Goal: Task Accomplishment & Management: Manage account settings

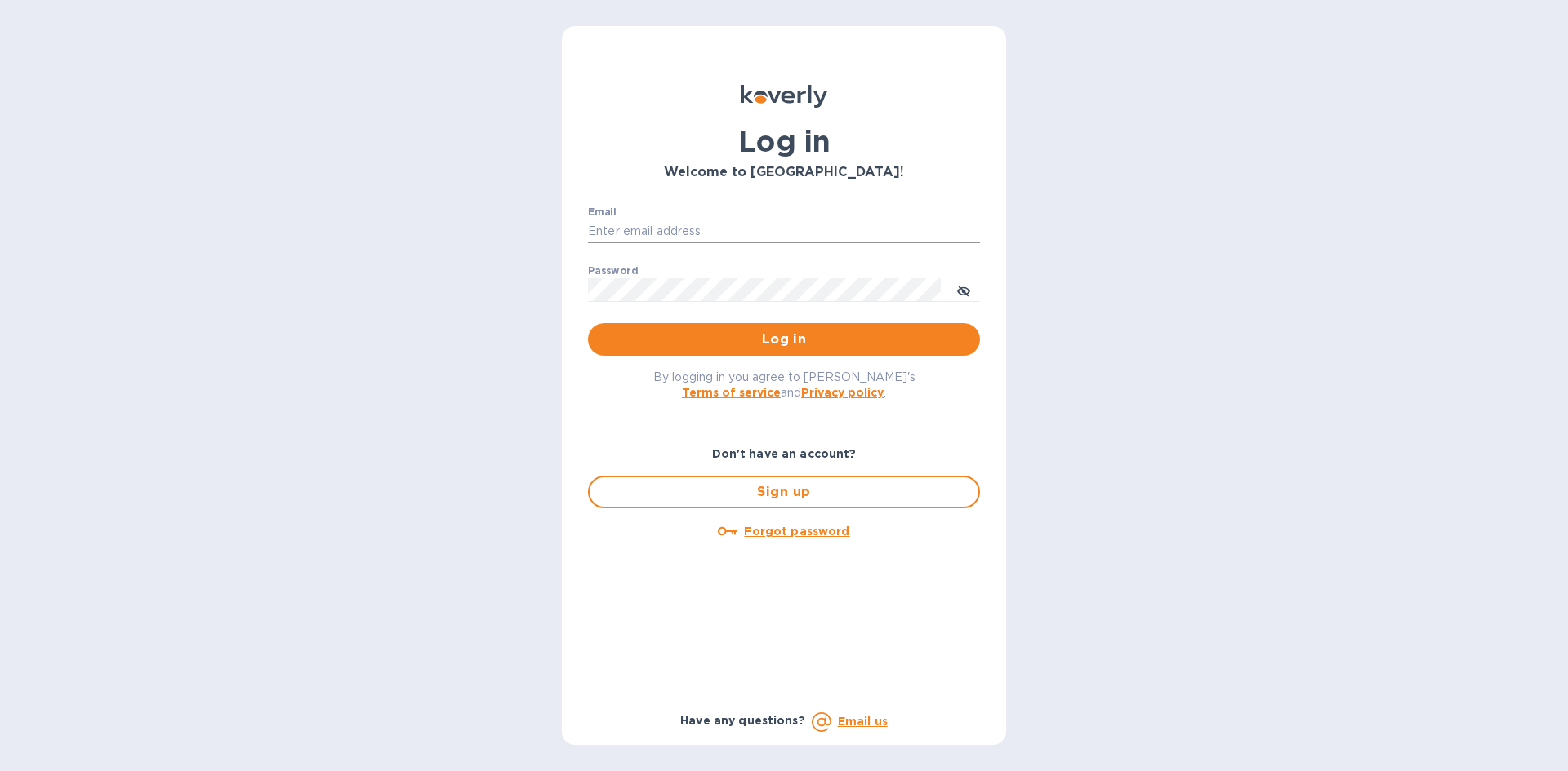
click at [715, 234] on input "Email" at bounding box center [784, 231] width 392 height 24
type input "lsbottleshop@gmail.com"
click at [588, 323] on button "Log in" at bounding box center [784, 339] width 392 height 33
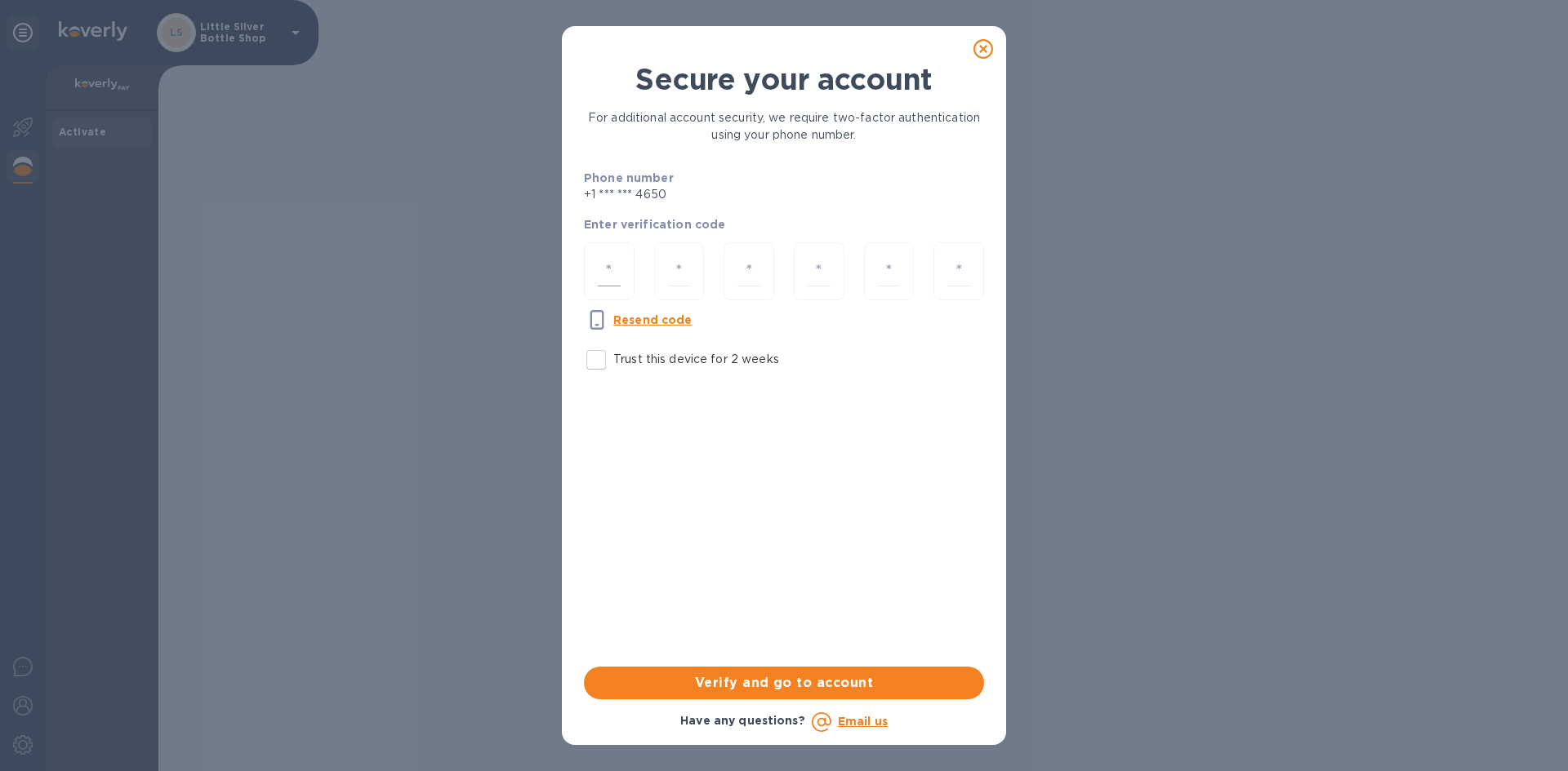
click at [608, 279] on input "number" at bounding box center [610, 272] width 23 height 30
click at [598, 359] on input "Trust this device for 2 weeks" at bounding box center [596, 360] width 34 height 34
checkbox input "true"
click at [616, 272] on input "number" at bounding box center [610, 272] width 23 height 30
type input "3"
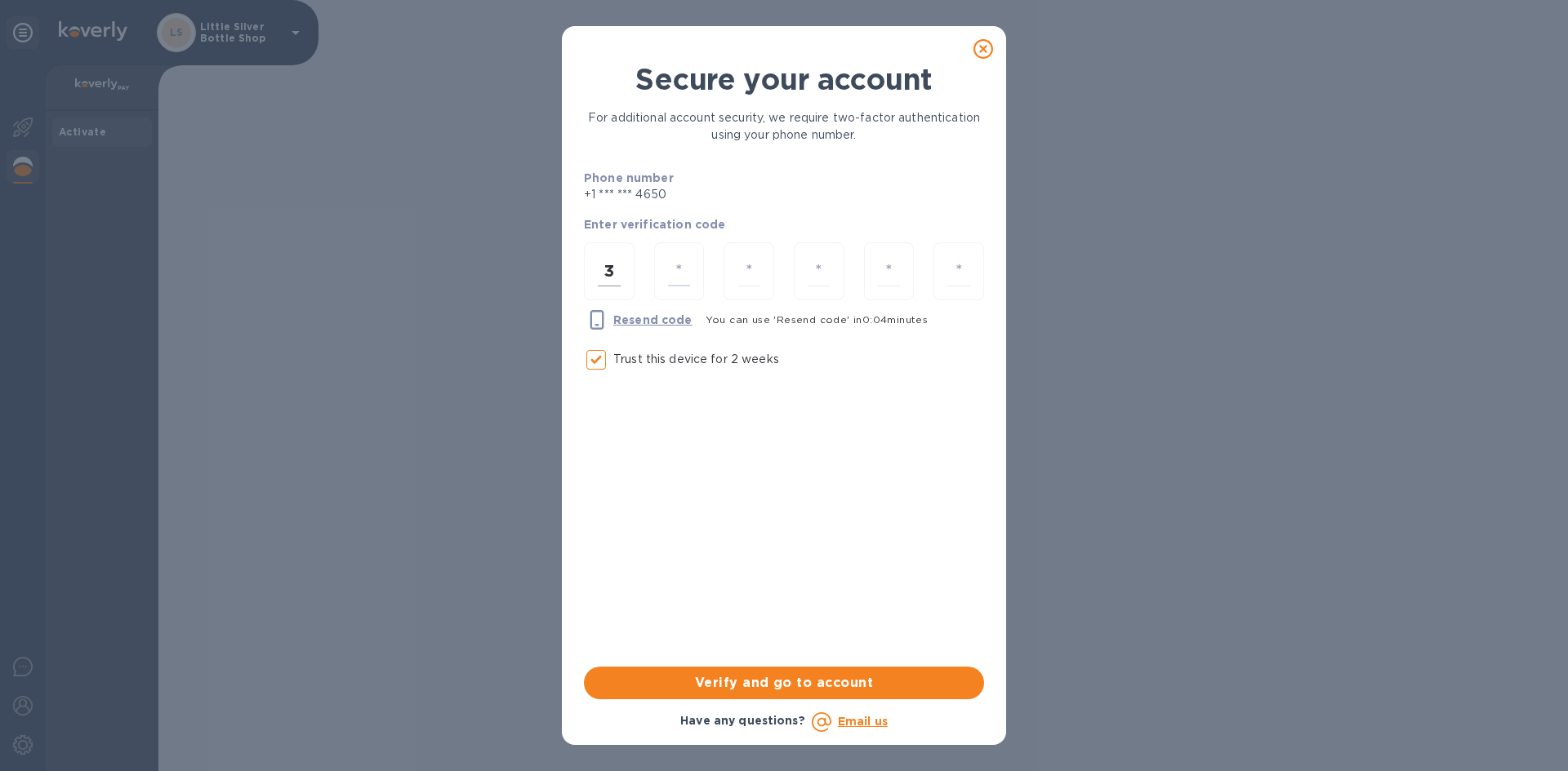
type input "0"
type input "4"
type input "2"
type input "0"
type input "1"
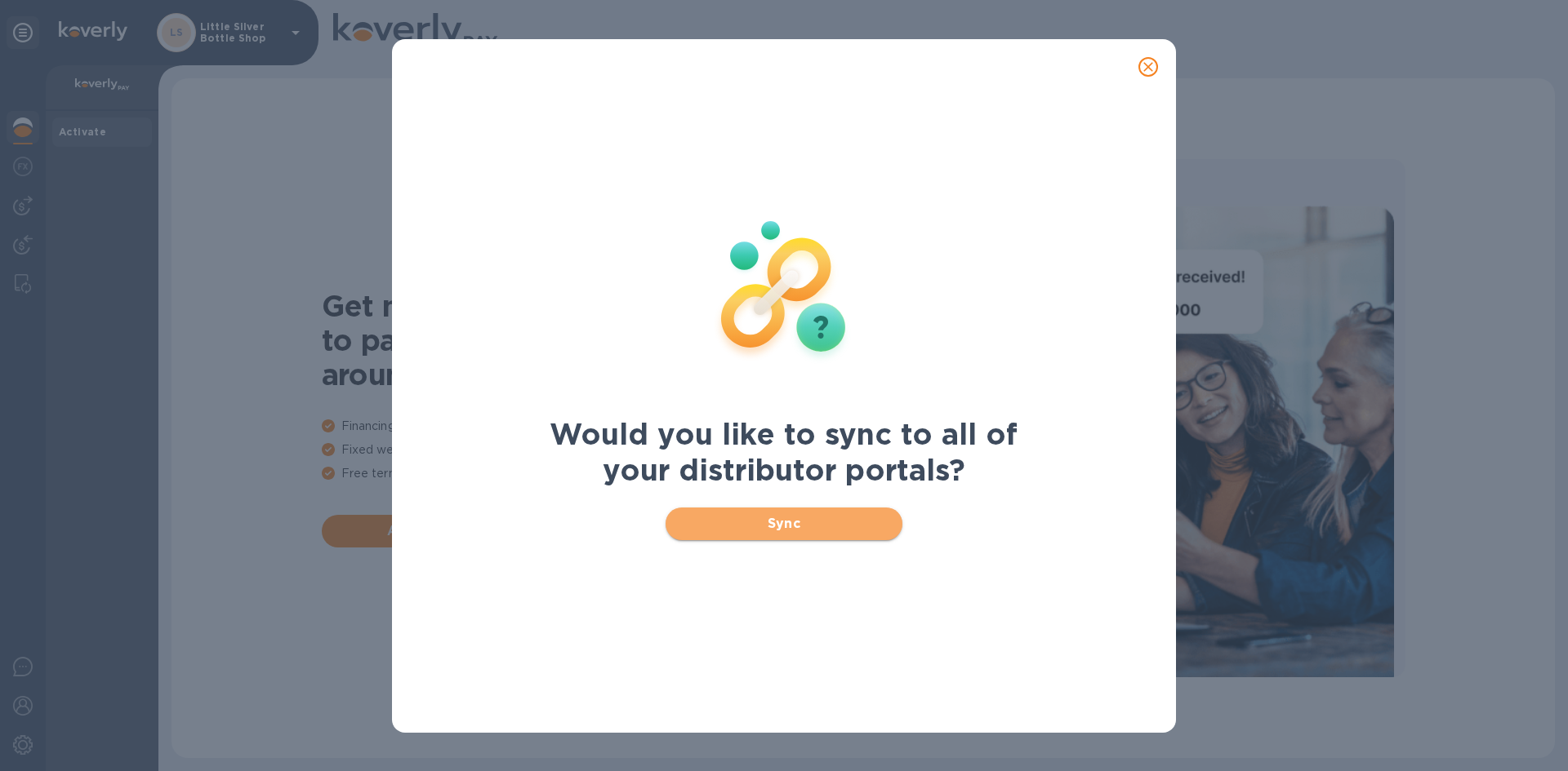
click at [849, 520] on span "Sync" at bounding box center [784, 524] width 212 height 20
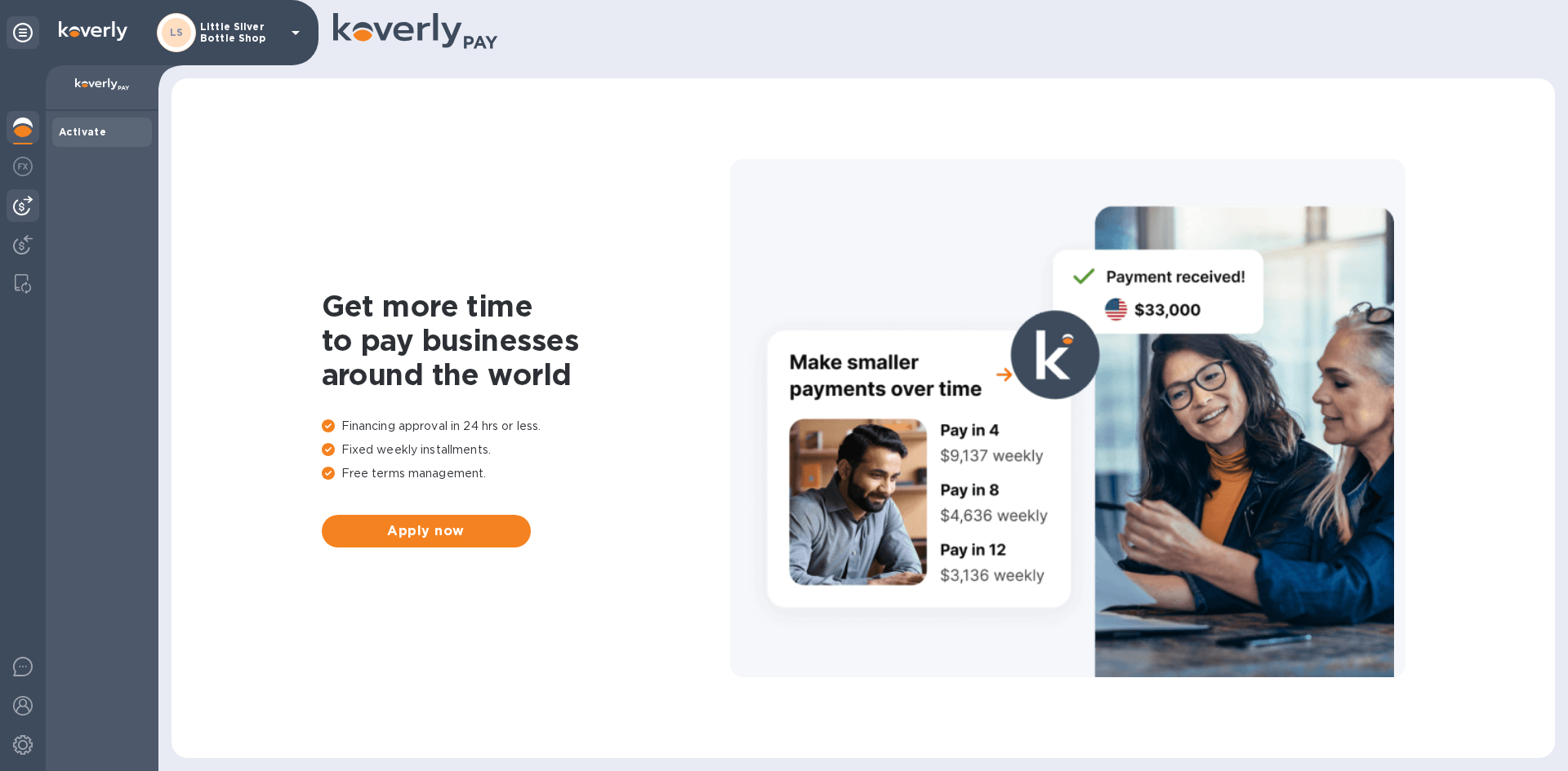
click at [13, 209] on img at bounding box center [23, 205] width 20 height 20
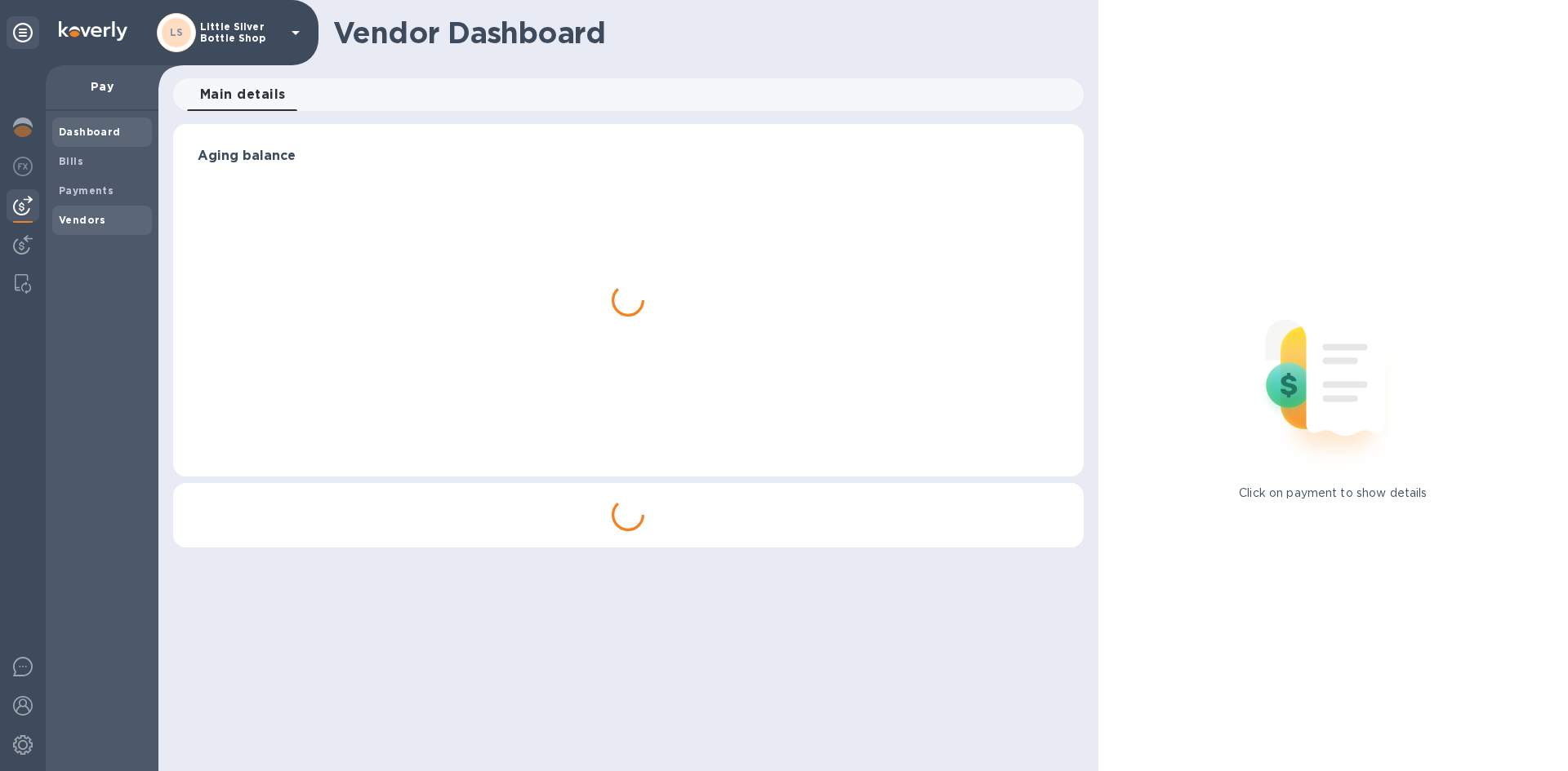
click at [75, 218] on b "Vendors" at bounding box center [82, 220] width 47 height 13
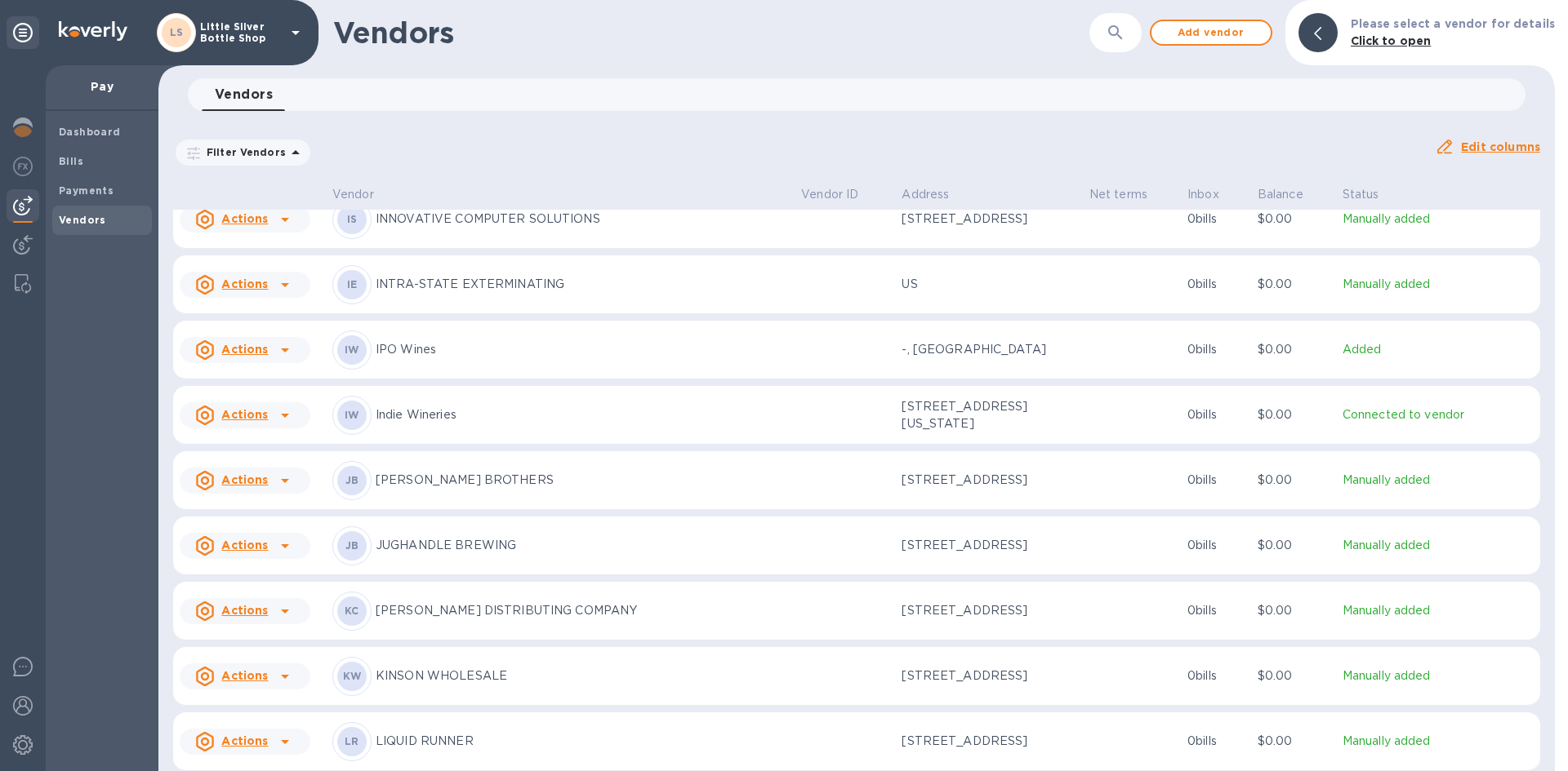
scroll to position [3597, 0]
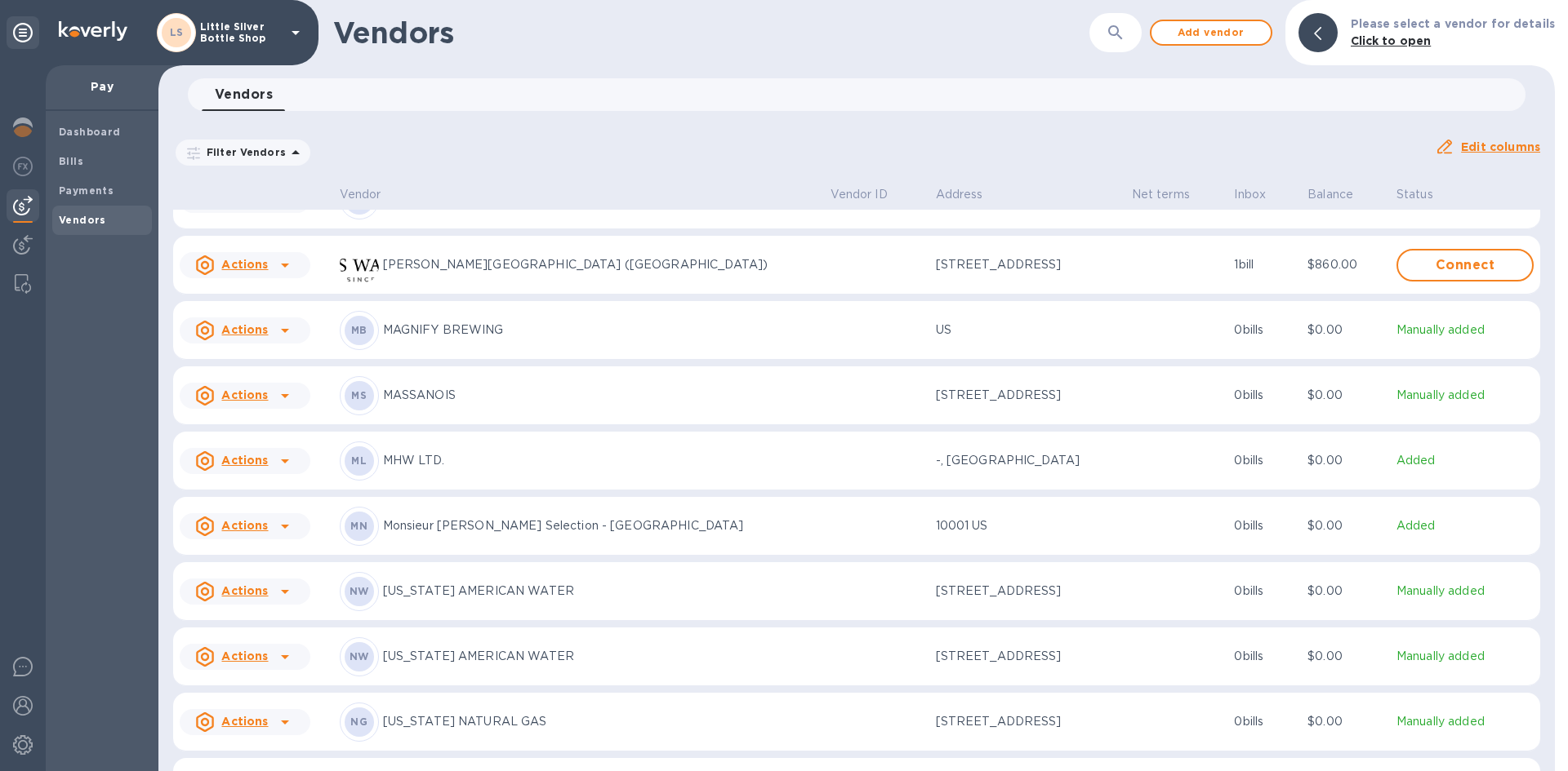
click at [296, 33] on icon at bounding box center [295, 33] width 8 height 4
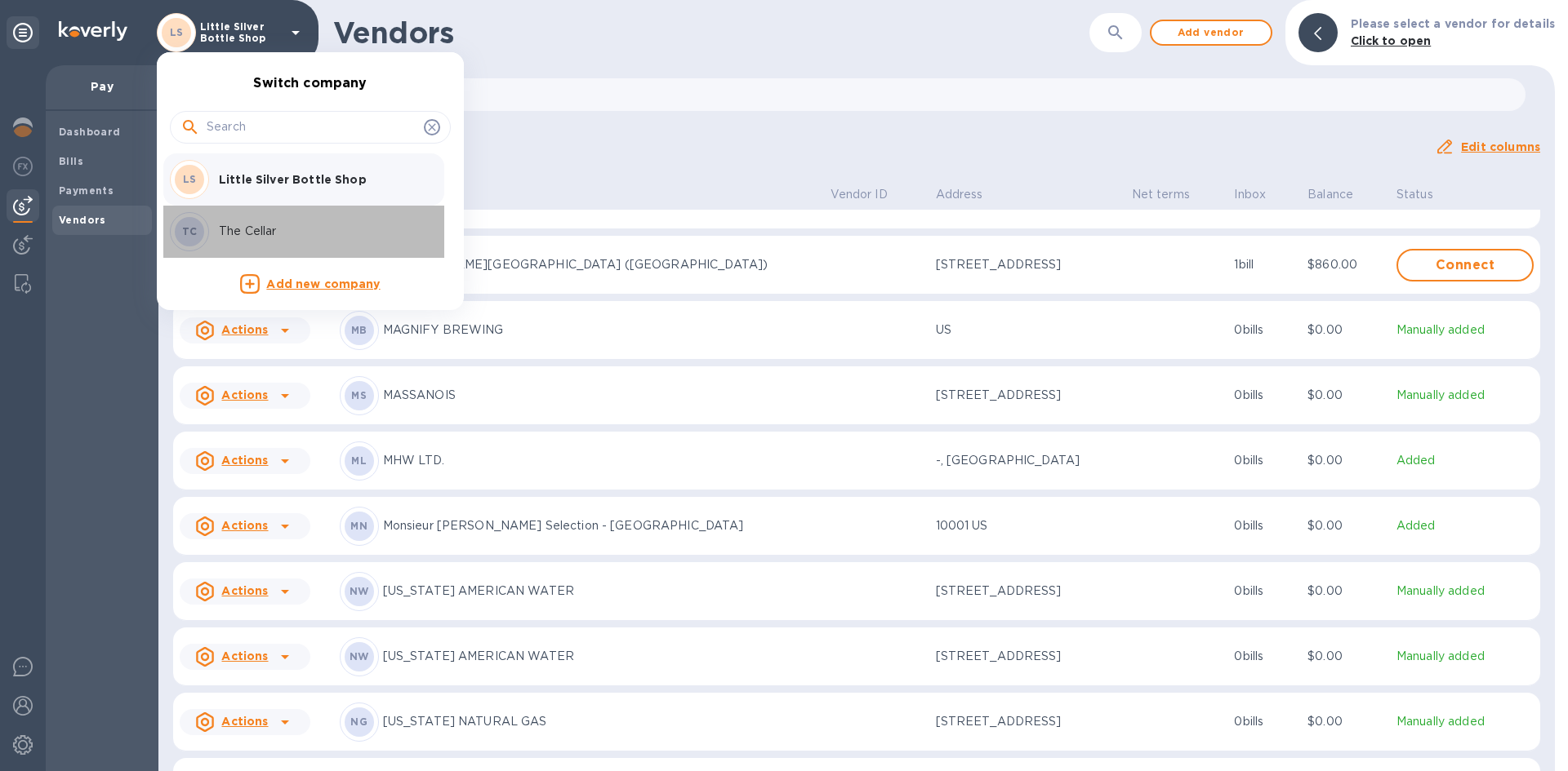
click at [249, 231] on p "The Cellar" at bounding box center [322, 230] width 206 height 17
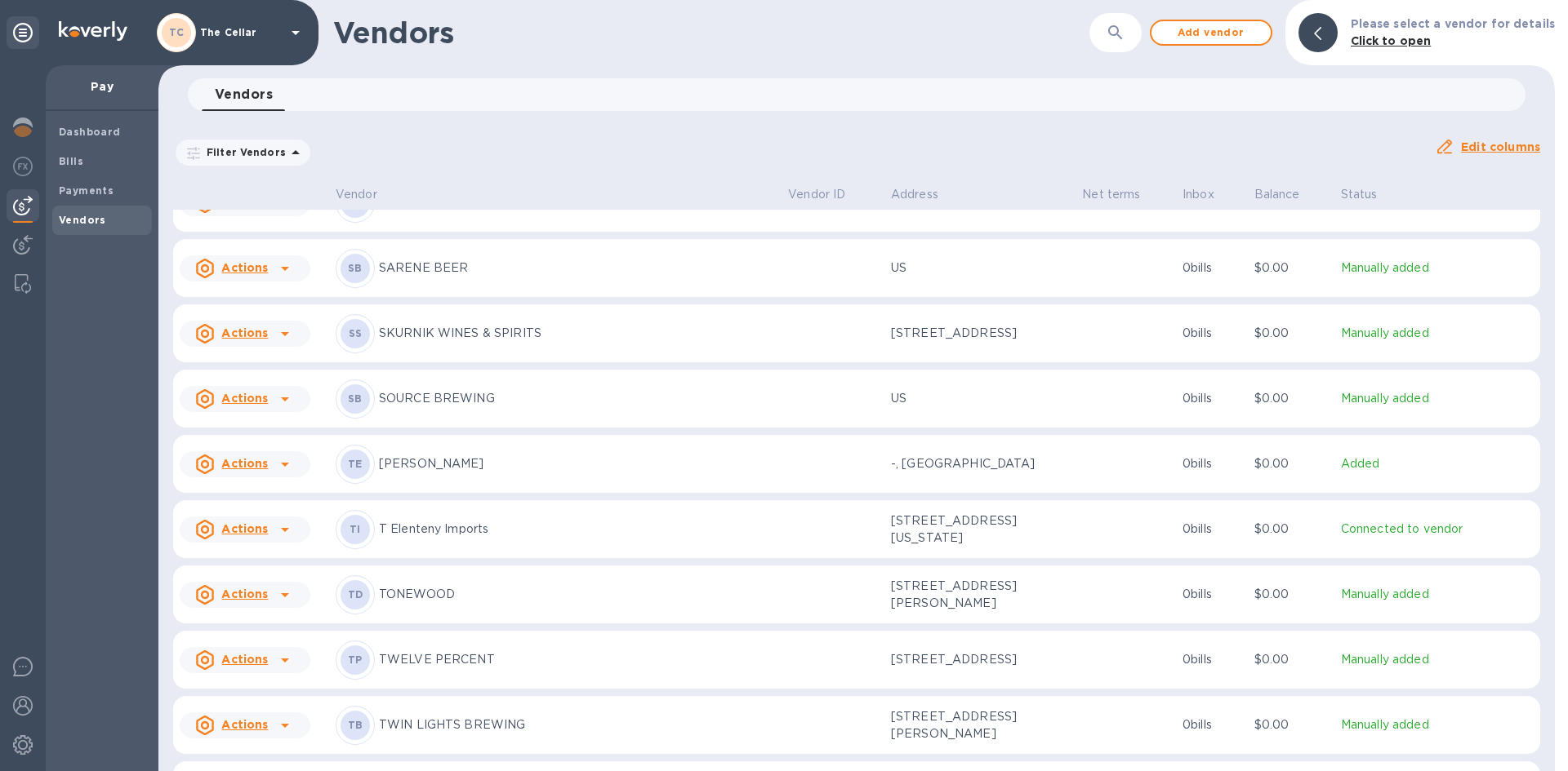
scroll to position [2497, 0]
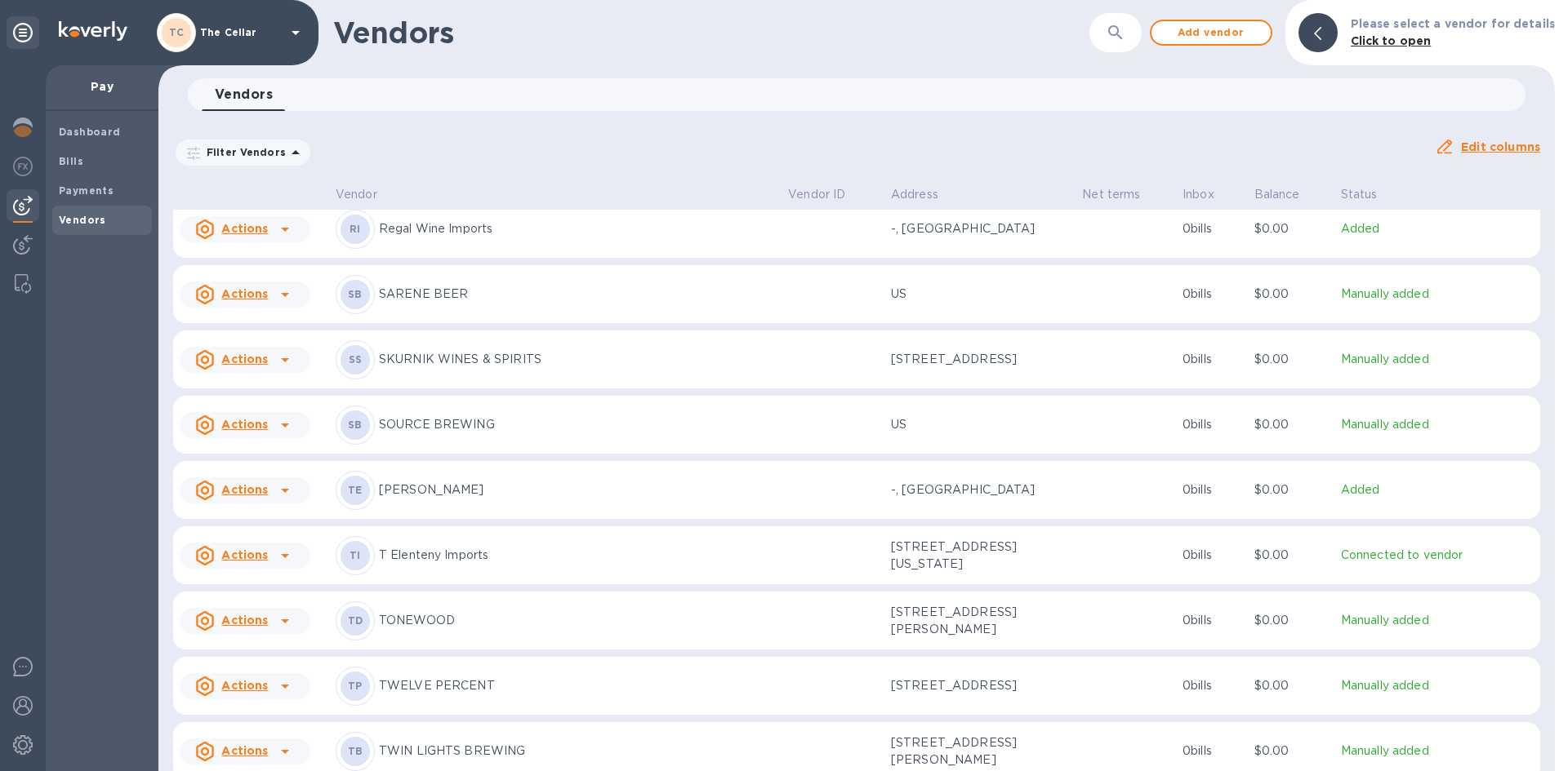
click at [431, 496] on p "T Edwards" at bounding box center [577, 490] width 396 height 17
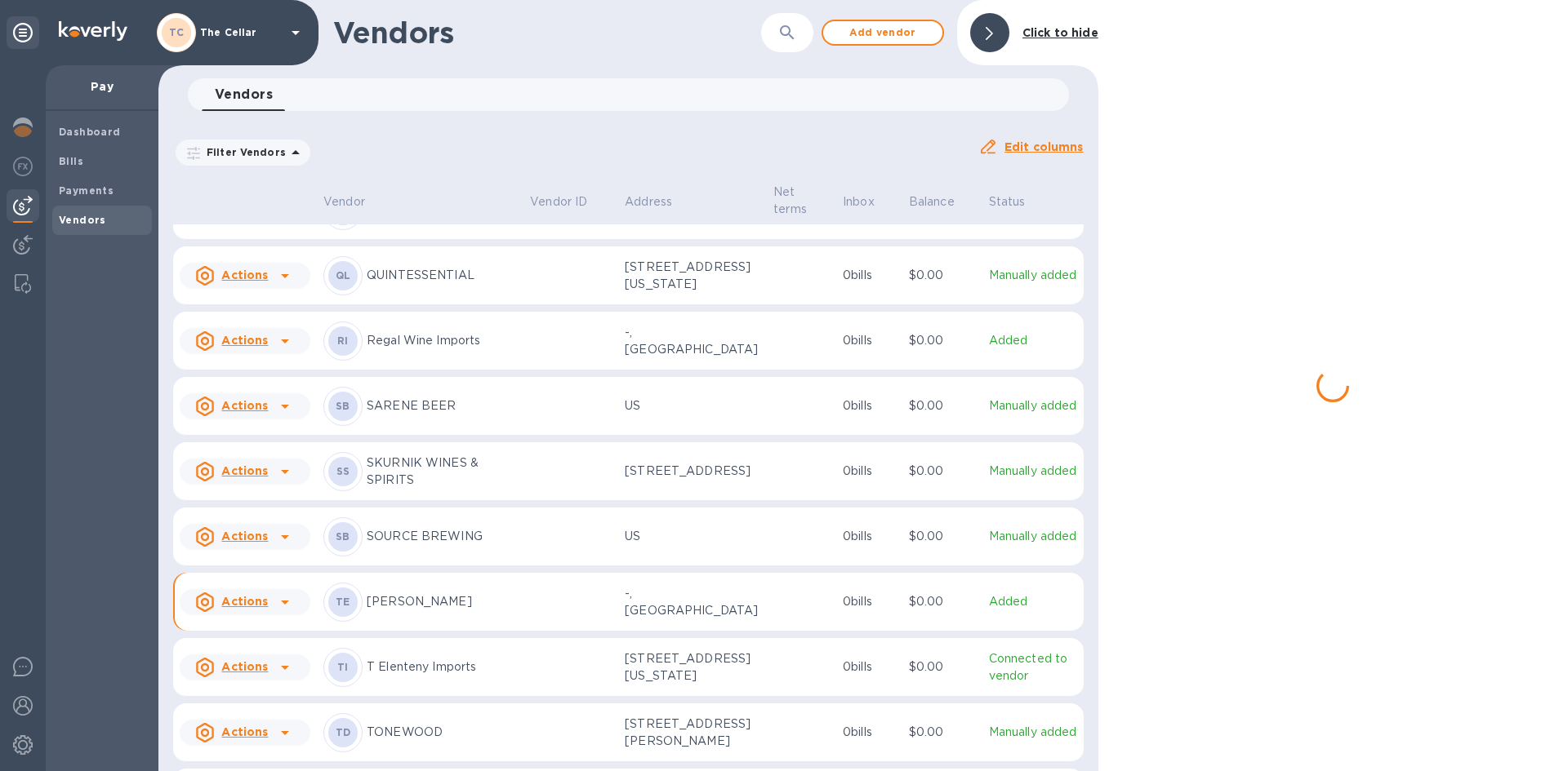
scroll to position [2583, 0]
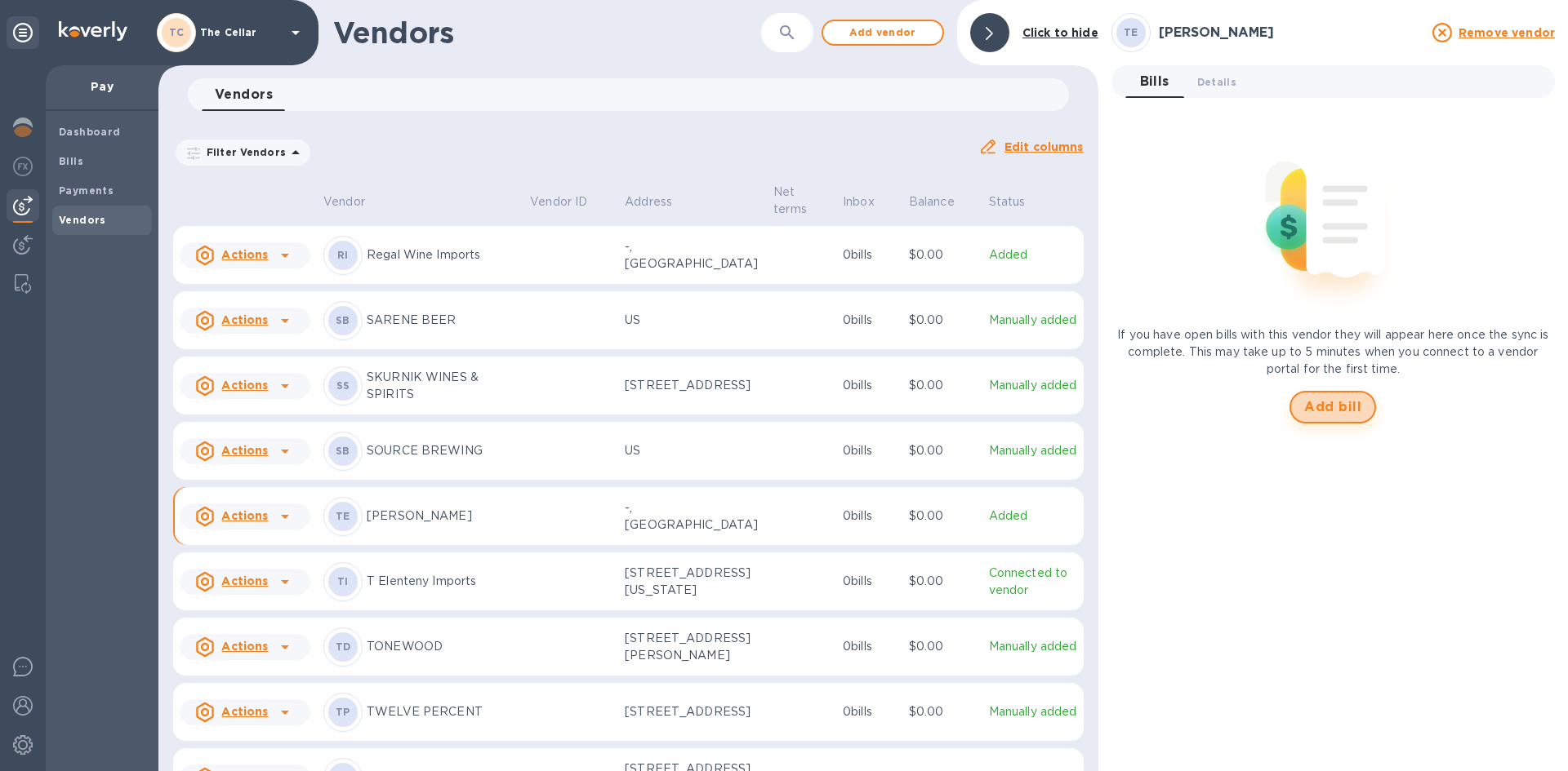
click at [1306, 403] on span "Add bill" at bounding box center [1333, 407] width 57 height 20
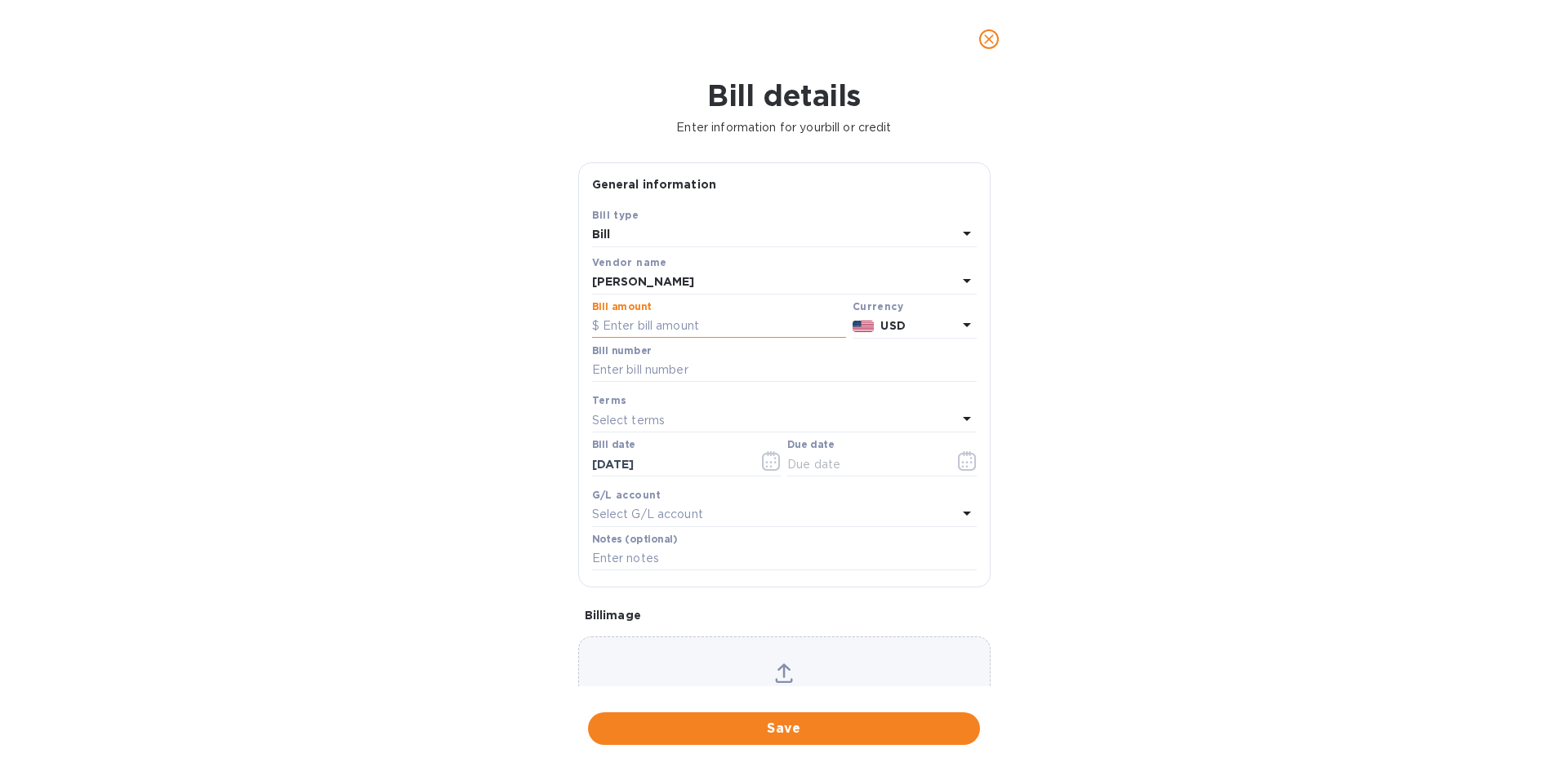
click at [718, 325] on input "text" at bounding box center [719, 326] width 254 height 24
type input "444.00"
click at [687, 368] on input "text" at bounding box center [784, 370] width 384 height 24
type input "723764"
click at [645, 425] on p "Select terms" at bounding box center [628, 420] width 73 height 17
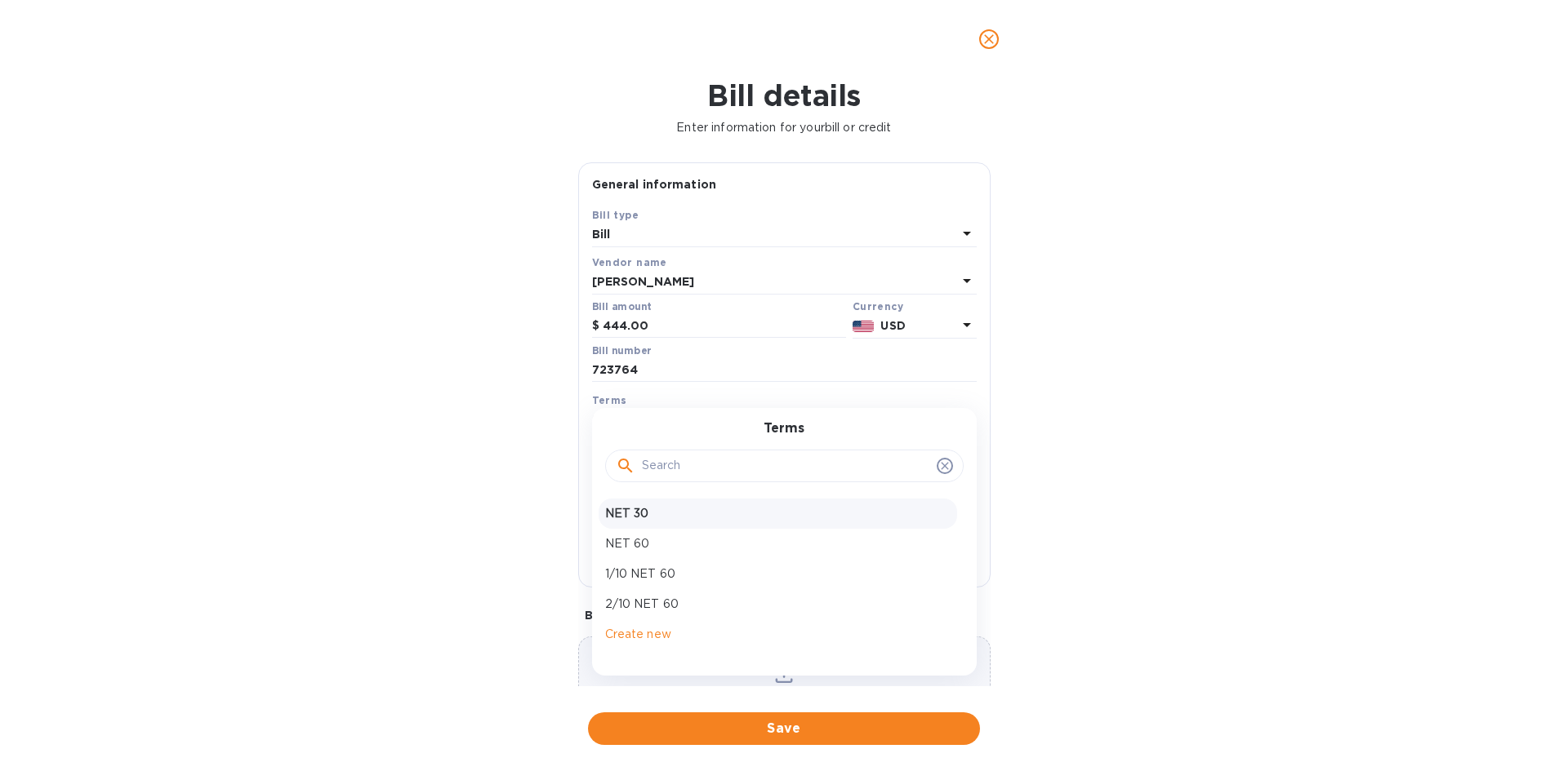
click at [642, 510] on p "NET 30" at bounding box center [778, 513] width 345 height 17
type input "[DATE]"
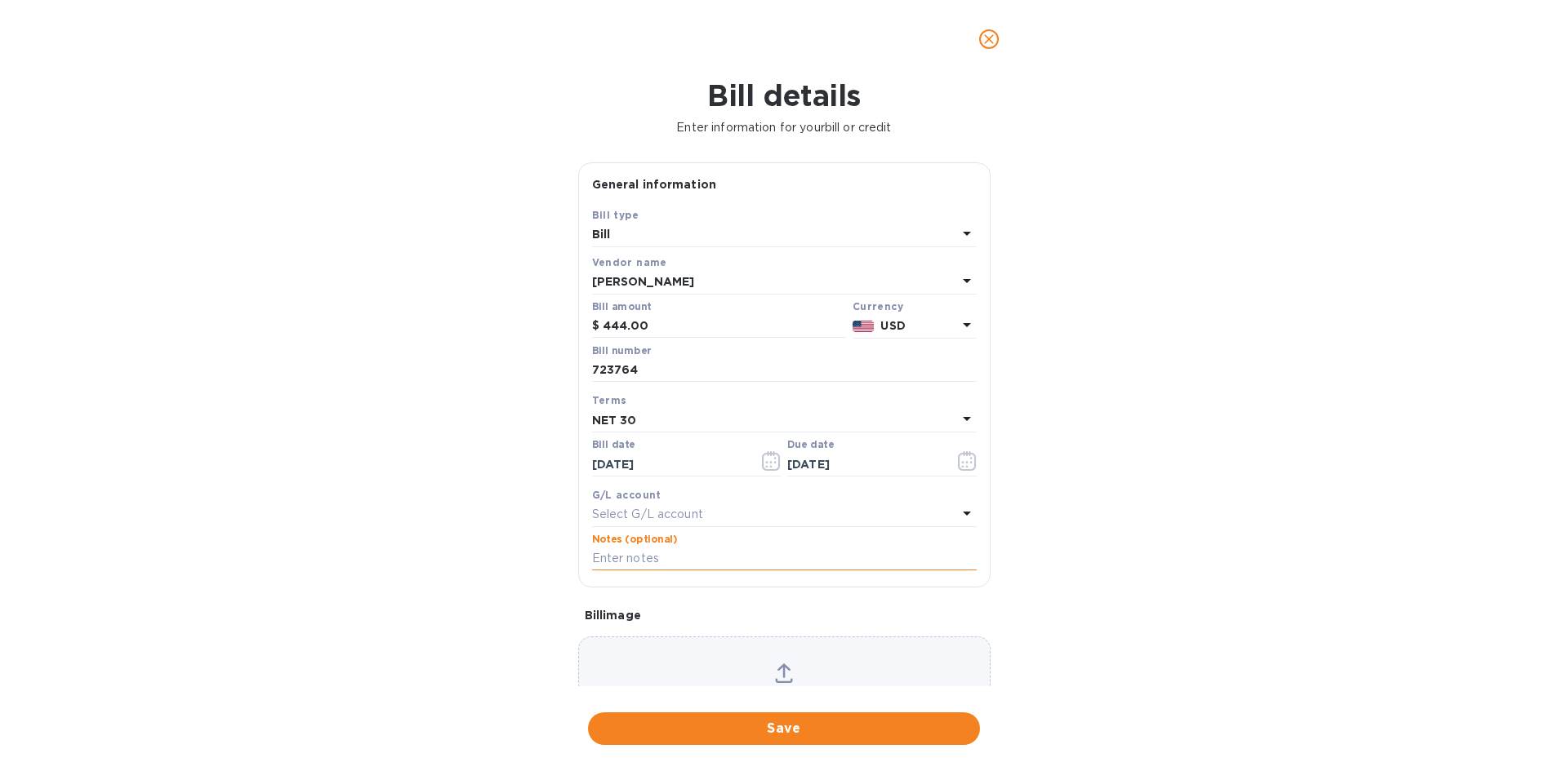
click at [634, 555] on input "text" at bounding box center [784, 558] width 384 height 24
type input "2-11027"
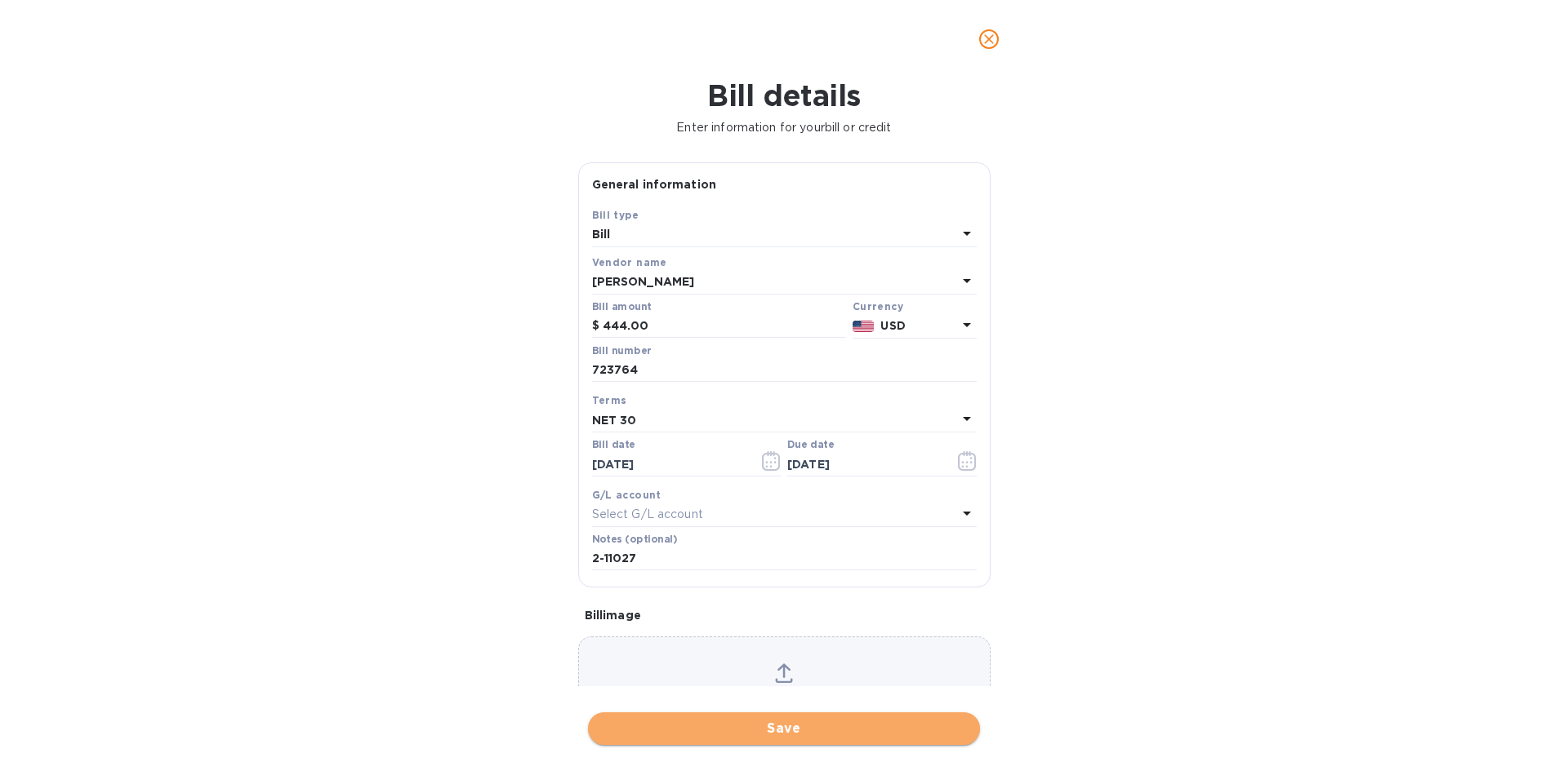
click at [845, 727] on span "Save" at bounding box center [783, 729] width 366 height 20
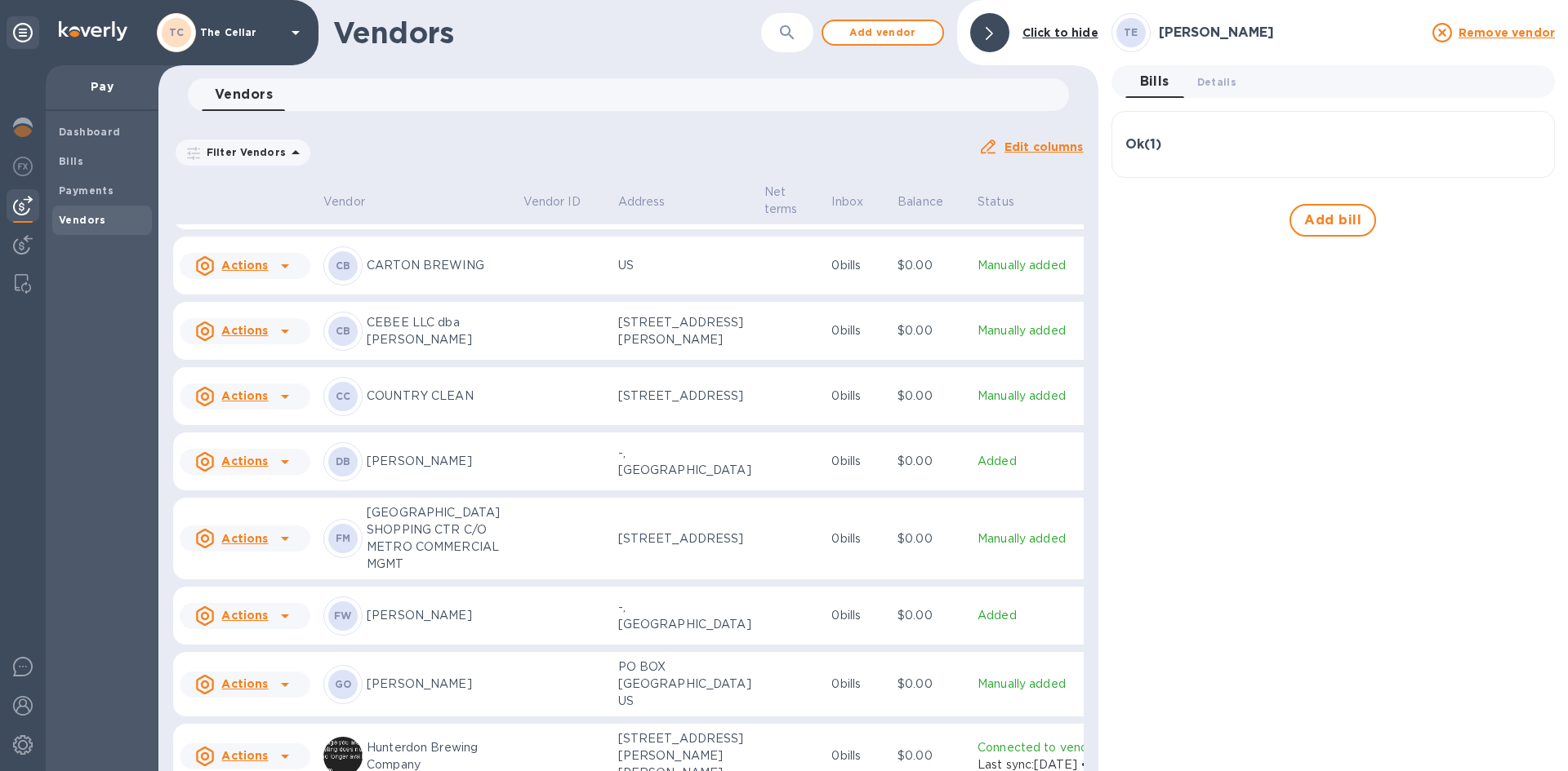
scroll to position [408, 0]
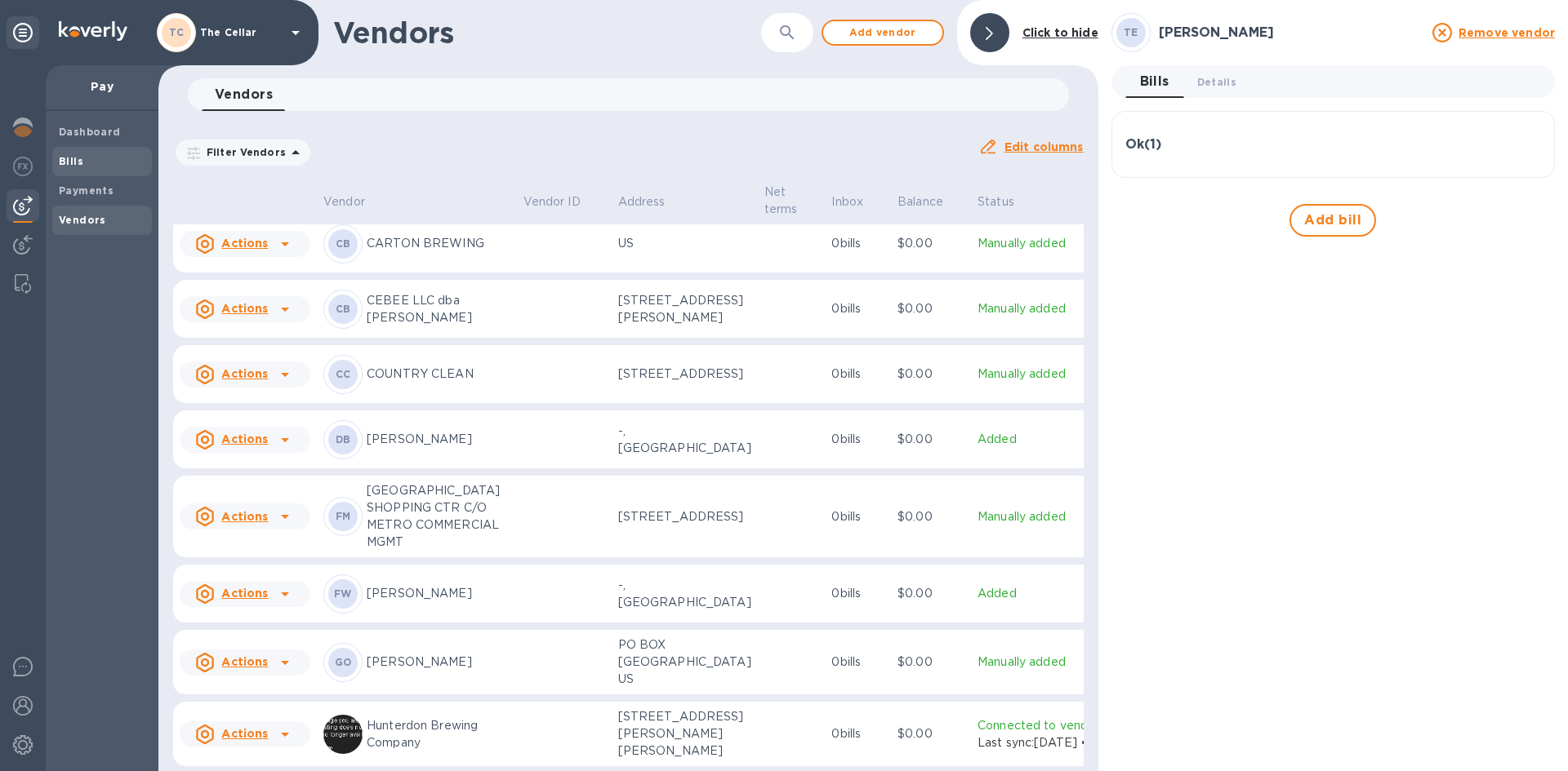
click at [71, 163] on b "Bills" at bounding box center [71, 162] width 24 height 13
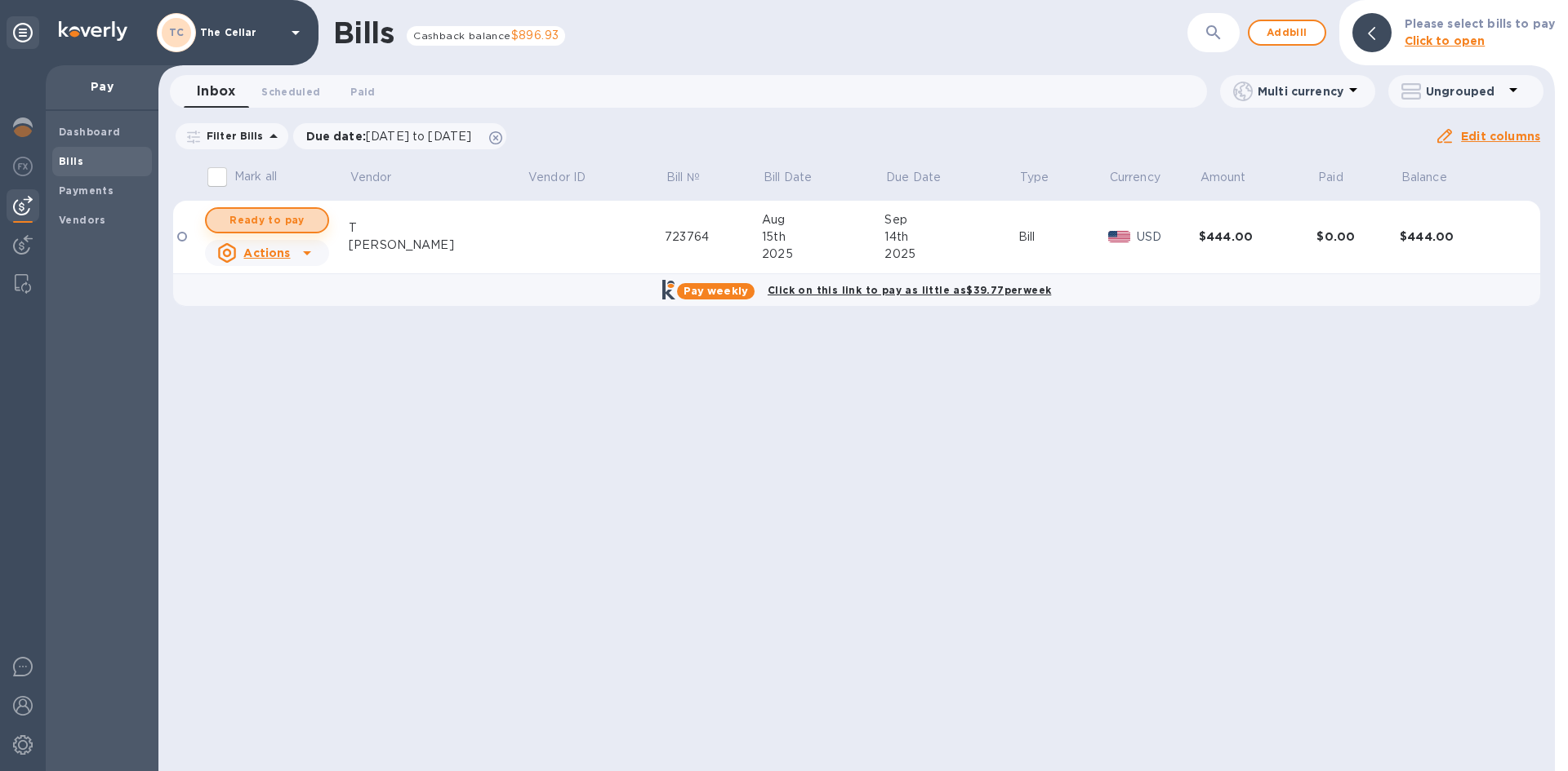
click at [268, 220] on span "Ready to pay" at bounding box center [267, 221] width 95 height 20
checkbox input "true"
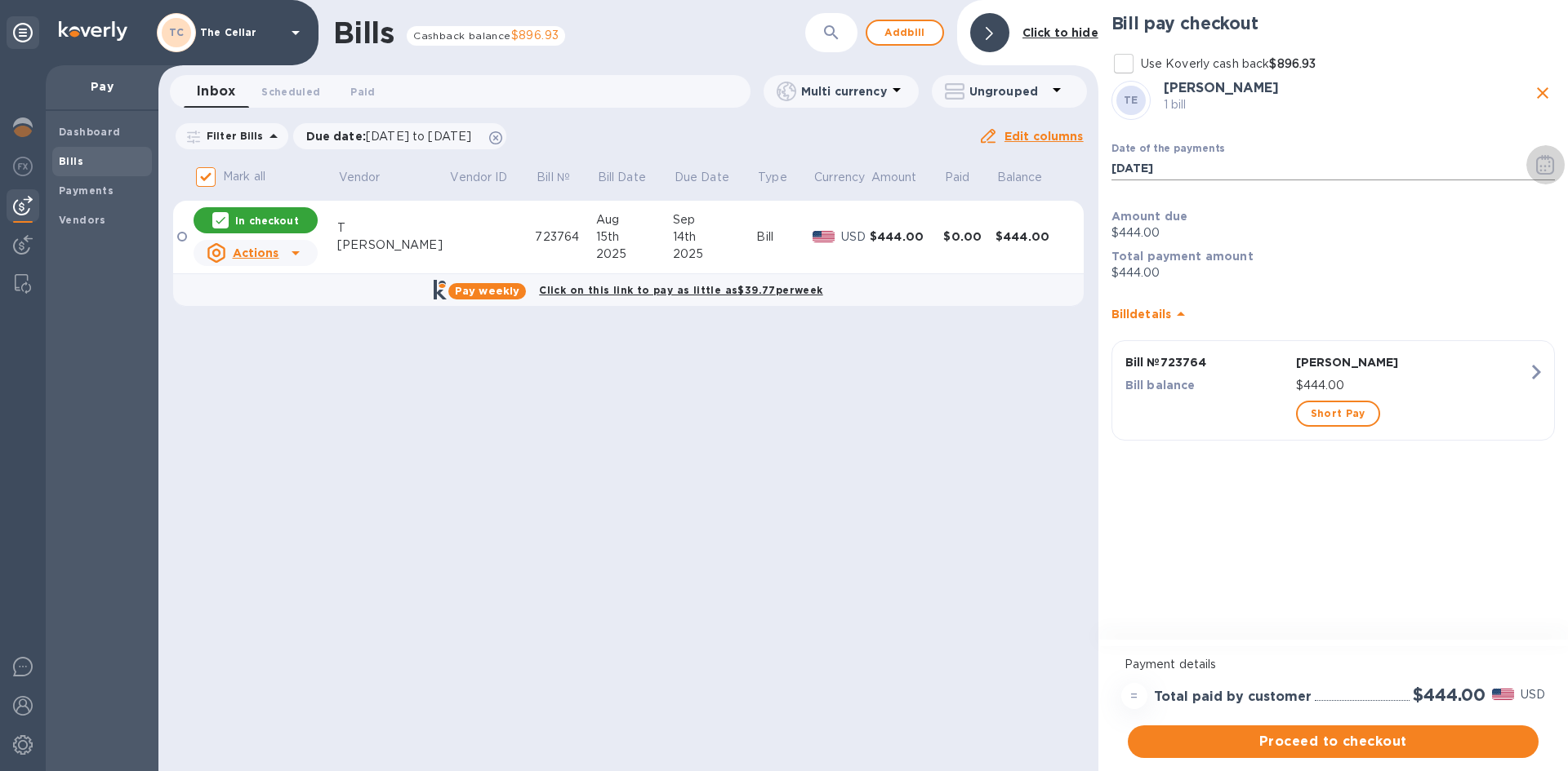
click at [1545, 164] on icon "button" at bounding box center [1545, 165] width 19 height 20
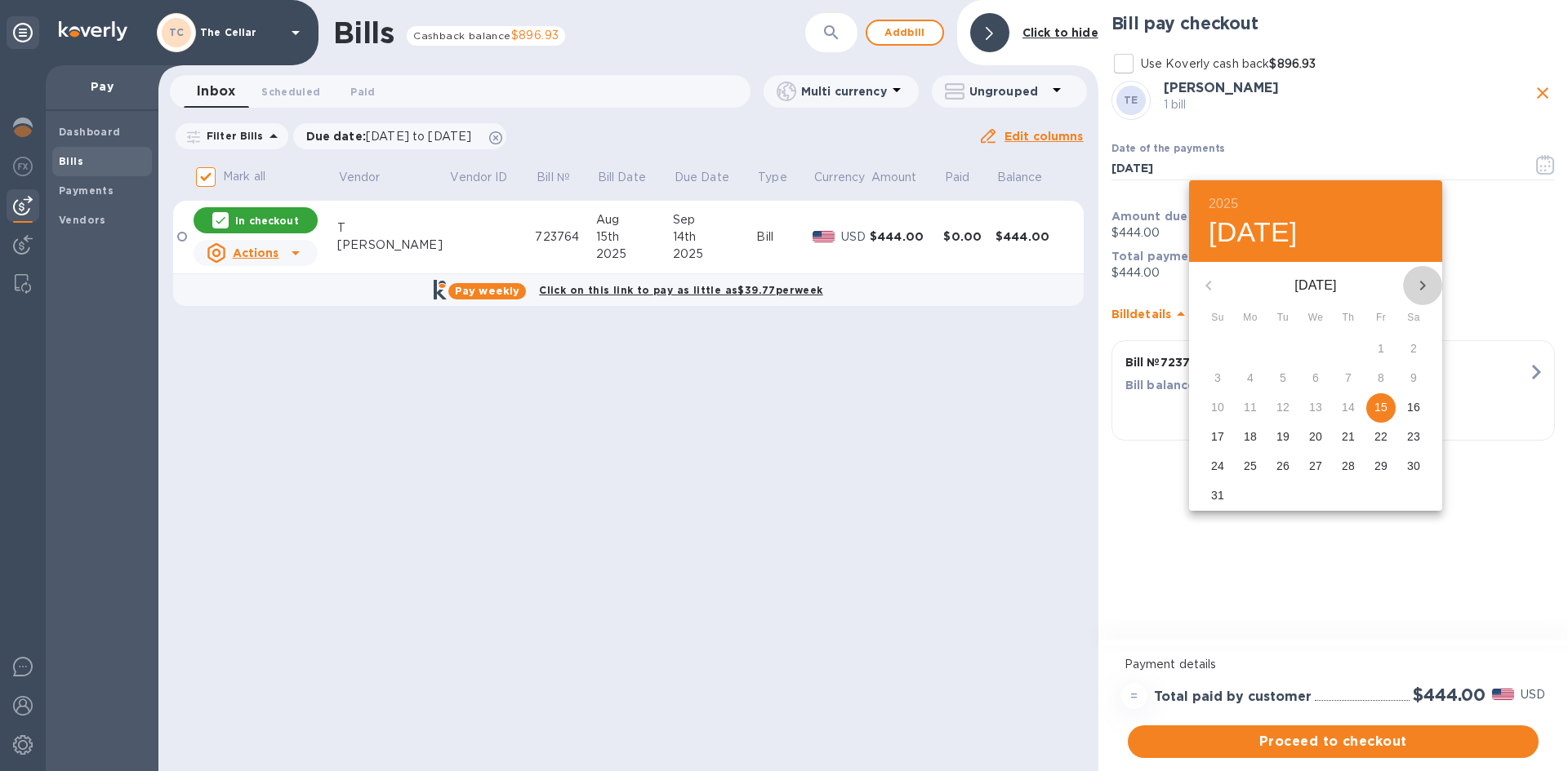
click at [1415, 282] on icon "button" at bounding box center [1422, 286] width 20 height 20
click at [1345, 348] on p "4" at bounding box center [1347, 348] width 6 height 16
type input "09/04/2025"
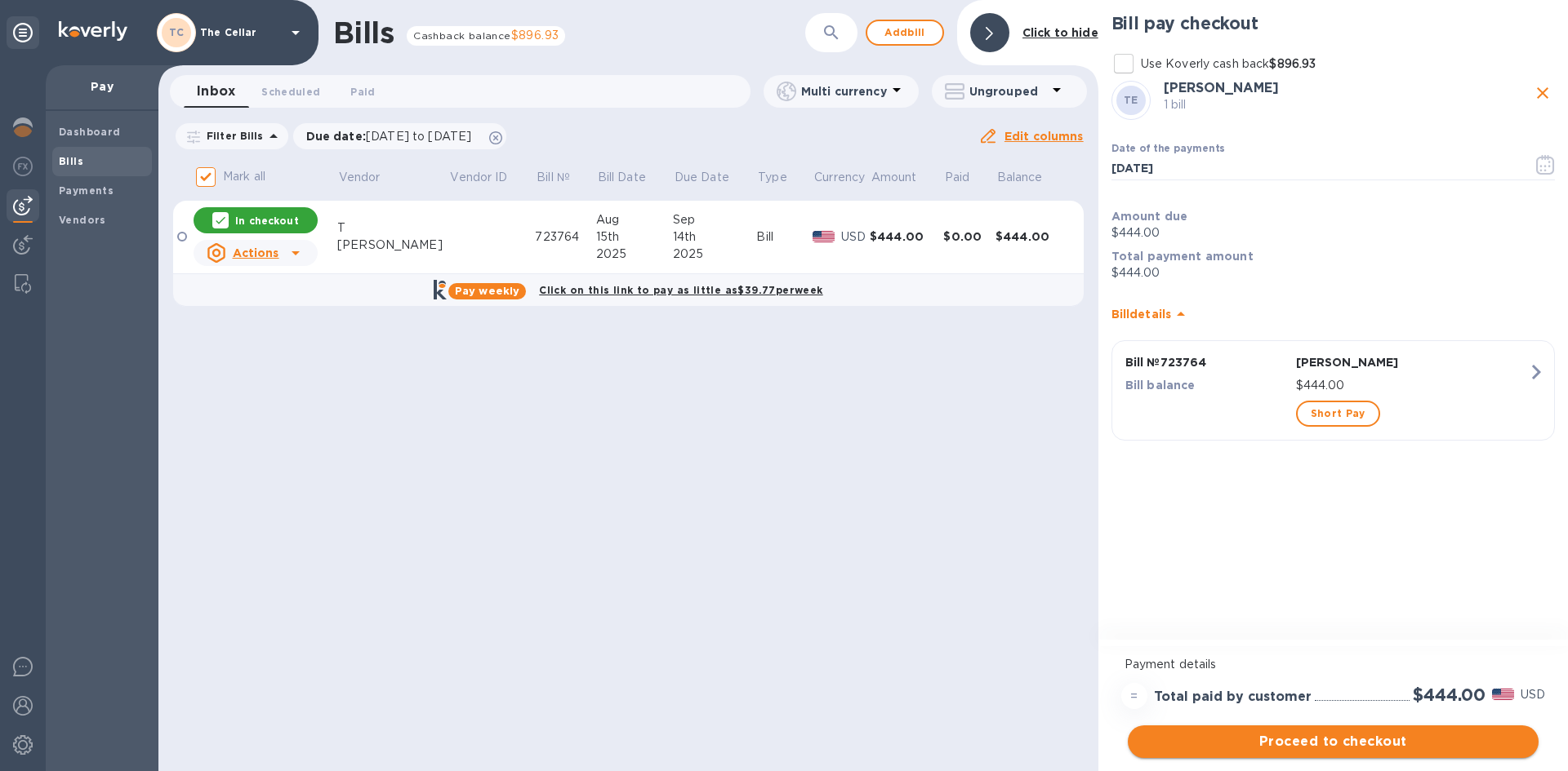
click at [1382, 743] on span "Proceed to checkout" at bounding box center [1333, 742] width 384 height 20
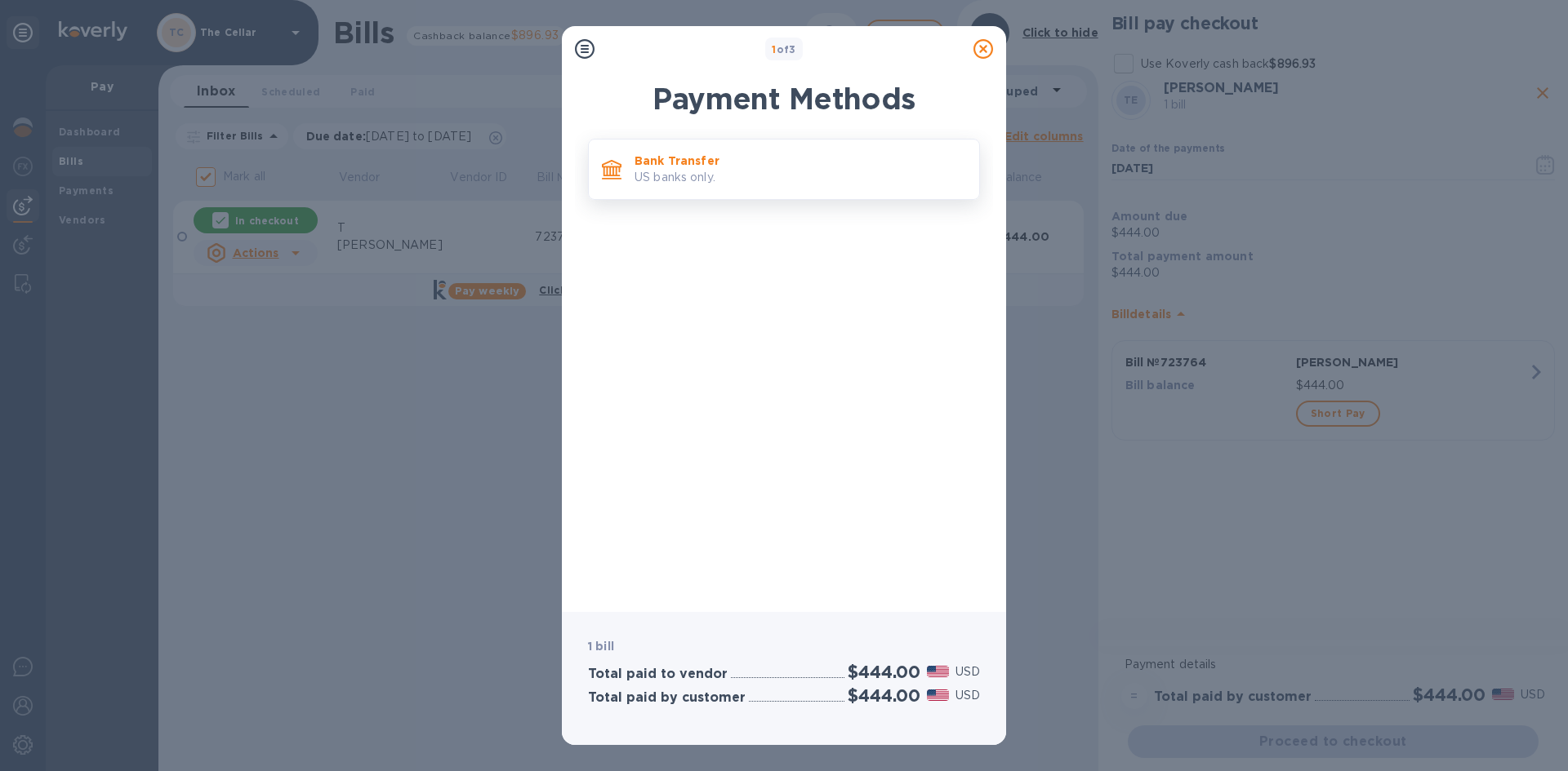
click at [822, 175] on p "US banks only." at bounding box center [800, 177] width 332 height 17
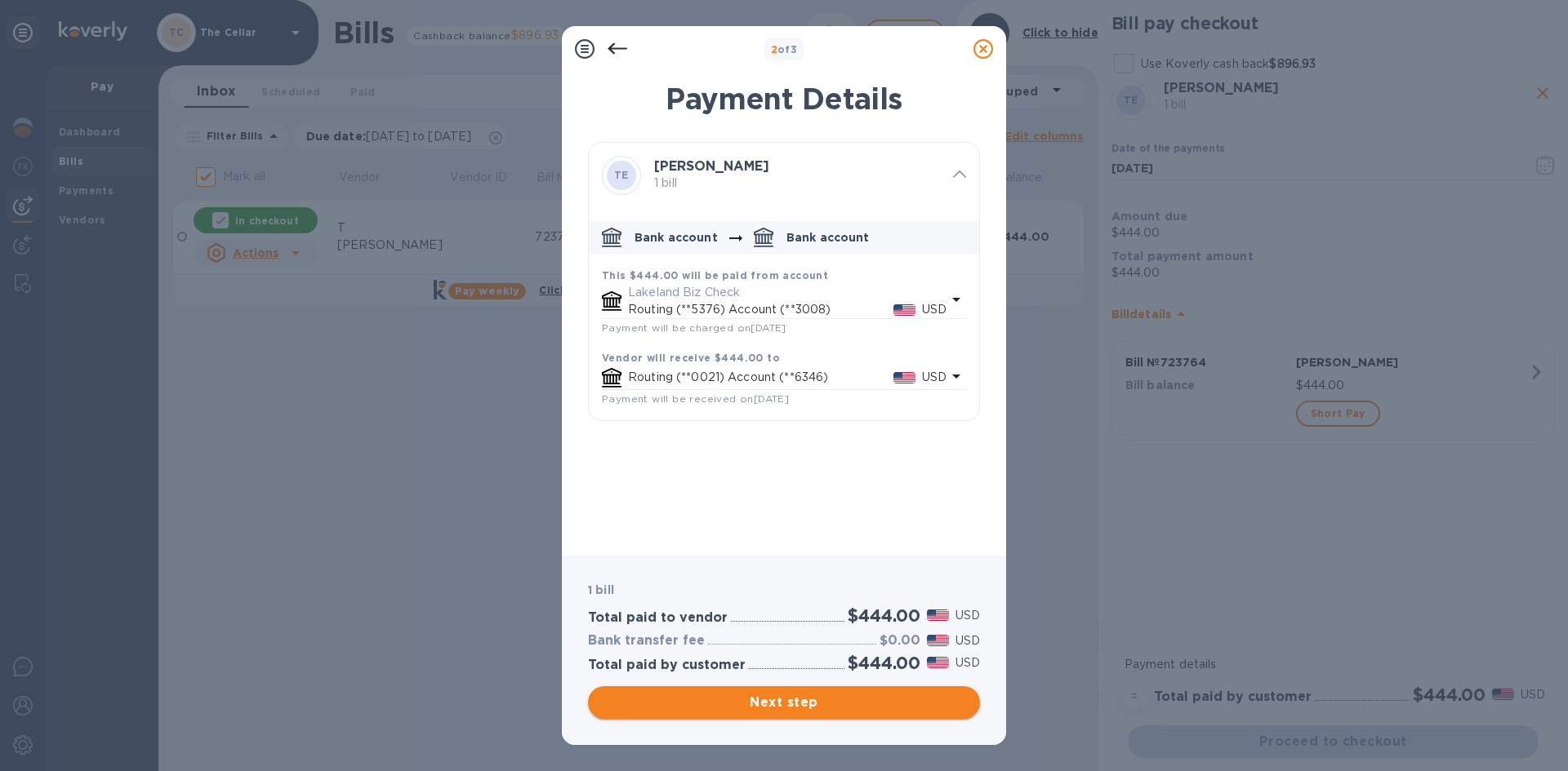
click at [844, 701] on span "Next step" at bounding box center [783, 702] width 366 height 20
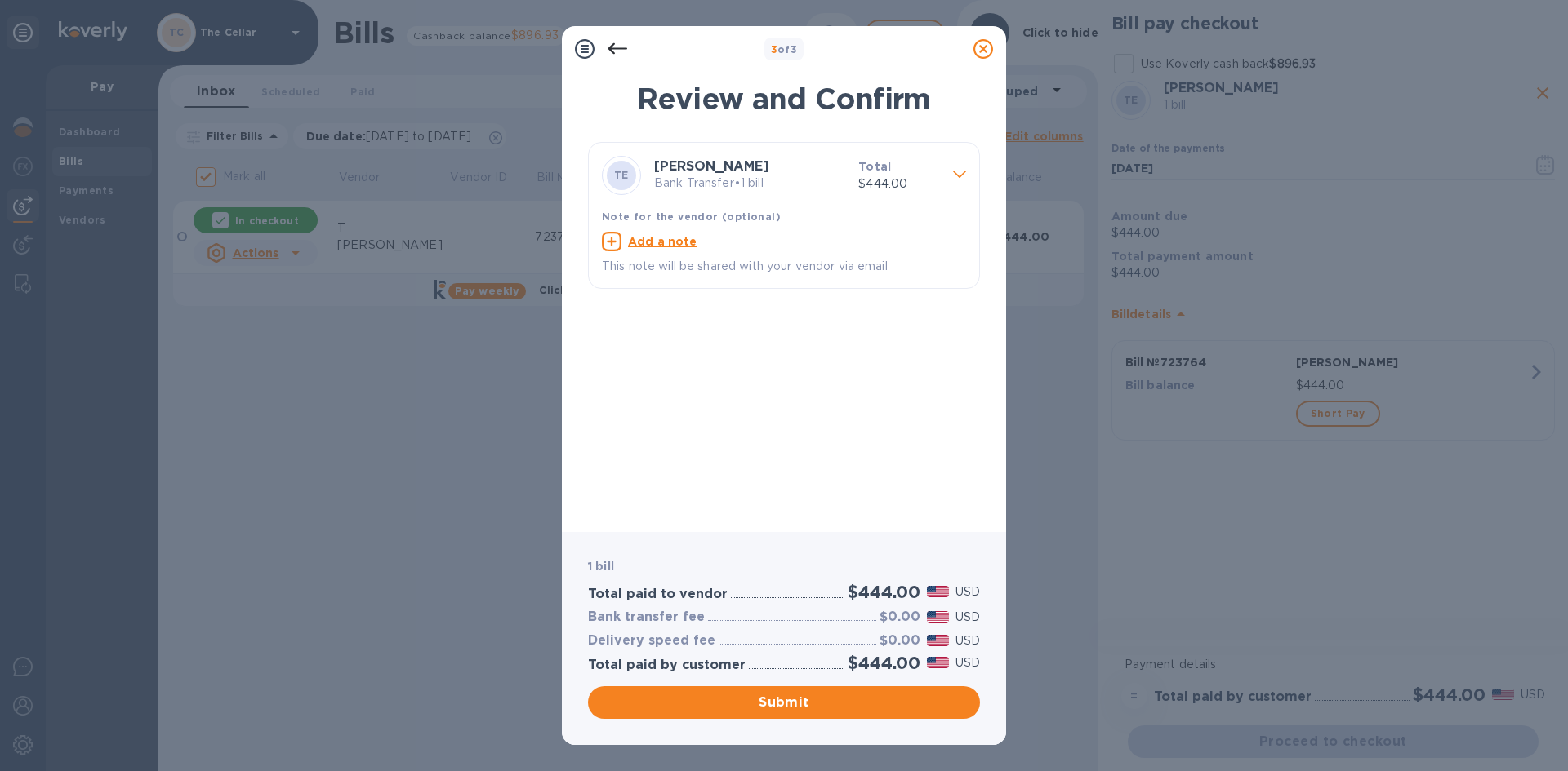
click at [840, 708] on span "Submit" at bounding box center [783, 702] width 366 height 20
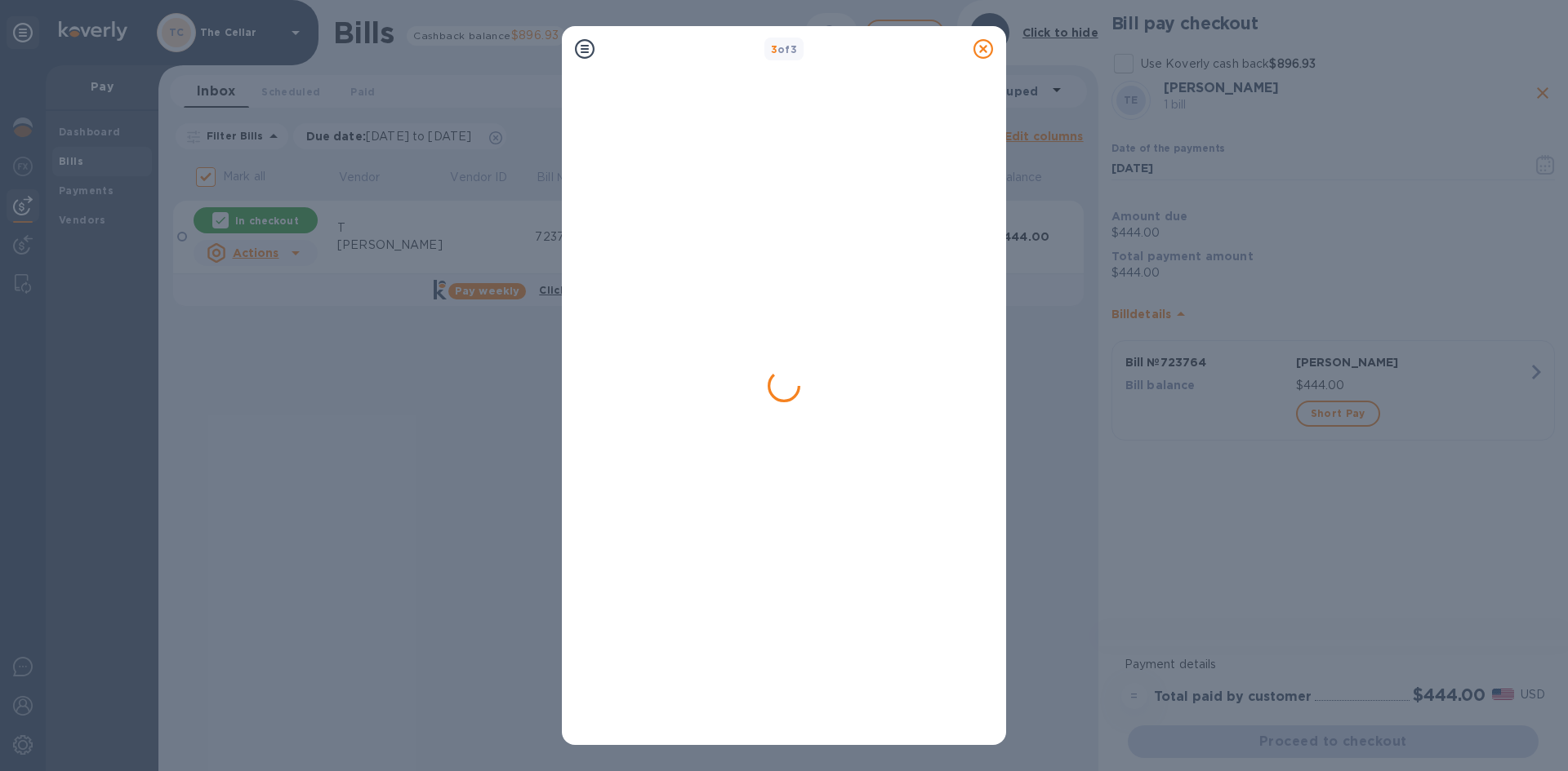
checkbox input "false"
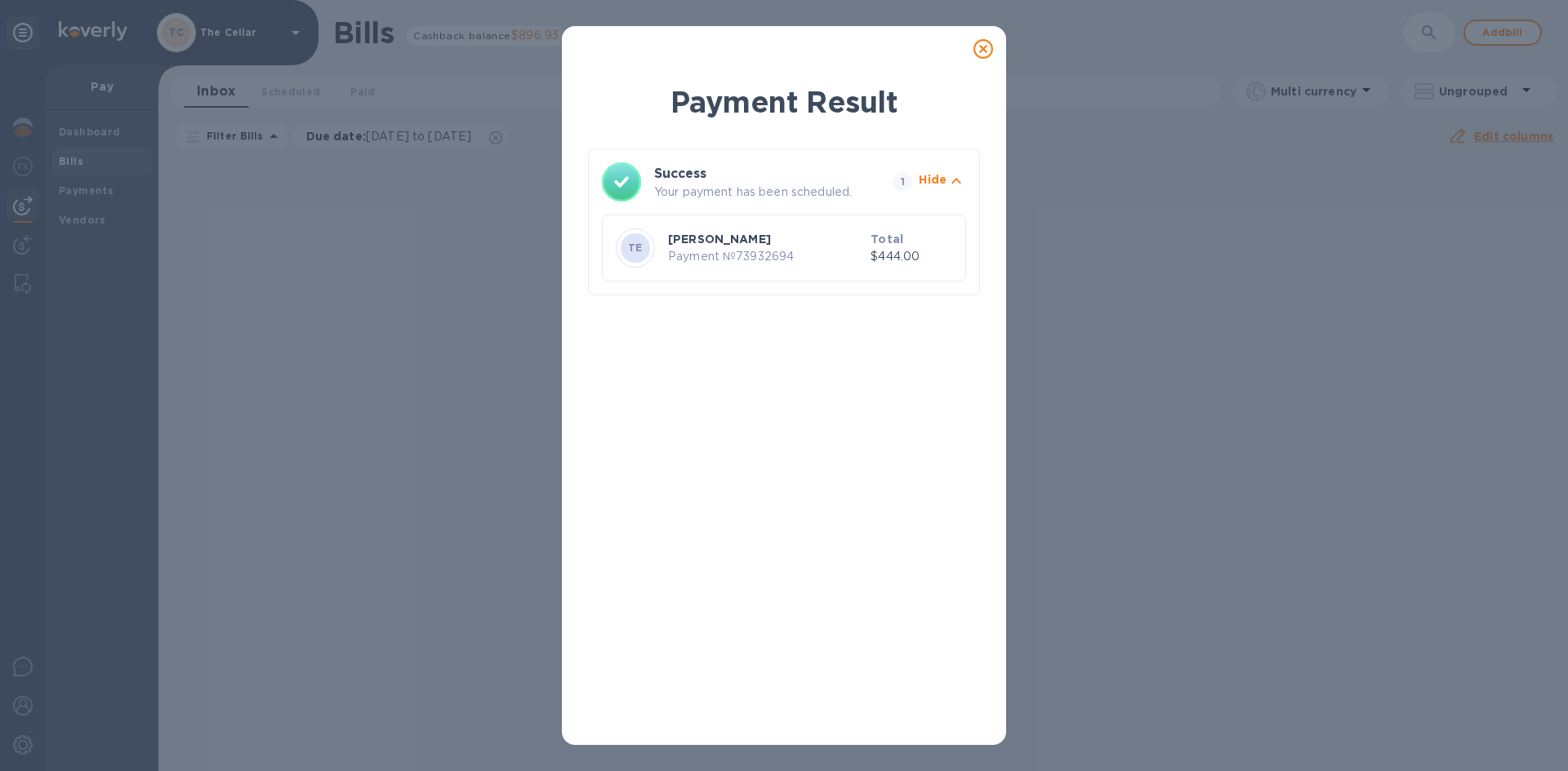
click at [976, 45] on icon at bounding box center [983, 49] width 20 height 20
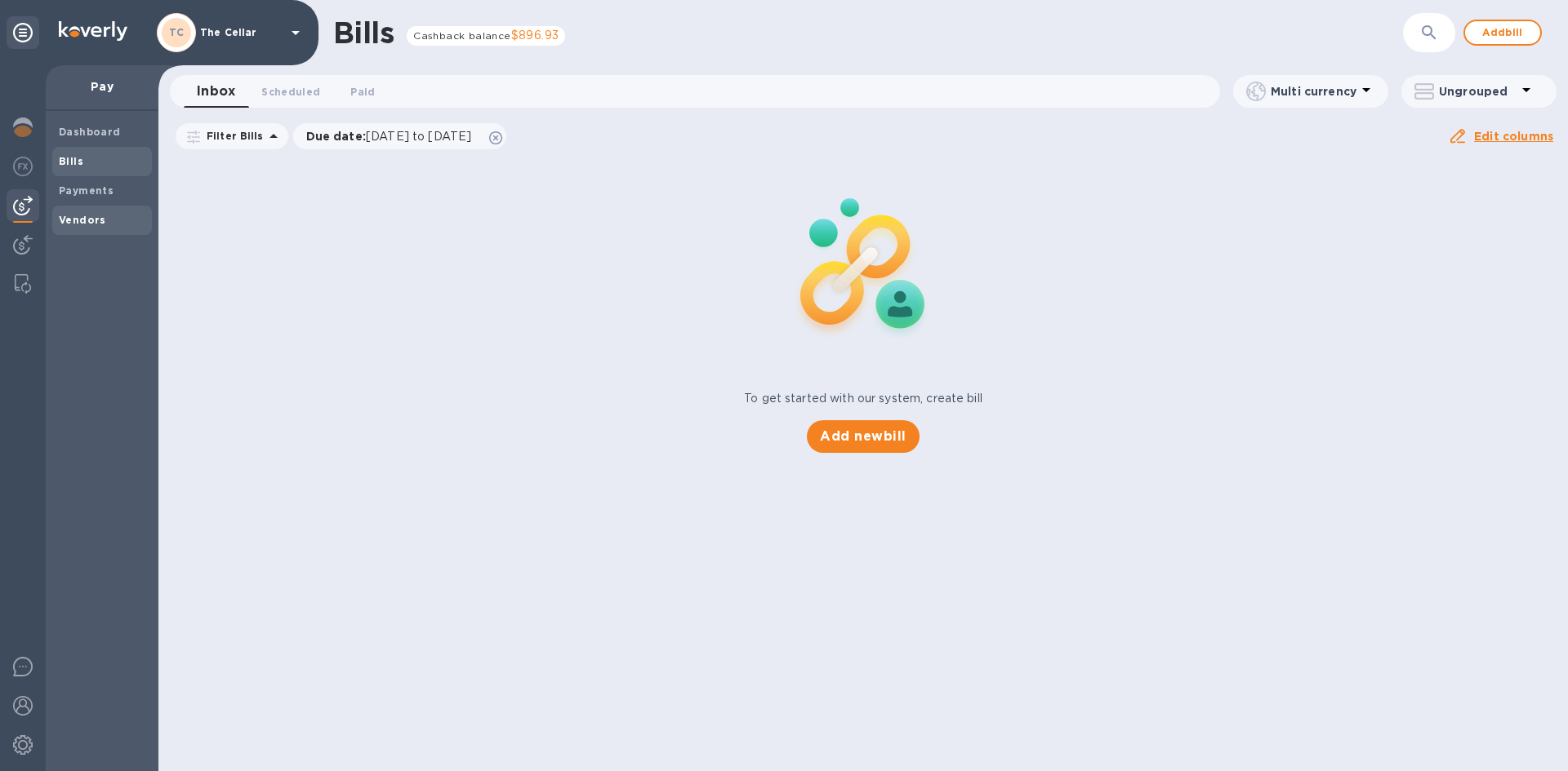
click at [89, 219] on b "Vendors" at bounding box center [82, 220] width 47 height 13
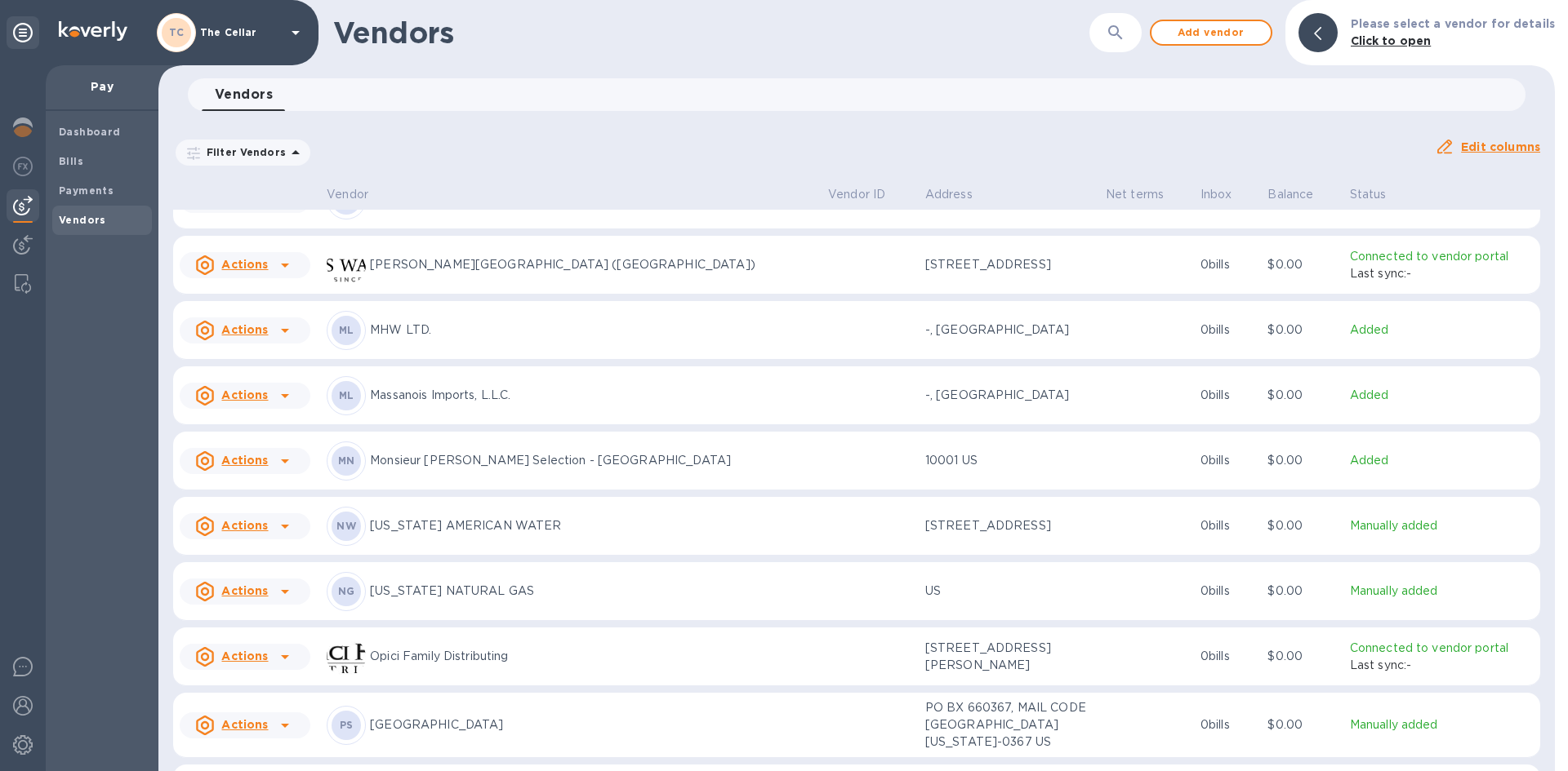
scroll to position [1309, 0]
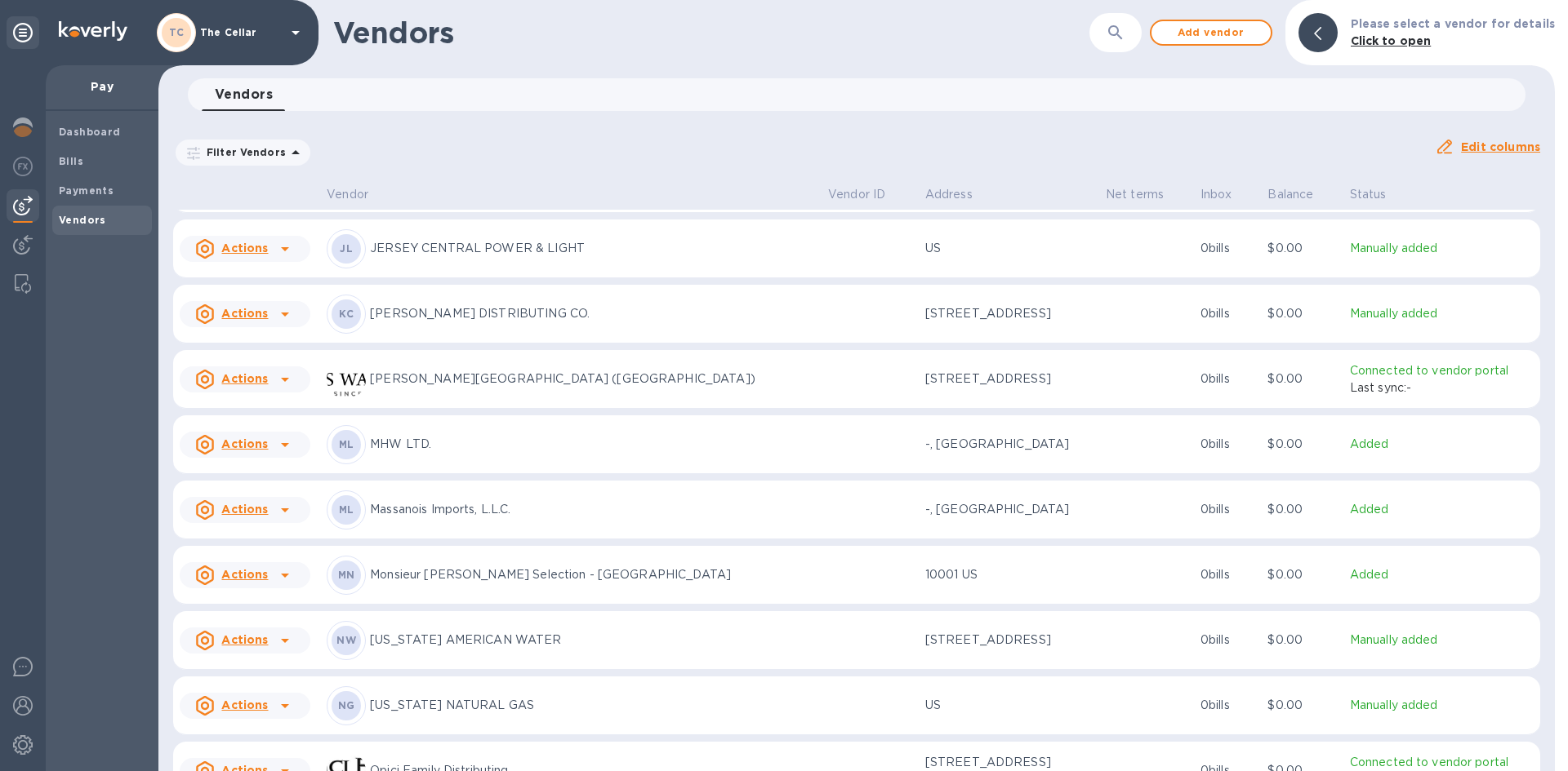
click at [415, 316] on p "KANE DISTRIBUTING CO." at bounding box center [593, 314] width 445 height 17
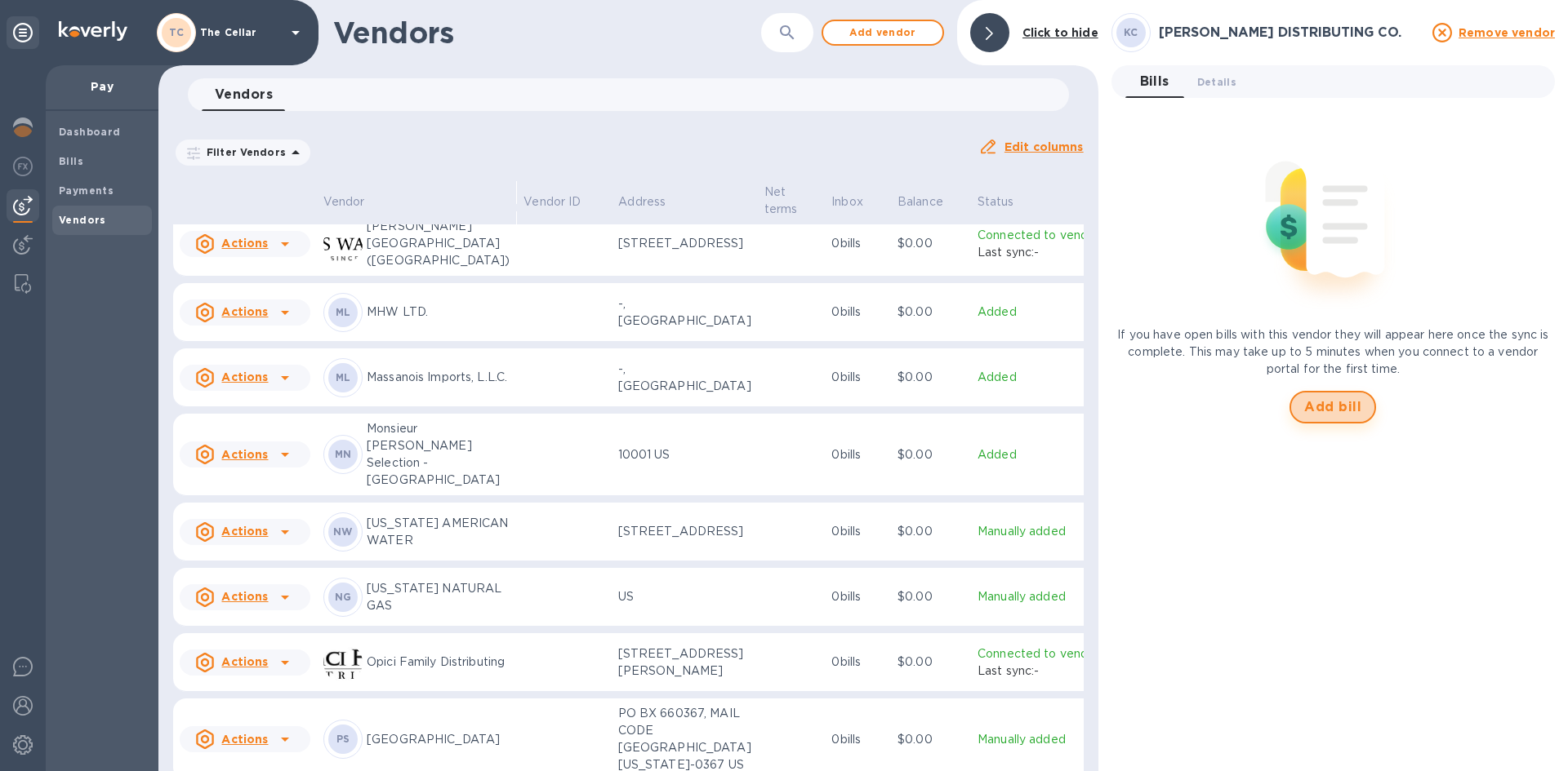
click at [1324, 406] on span "Add bill" at bounding box center [1333, 407] width 57 height 20
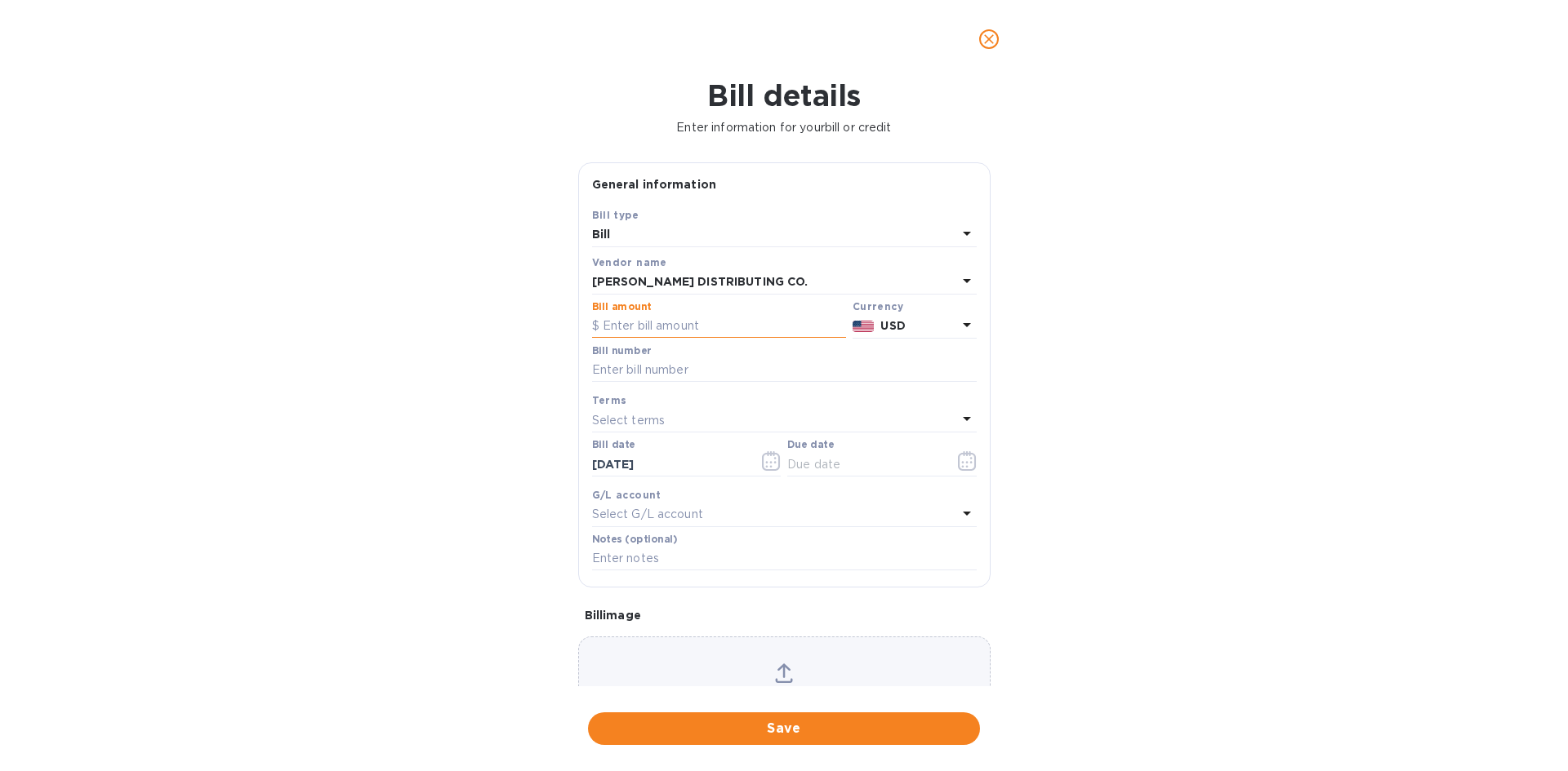
click at [744, 324] on input "text" at bounding box center [719, 326] width 254 height 24
type input "590.36"
click at [710, 366] on input "text" at bounding box center [784, 370] width 384 height 24
type input "144181"
click at [689, 421] on div "Select terms" at bounding box center [774, 421] width 365 height 23
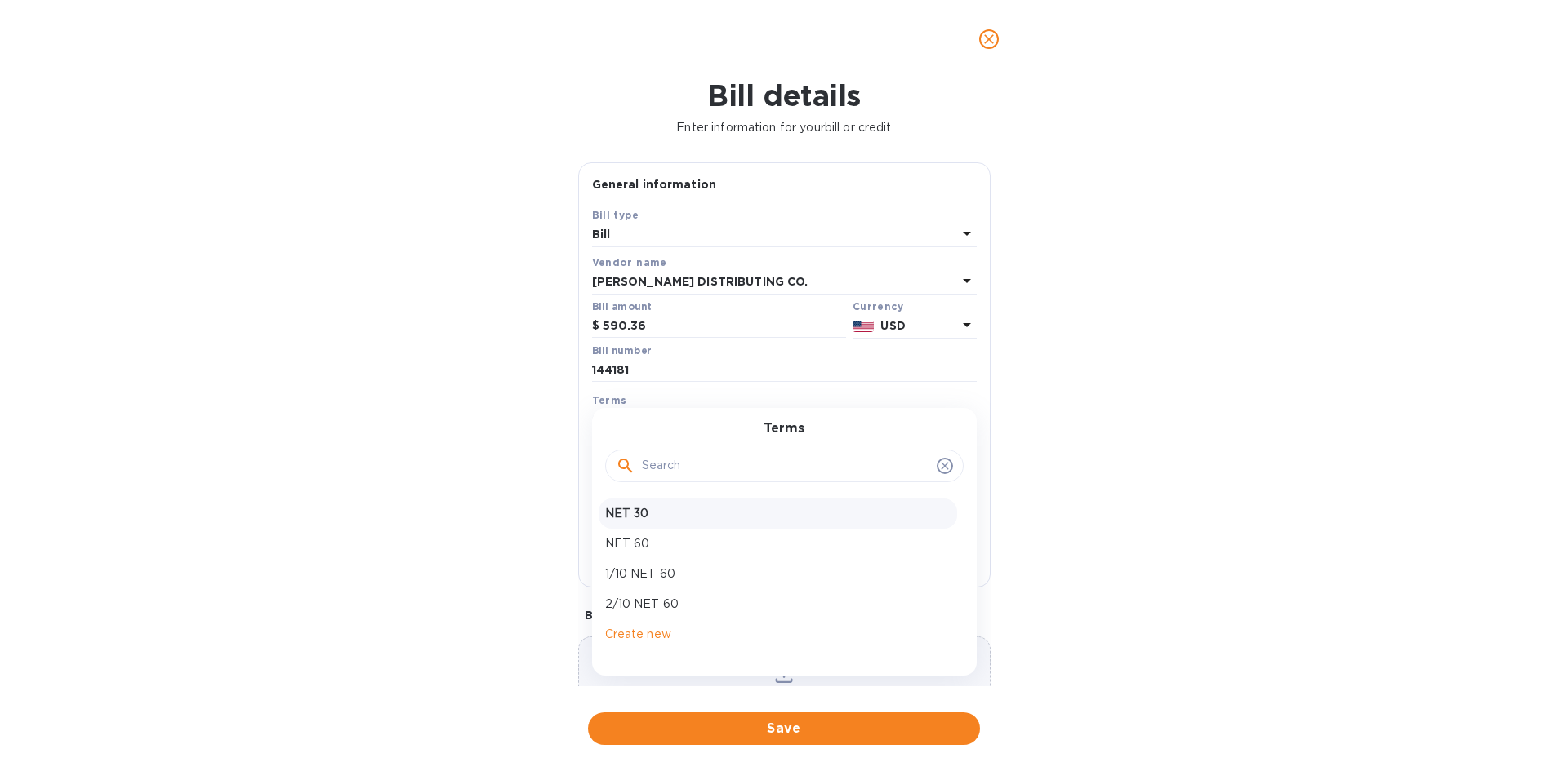
click at [653, 513] on p "NET 30" at bounding box center [778, 513] width 345 height 17
type input "[DATE]"
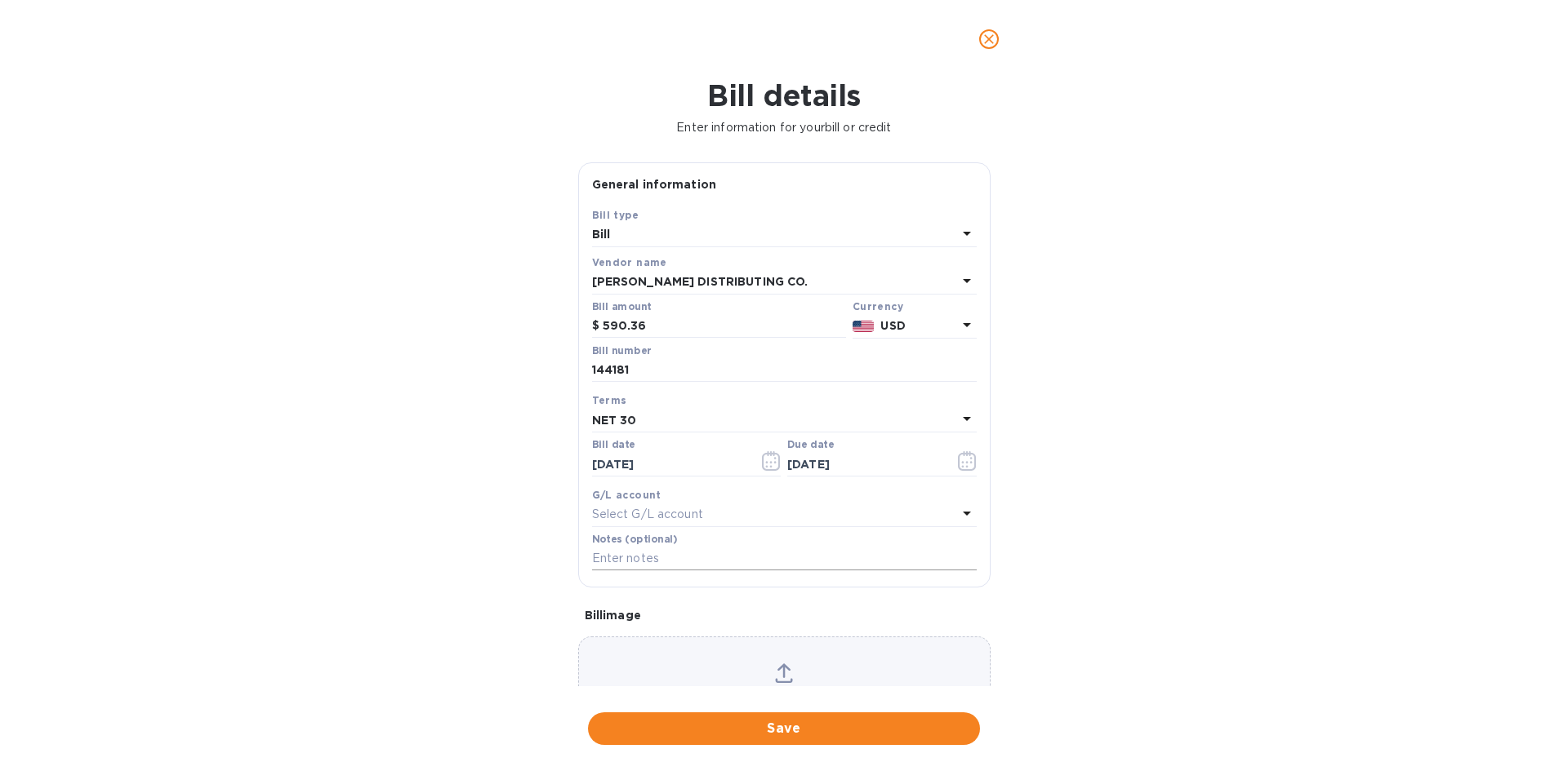
click at [632, 560] on input "text" at bounding box center [784, 558] width 384 height 24
type input "2-11033"
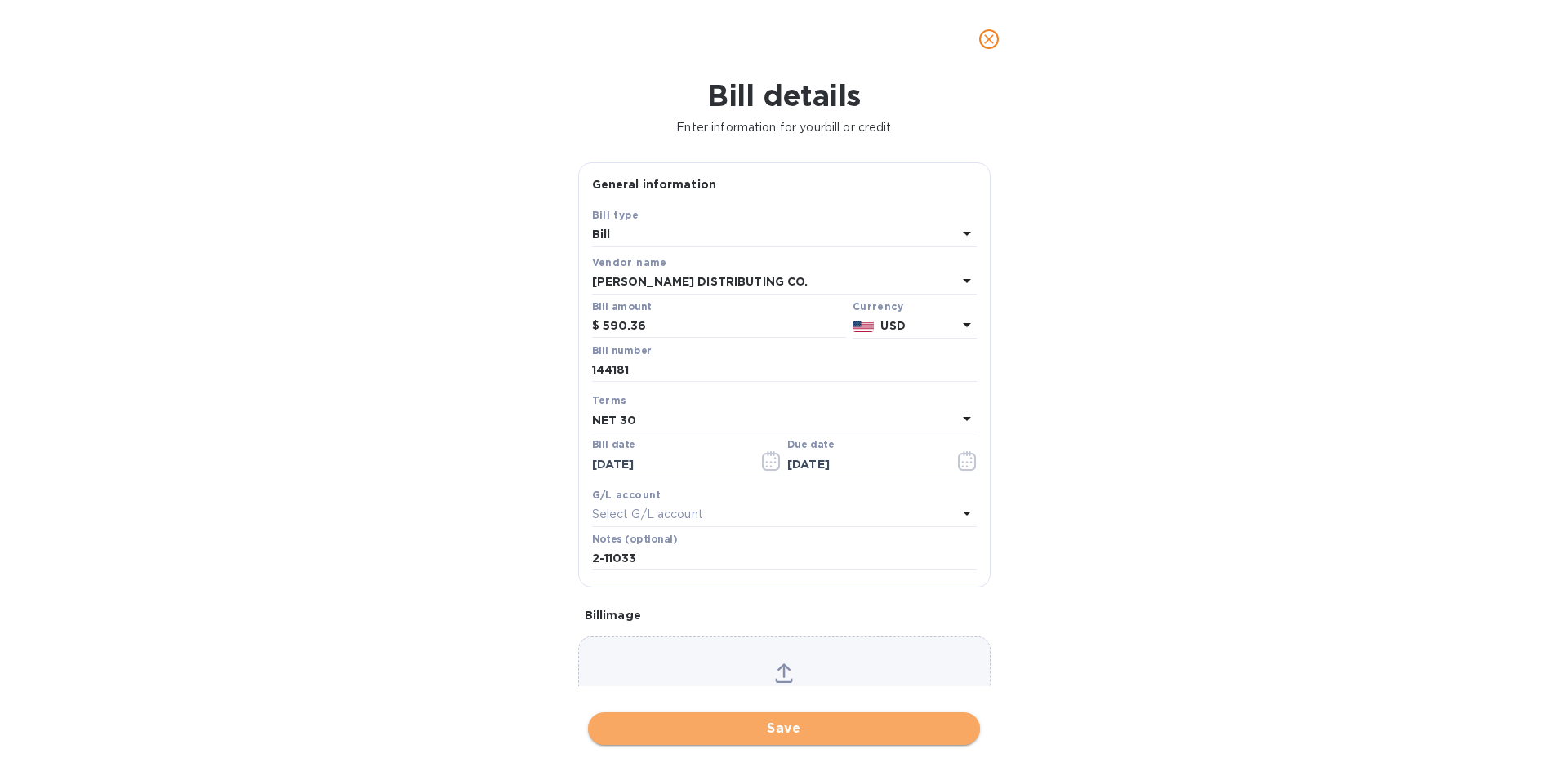
click at [842, 732] on span "Save" at bounding box center [783, 729] width 366 height 20
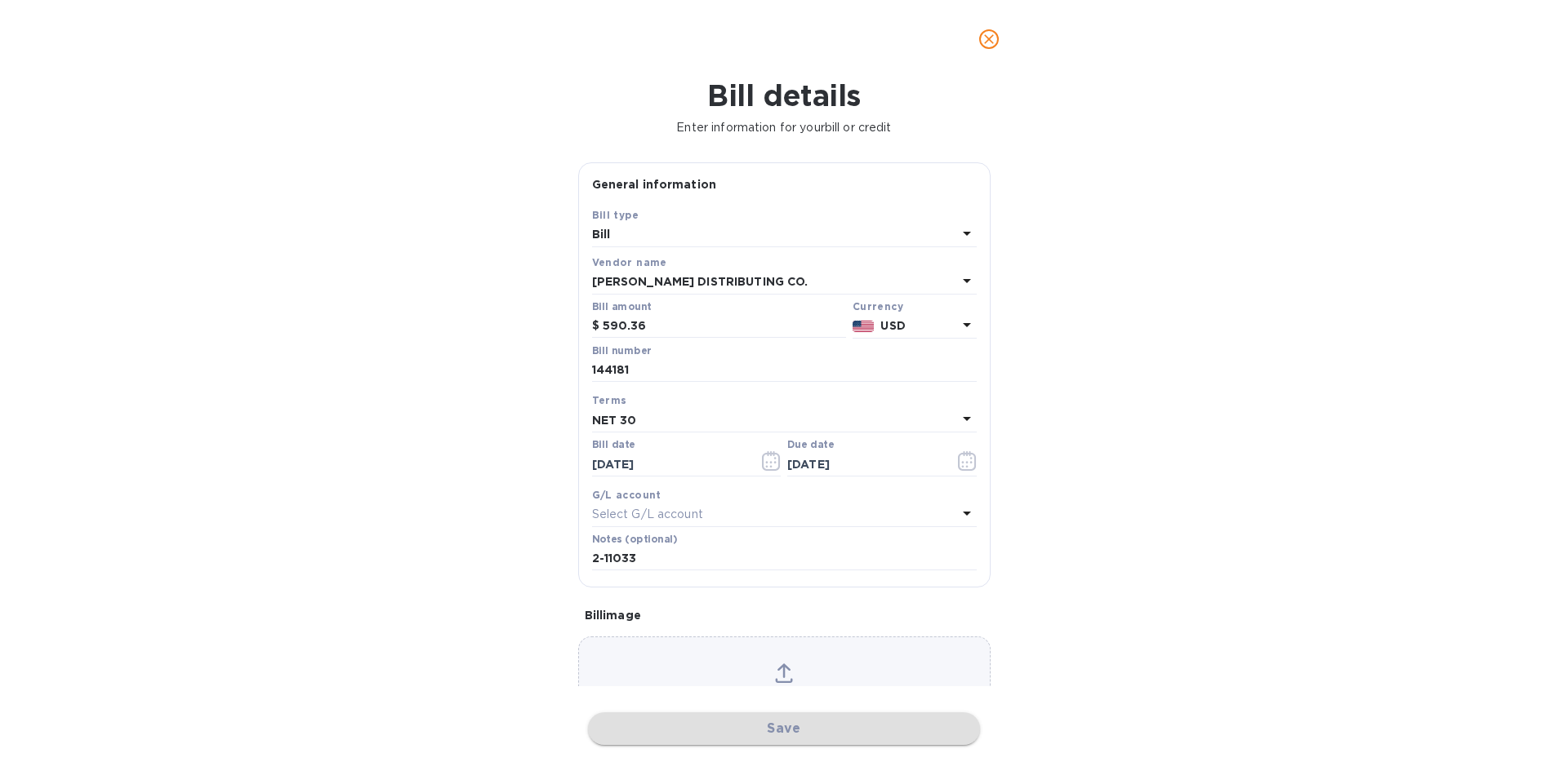
scroll to position [1548, 0]
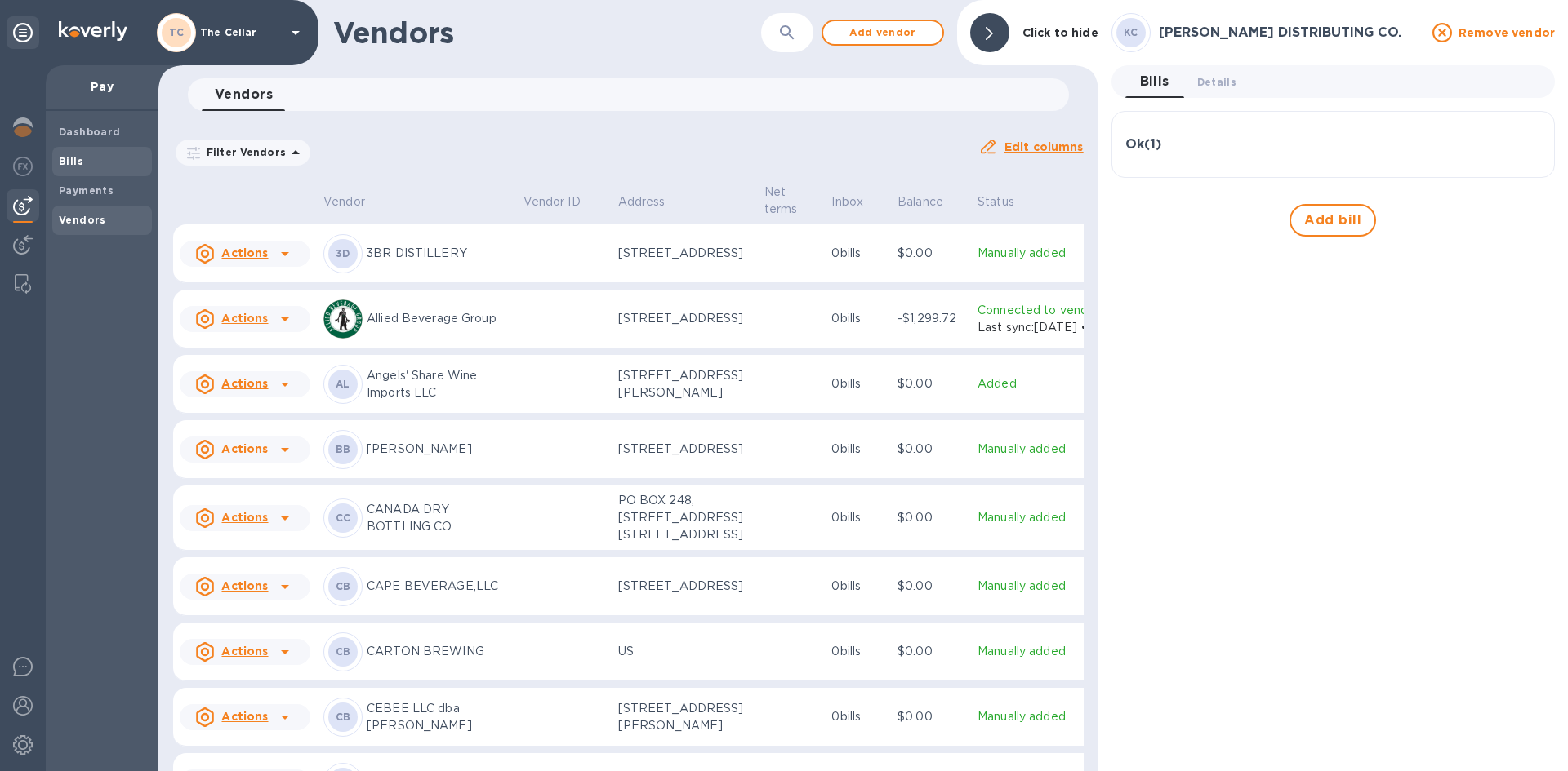
click at [81, 157] on span "Bills" at bounding box center [102, 162] width 87 height 16
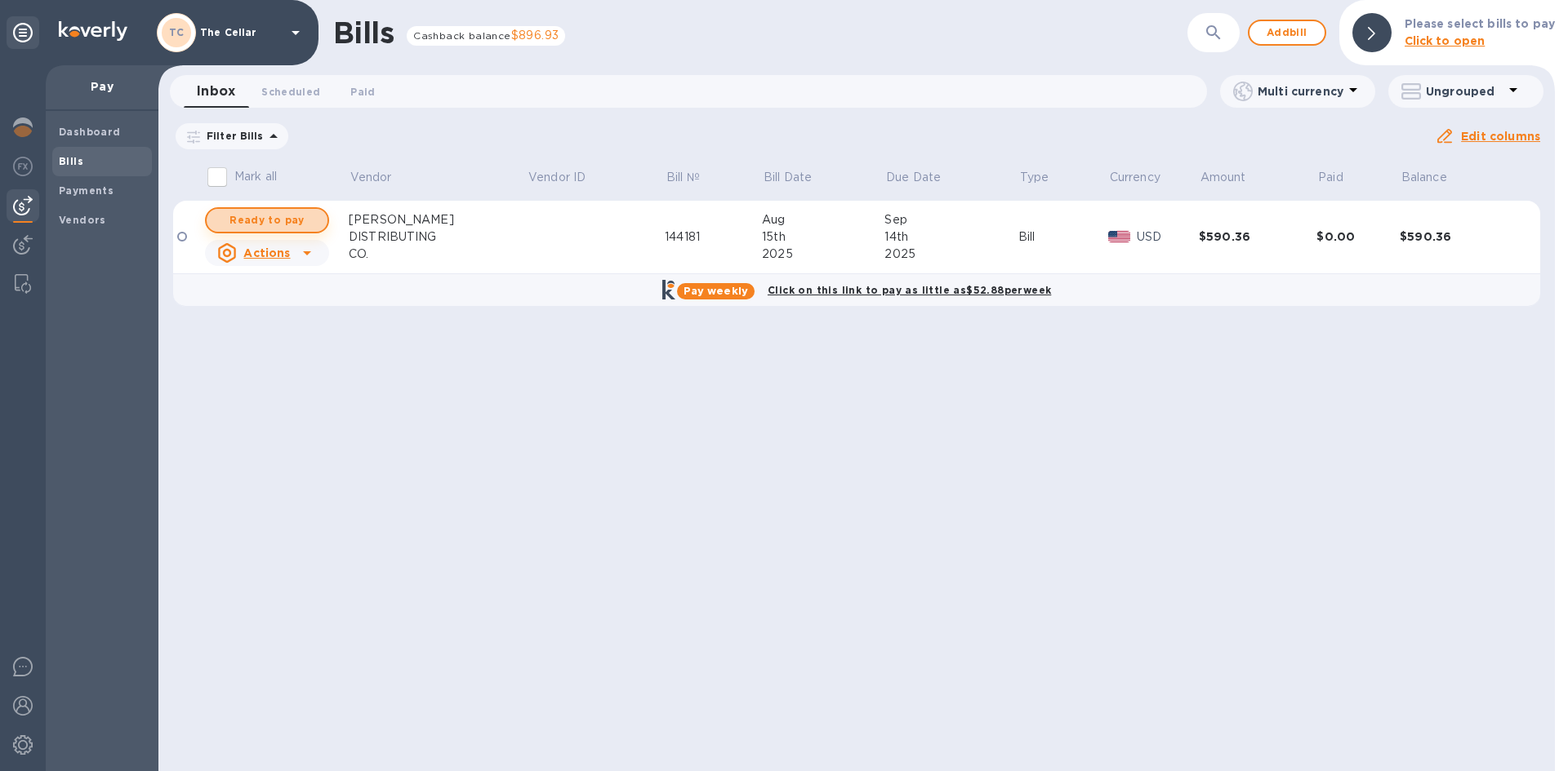
click at [298, 216] on span "Ready to pay" at bounding box center [267, 221] width 95 height 20
checkbox input "true"
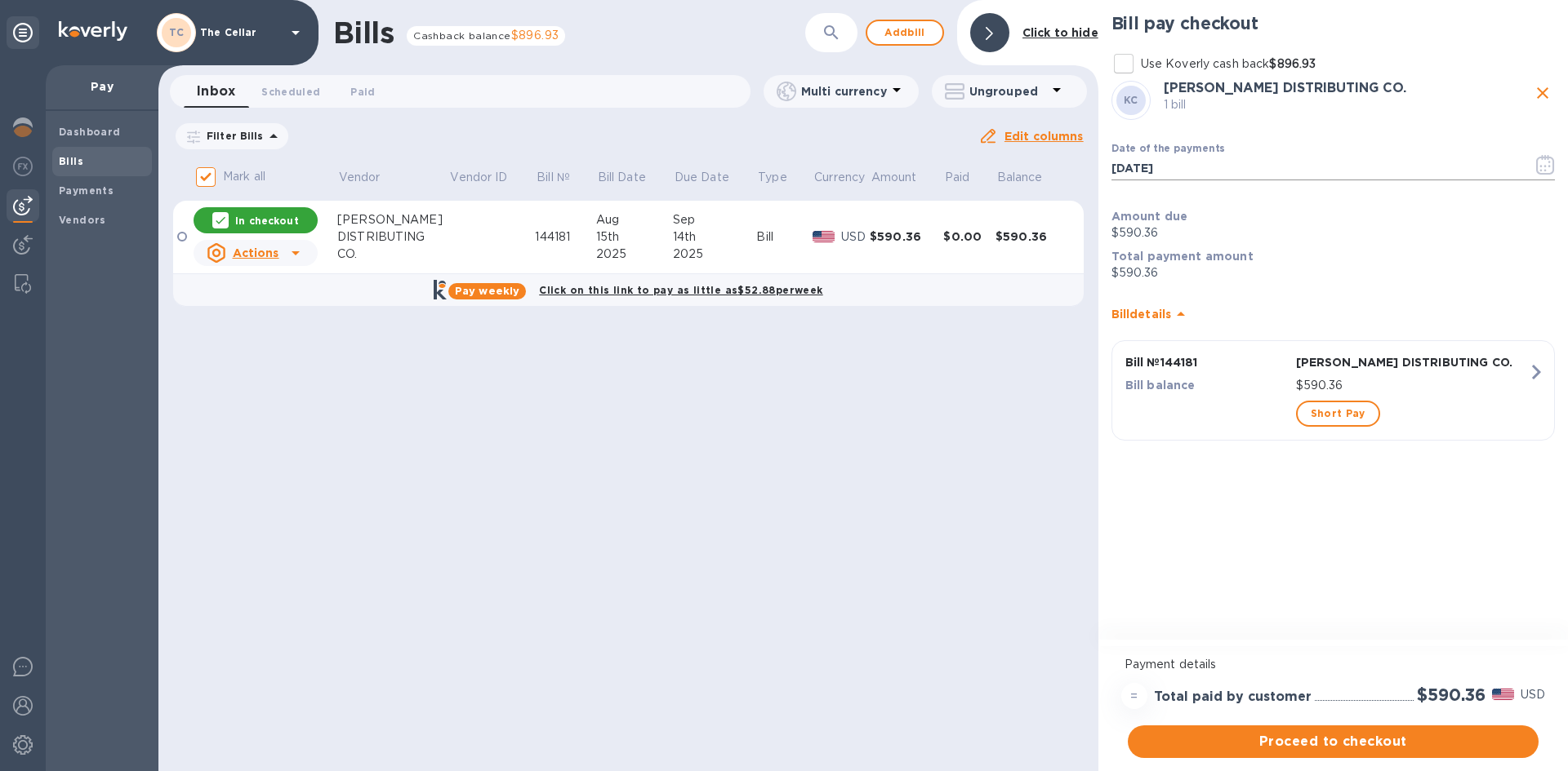
click at [1548, 164] on icon "button" at bounding box center [1545, 165] width 19 height 20
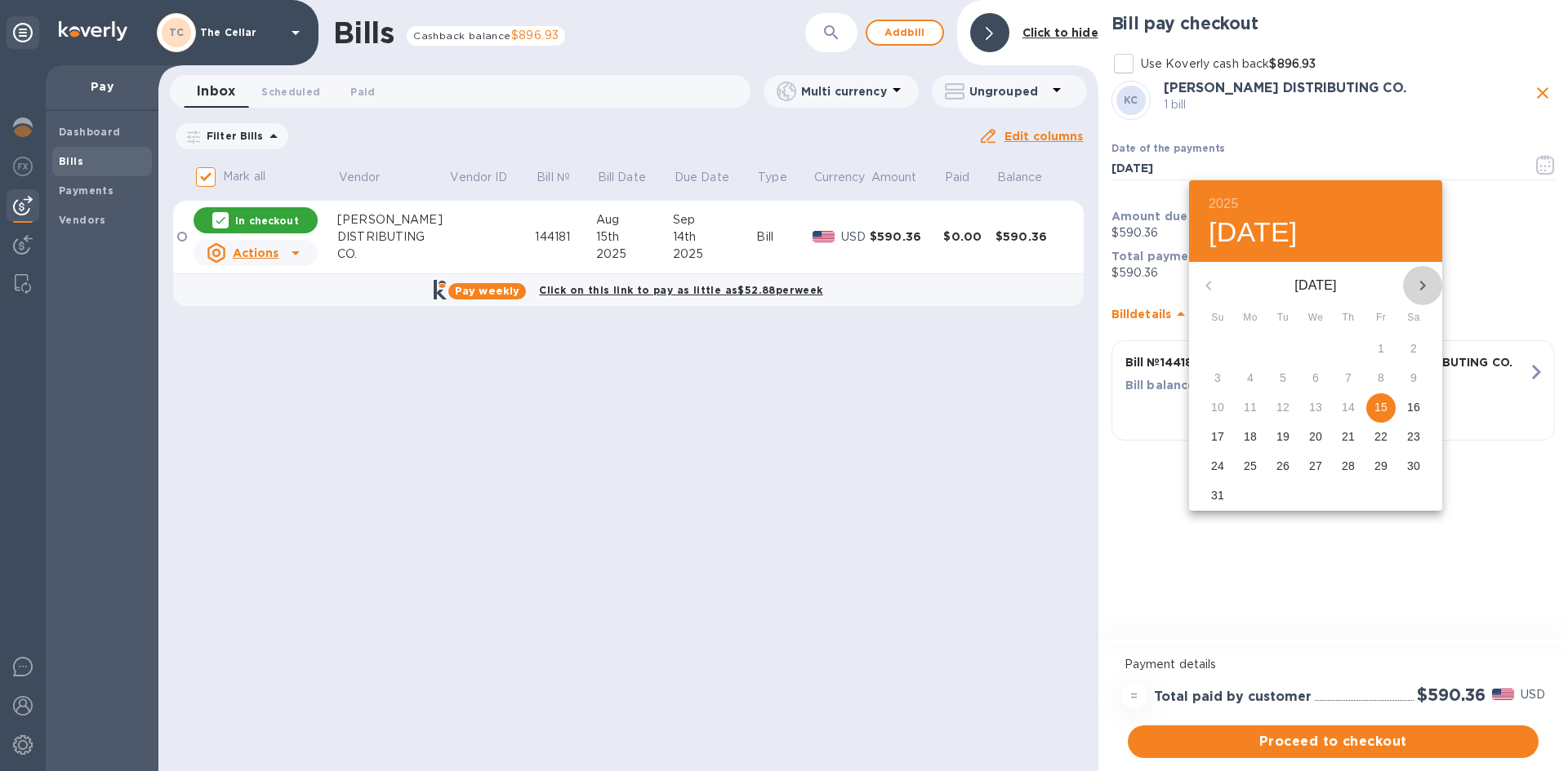
click at [1423, 285] on icon "button" at bounding box center [1422, 285] width 5 height 10
click at [1312, 348] on p "3" at bounding box center [1315, 348] width 6 height 16
type input "[DATE]"
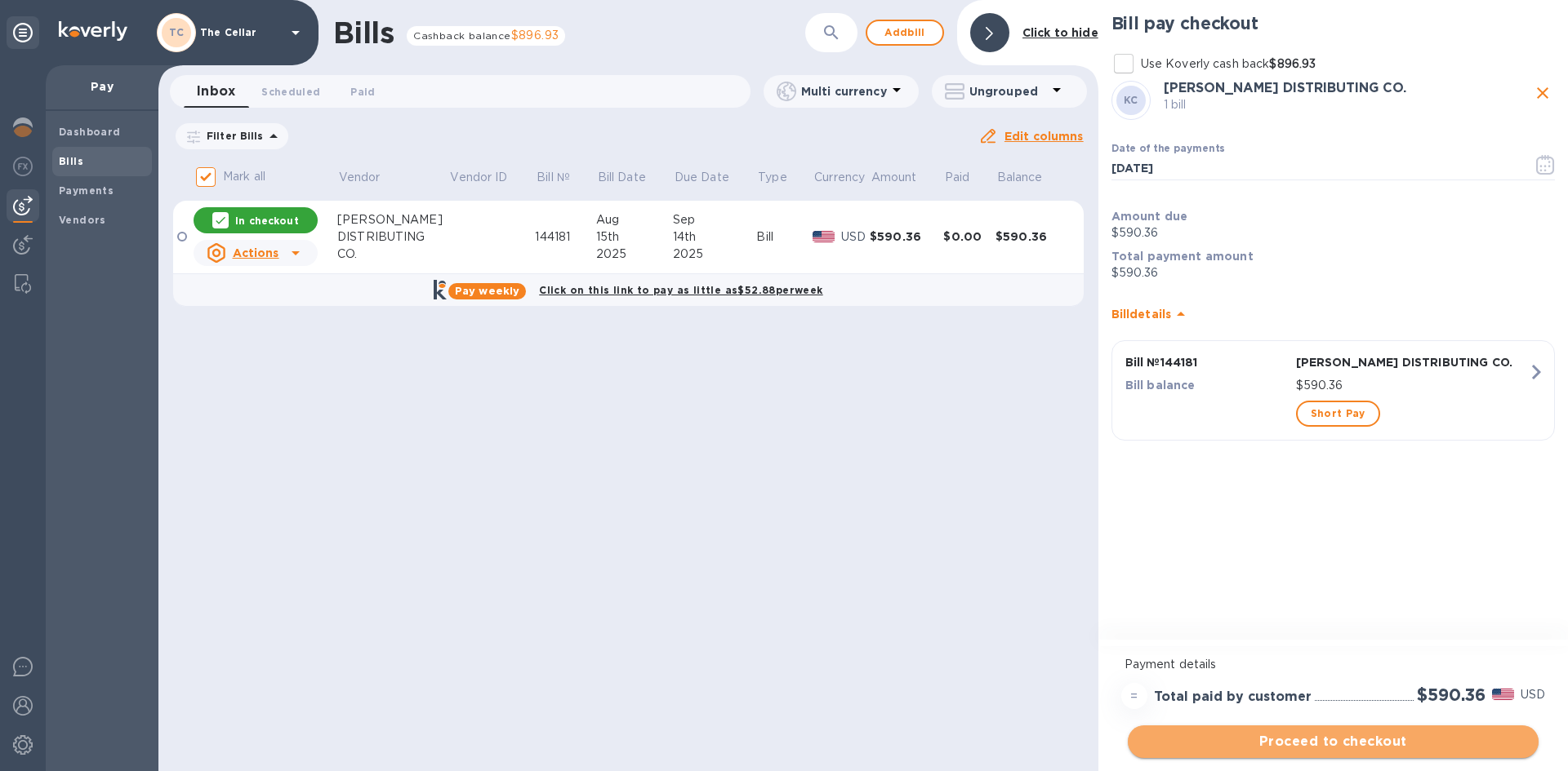
click at [1410, 739] on span "Proceed to checkout" at bounding box center [1333, 742] width 384 height 20
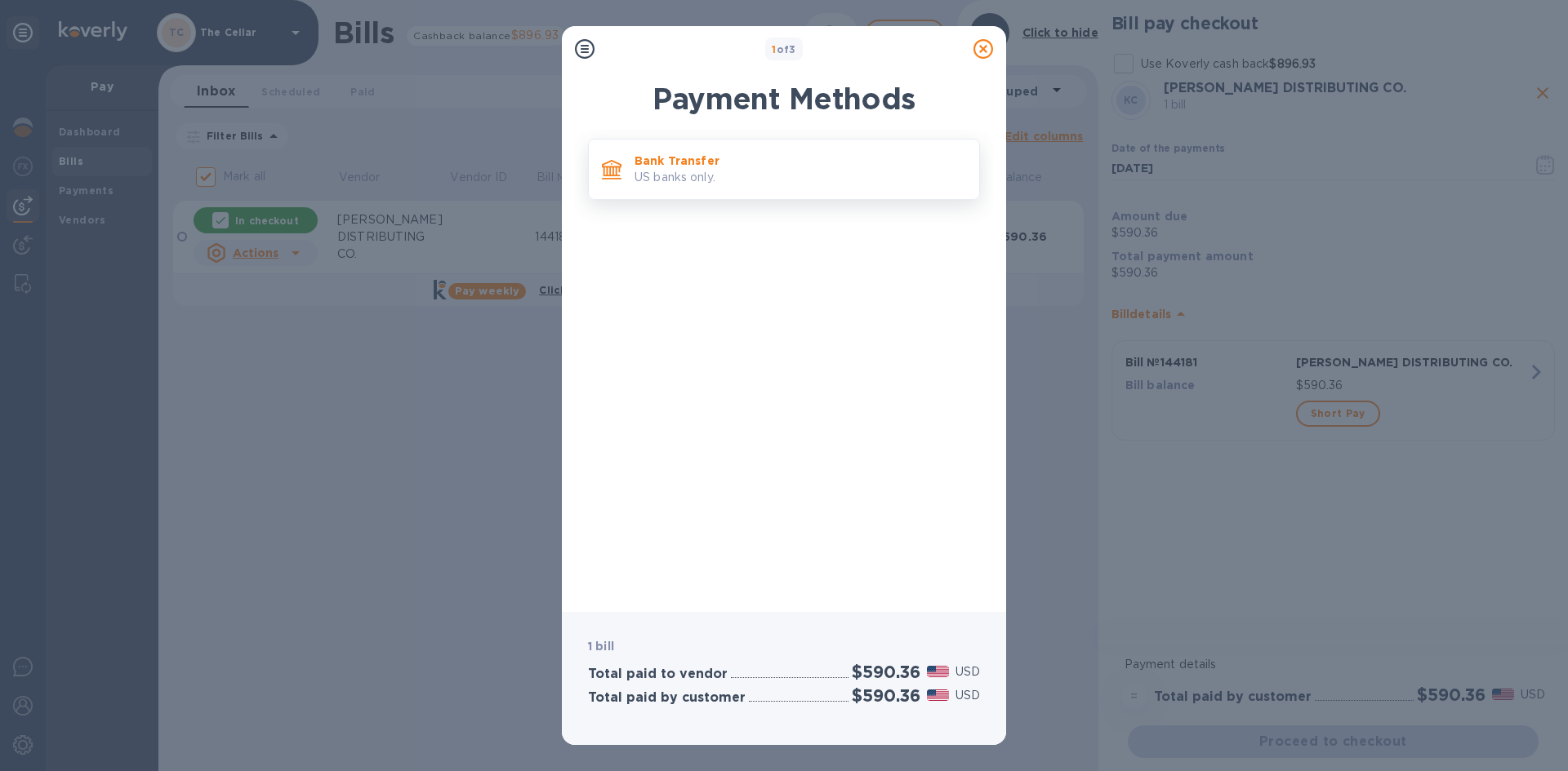
click at [854, 183] on p "US banks only." at bounding box center [800, 177] width 332 height 17
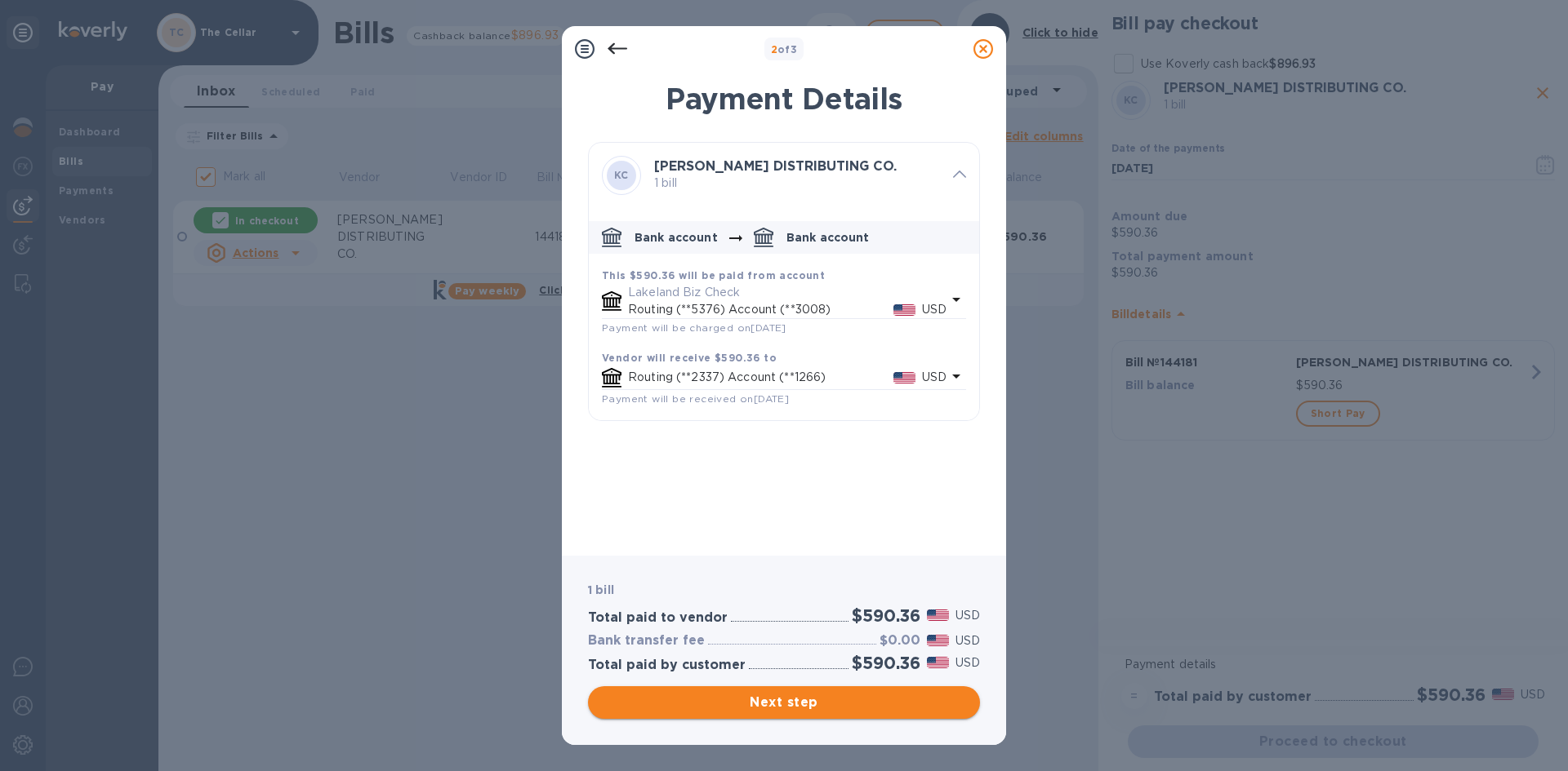
click at [873, 702] on span "Next step" at bounding box center [783, 702] width 366 height 20
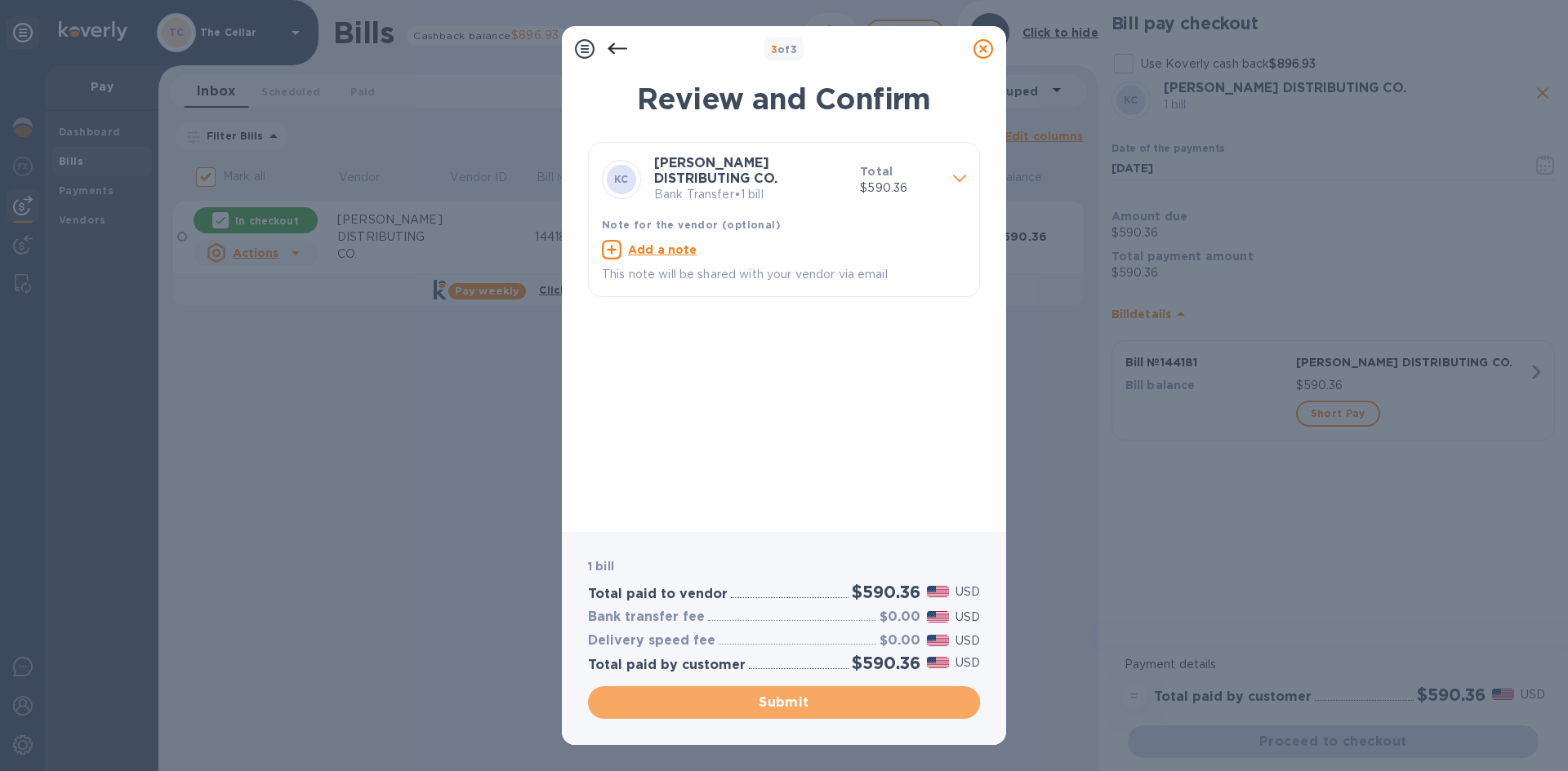
click at [873, 703] on span "Submit" at bounding box center [783, 702] width 366 height 20
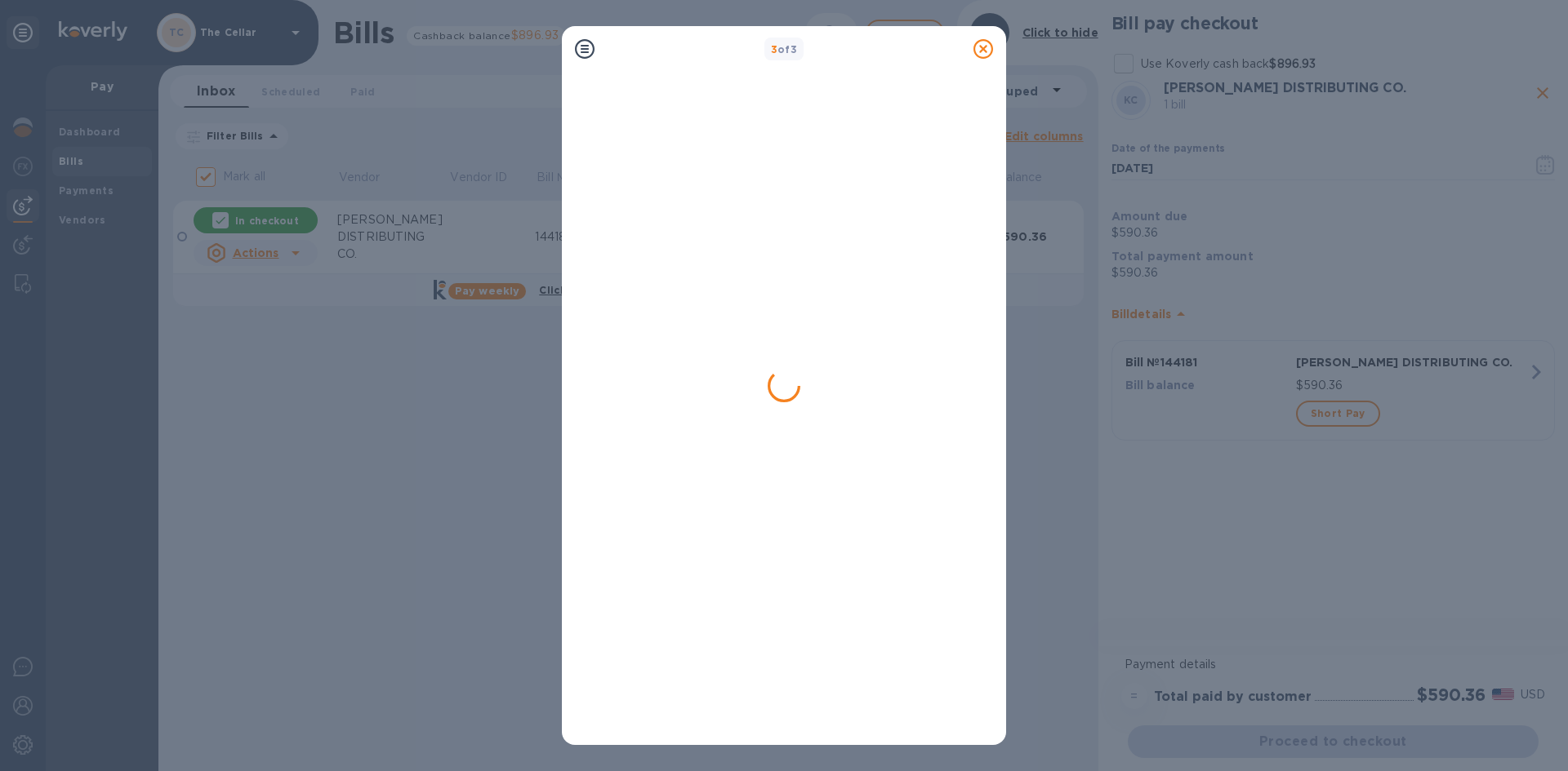
checkbox input "false"
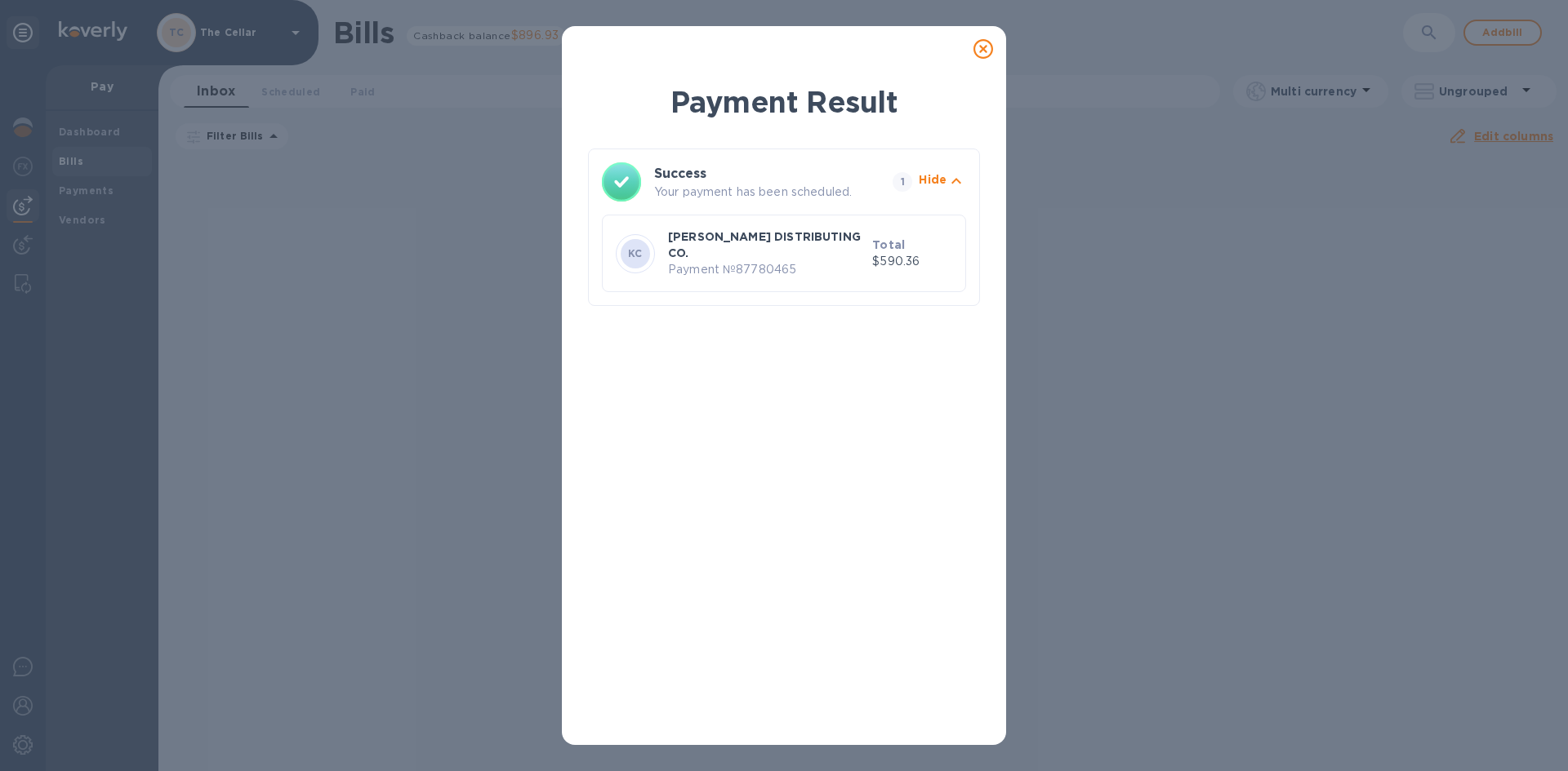
click at [979, 48] on icon at bounding box center [983, 49] width 20 height 20
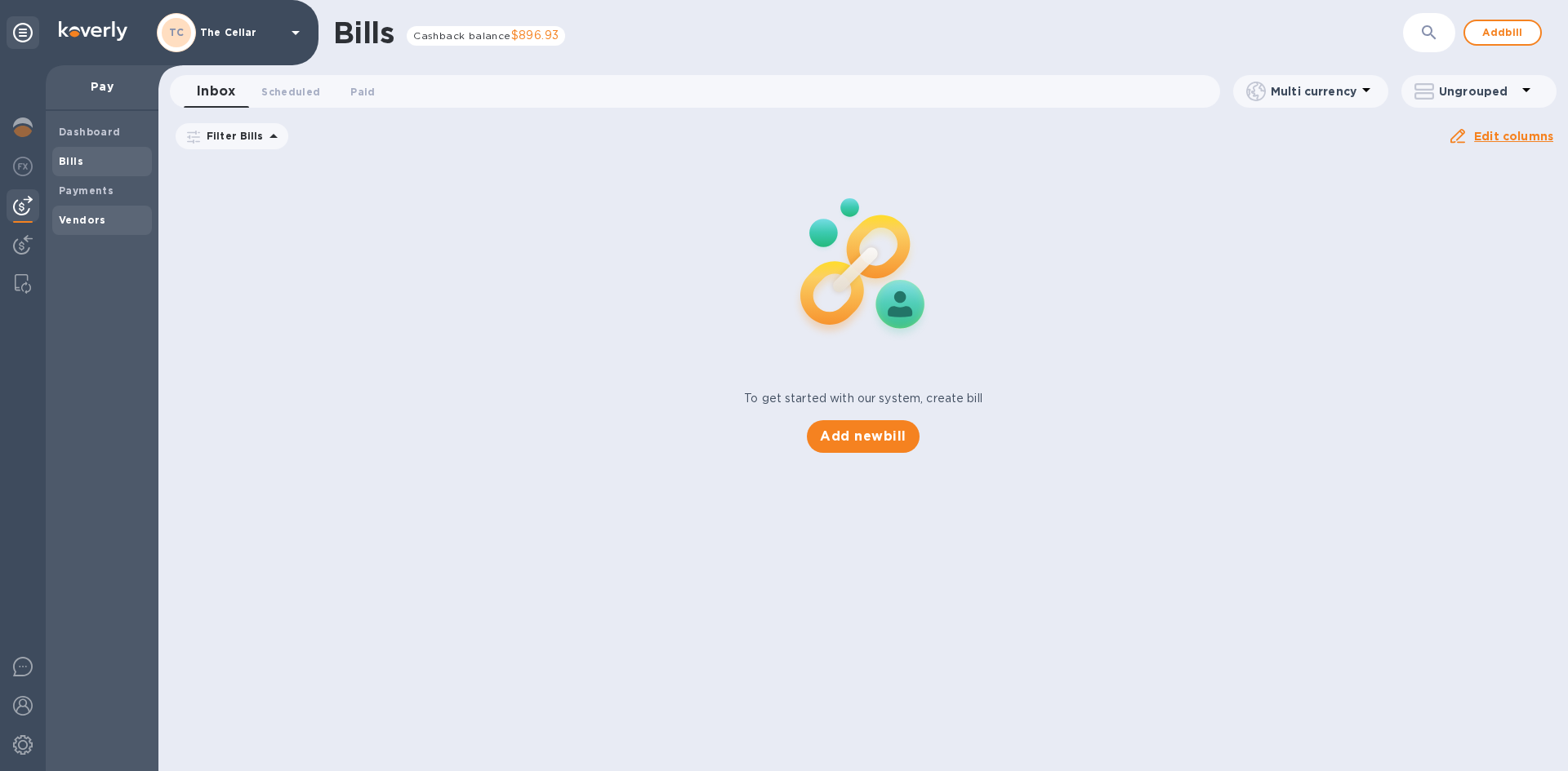
click at [89, 216] on b "Vendors" at bounding box center [82, 220] width 47 height 13
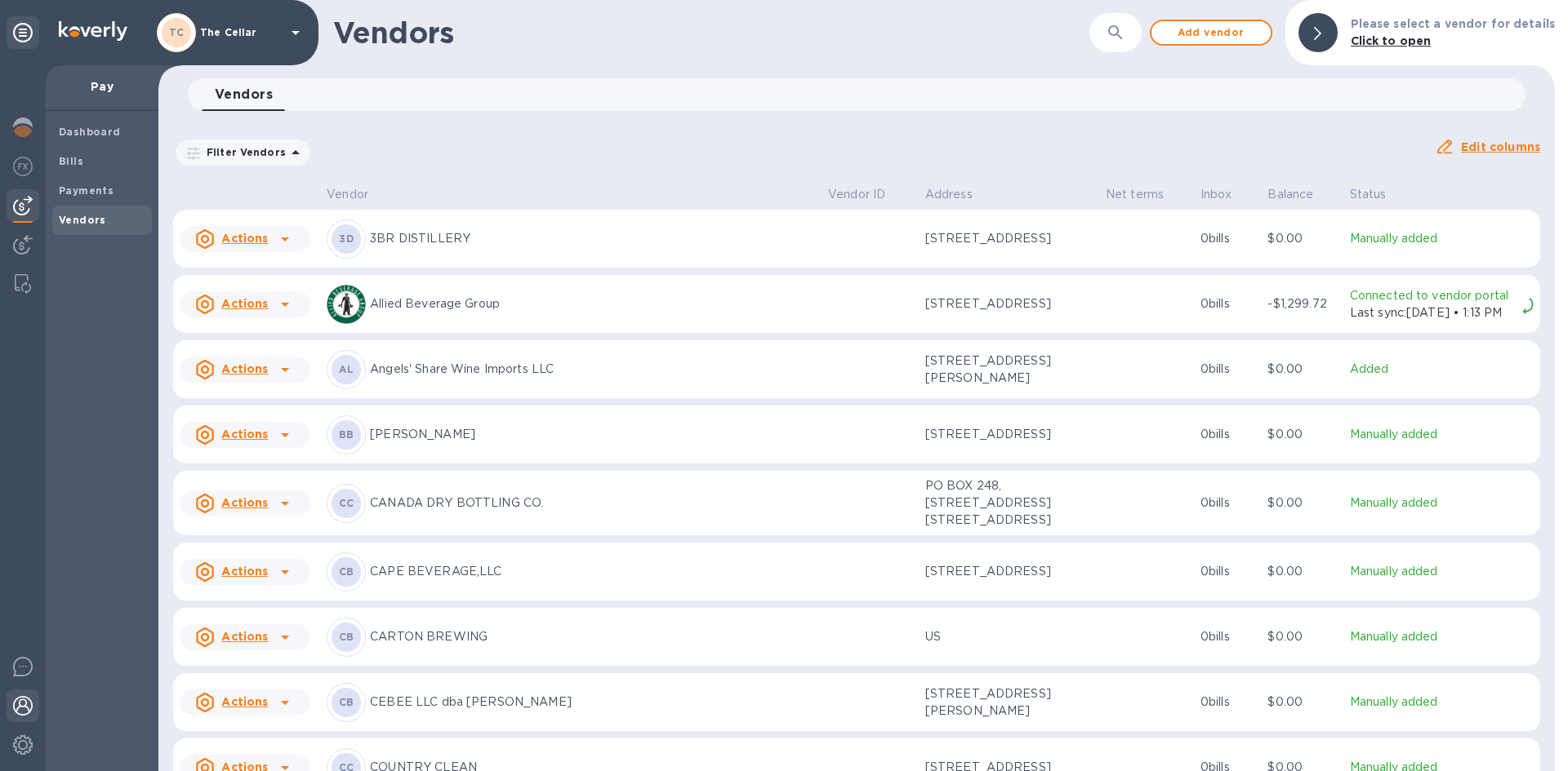
click at [24, 707] on img at bounding box center [23, 706] width 20 height 20
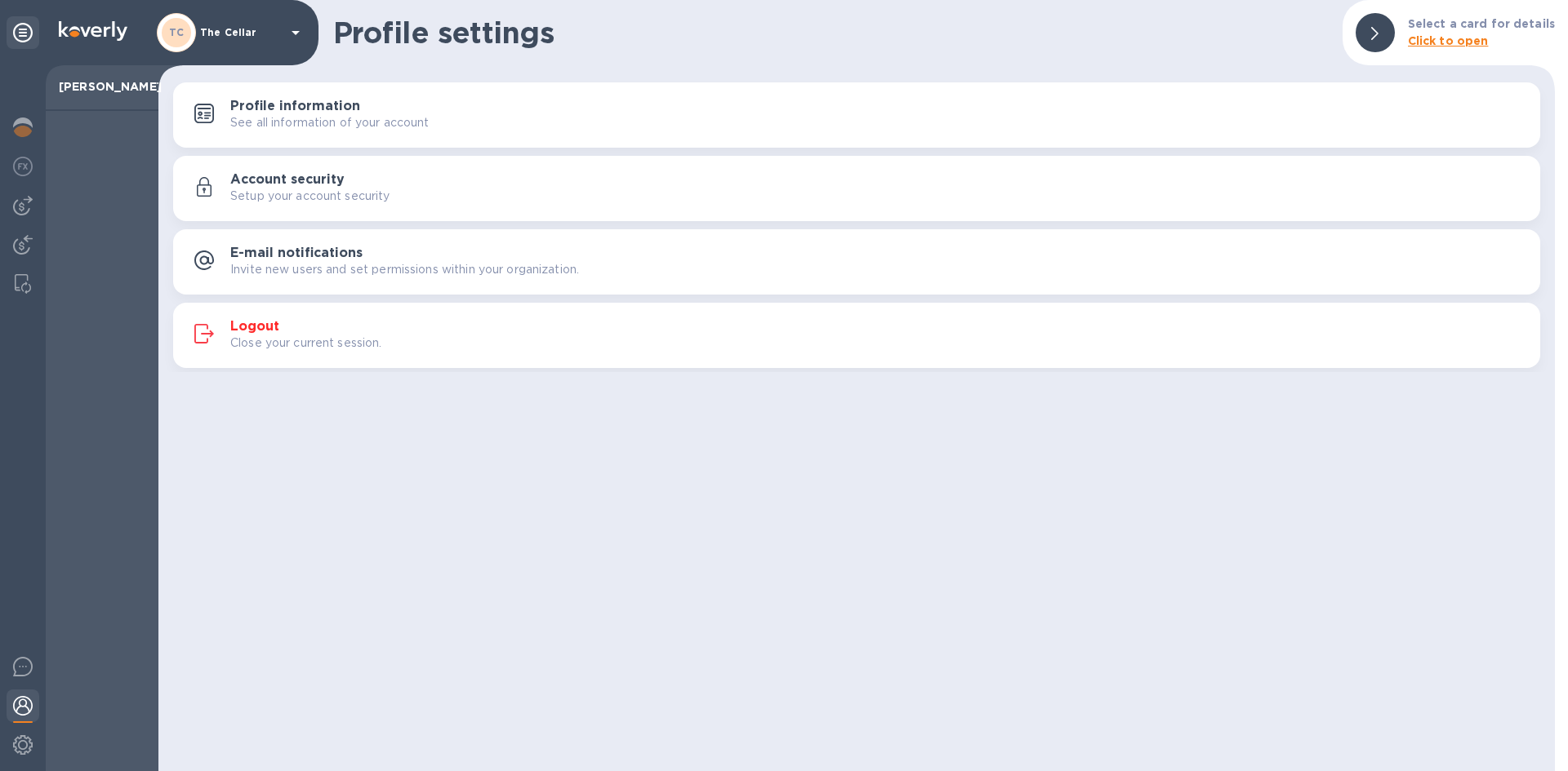
click at [297, 325] on div "Logout Close your current session." at bounding box center [879, 335] width 1296 height 33
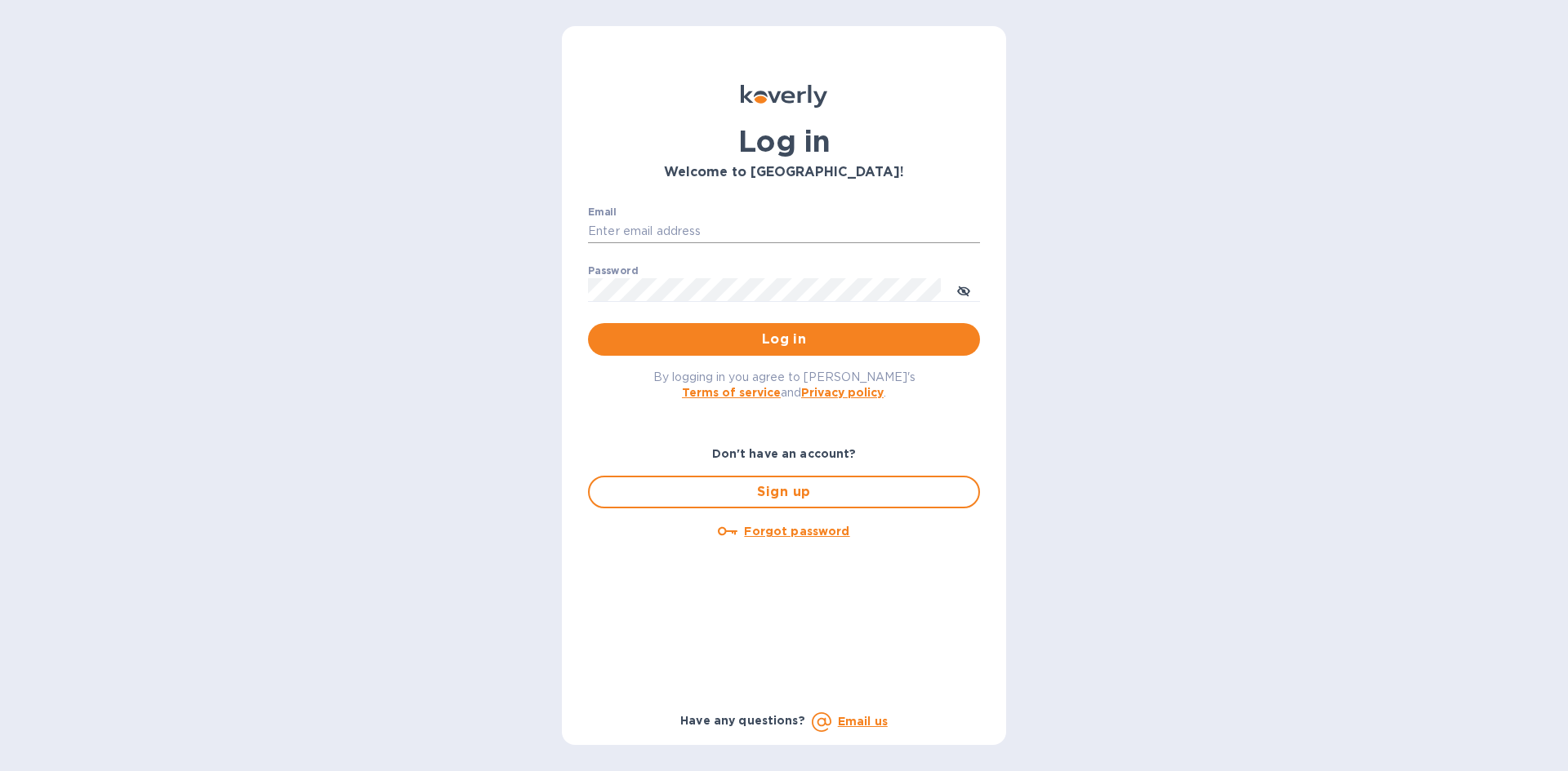
click at [676, 235] on input "Email" at bounding box center [784, 231] width 392 height 24
type input "lsbottleshop@gmail.com"
click at [588, 323] on button "Log in" at bounding box center [784, 339] width 392 height 33
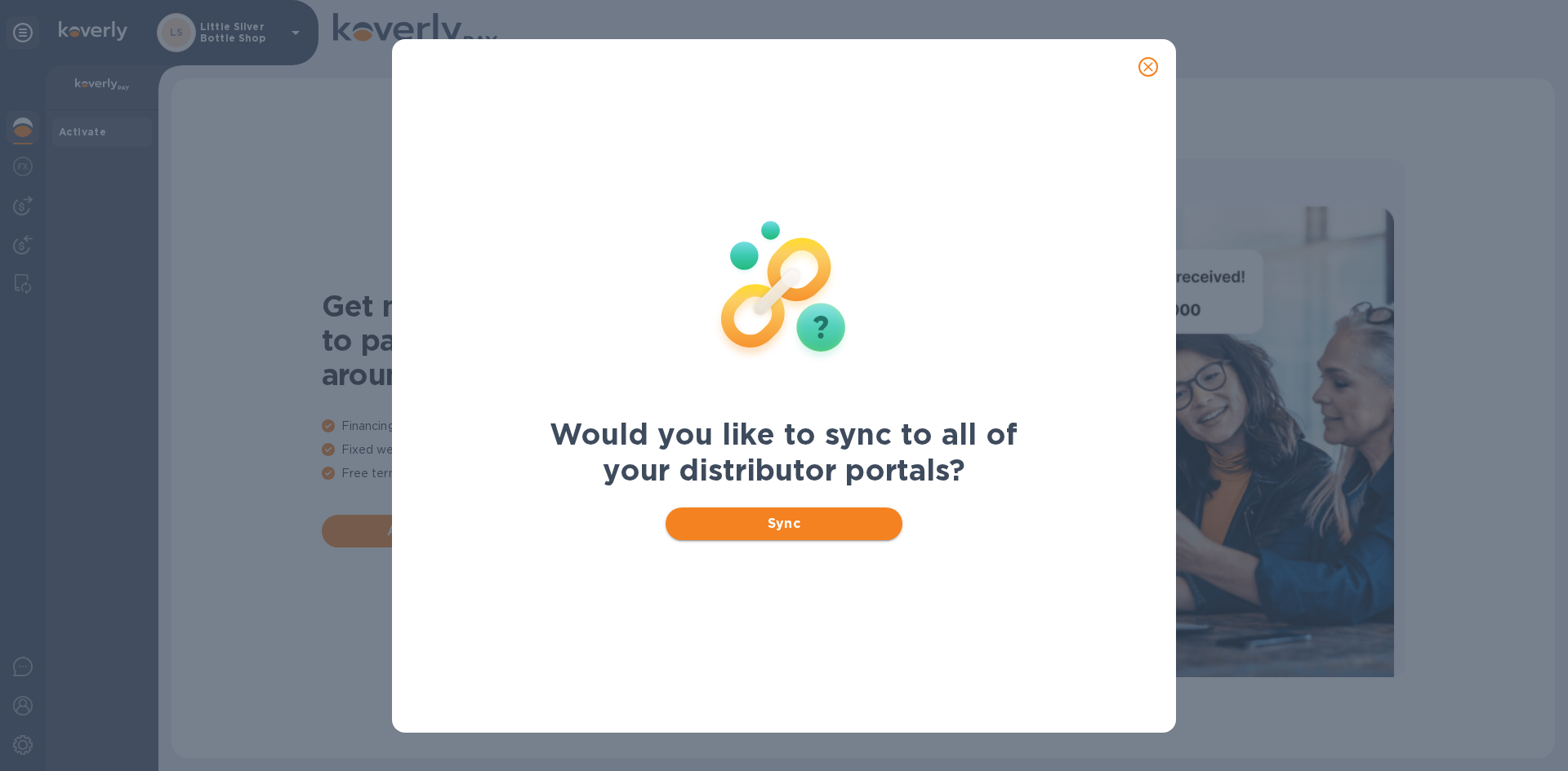
click at [795, 519] on span "Sync" at bounding box center [784, 524] width 212 height 20
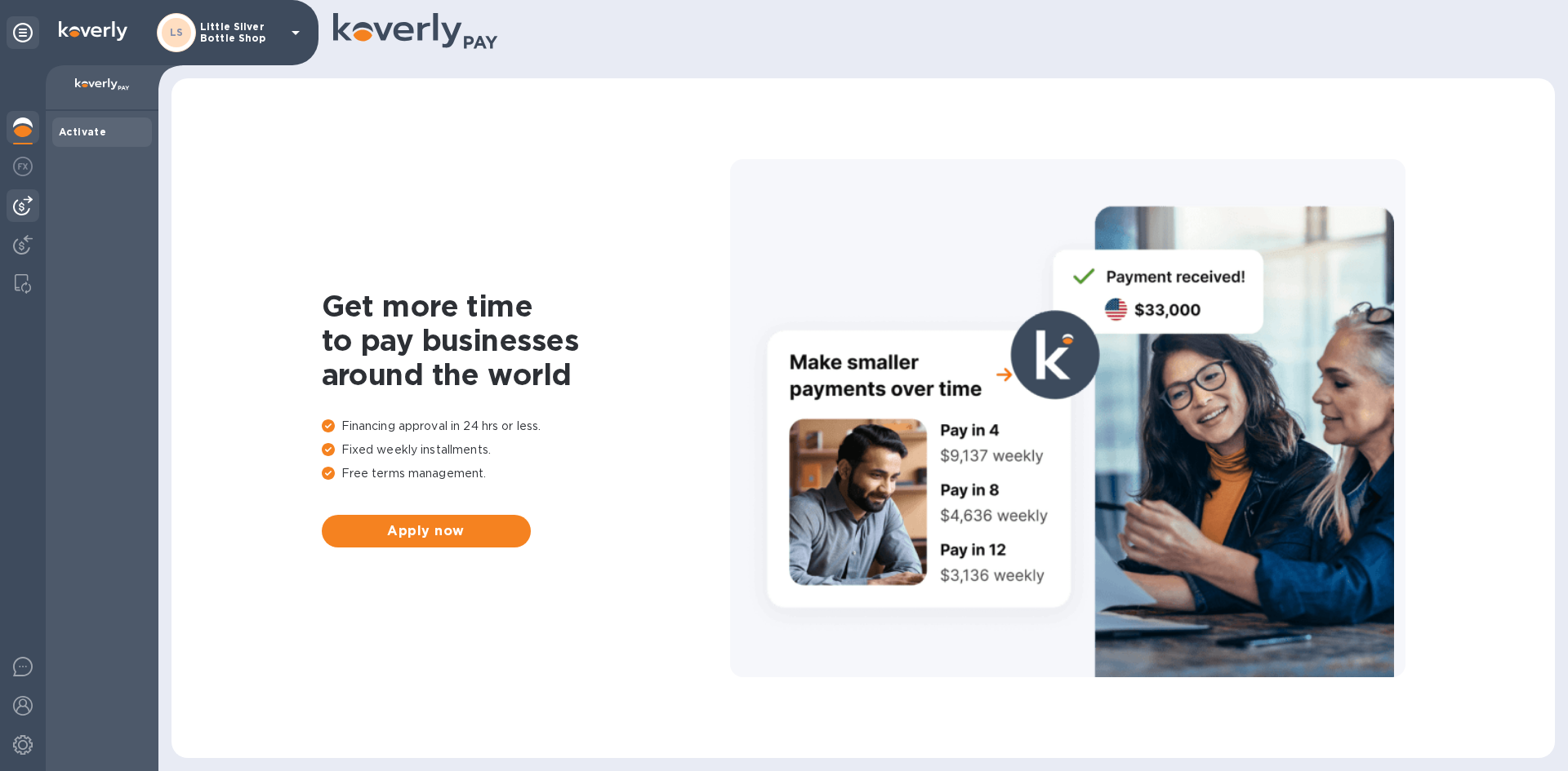
click at [21, 203] on img at bounding box center [23, 205] width 20 height 20
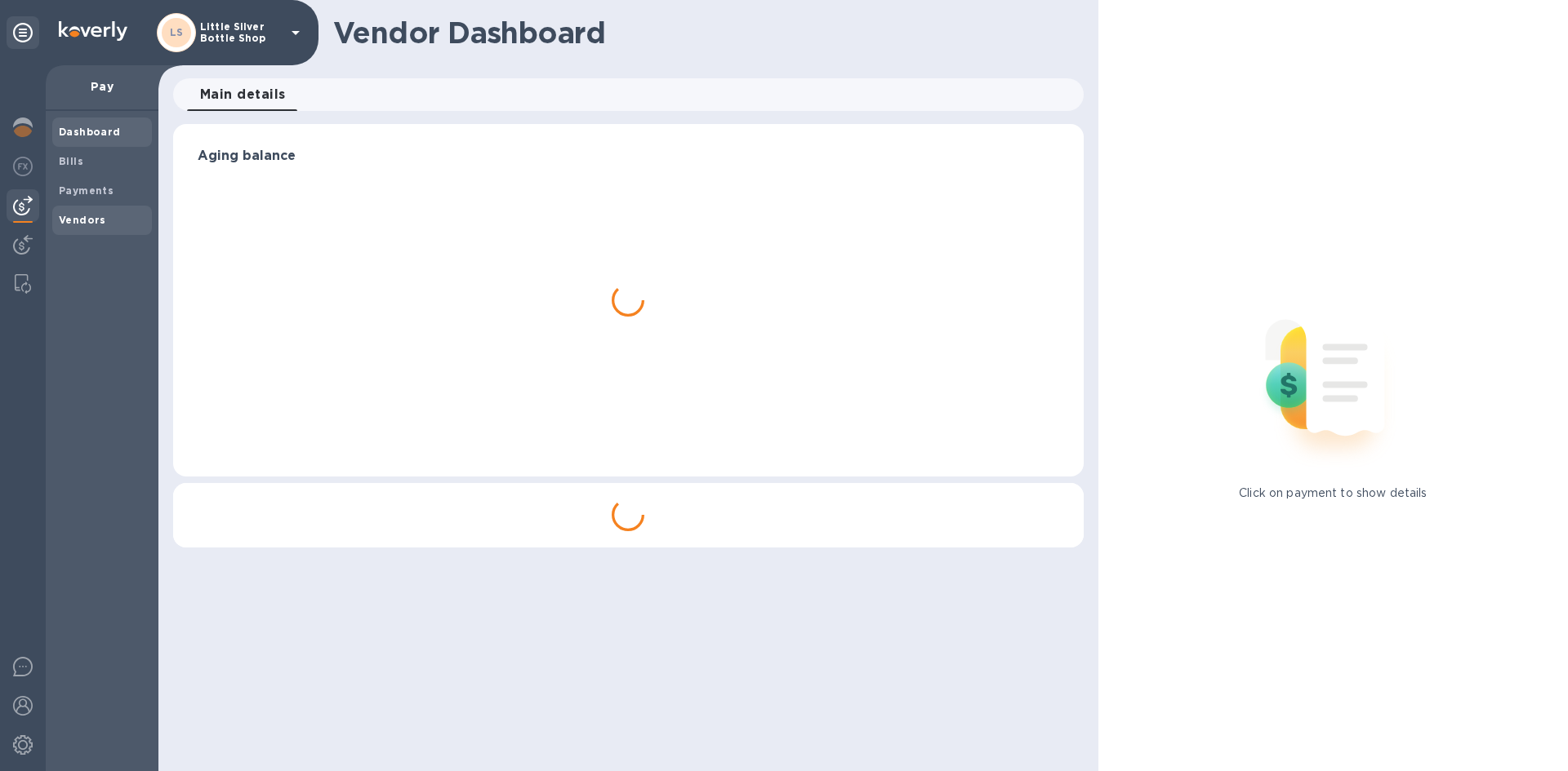
click at [79, 220] on b "Vendors" at bounding box center [82, 220] width 47 height 13
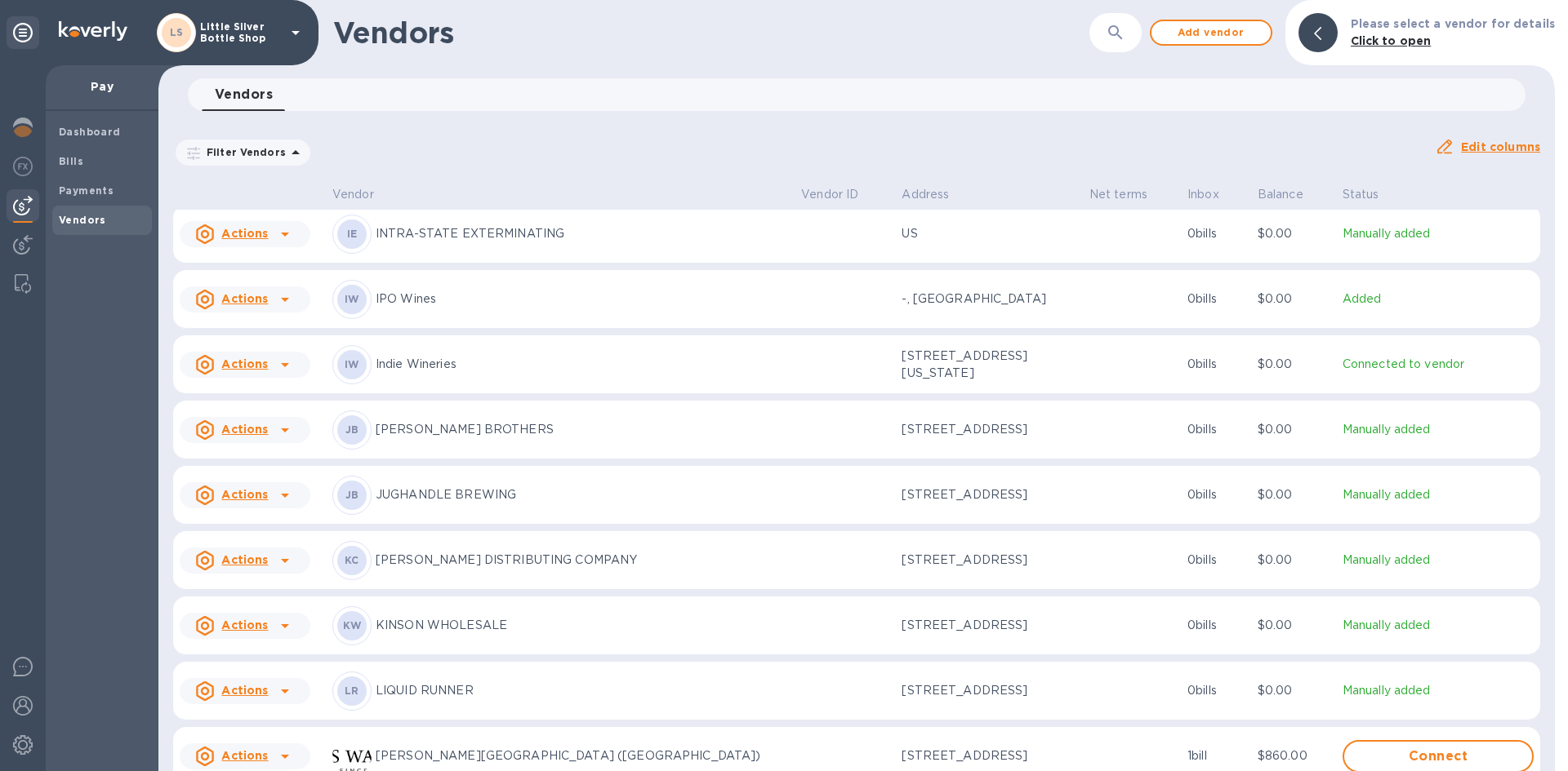
scroll to position [2898, 0]
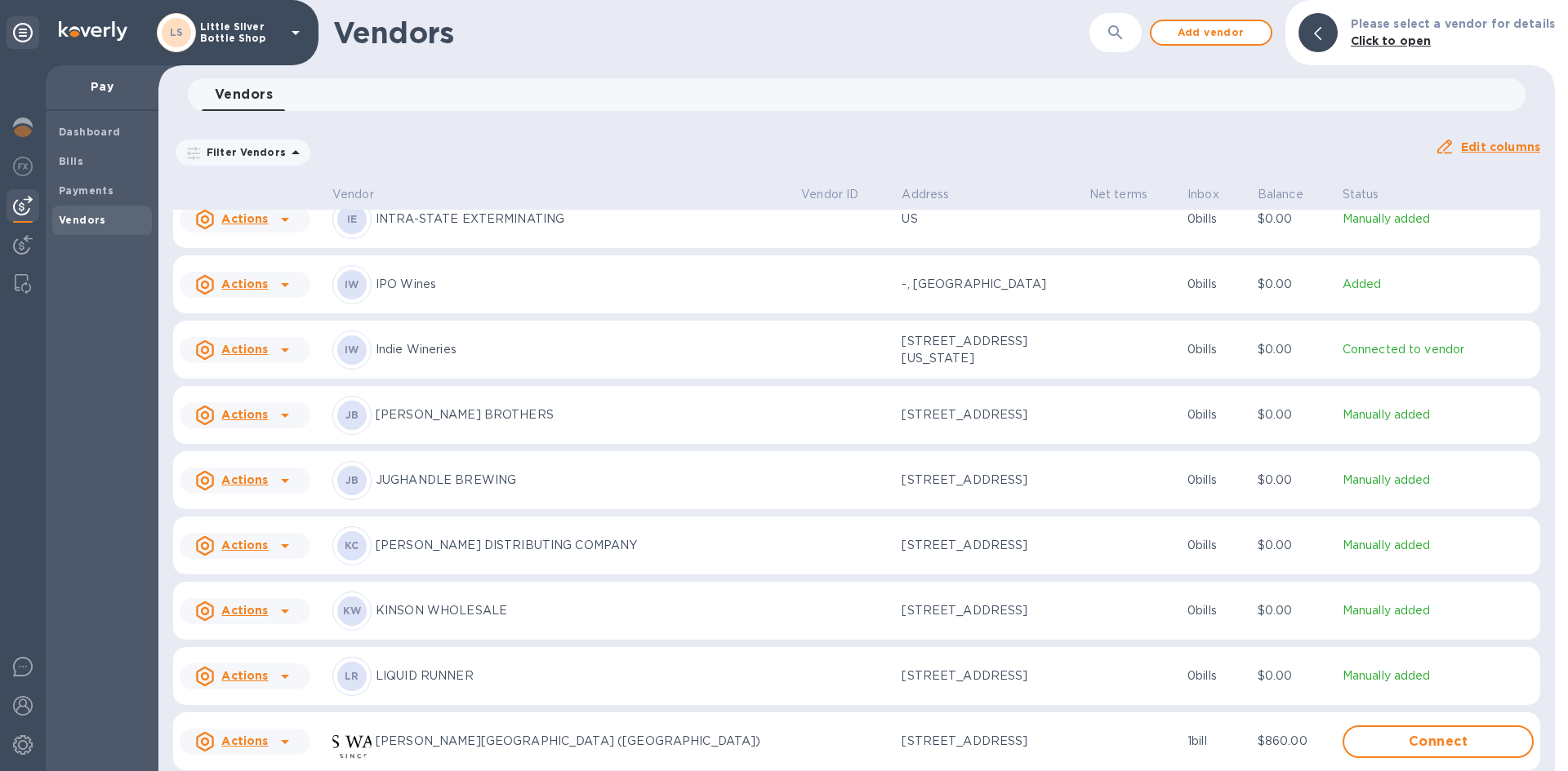
click at [497, 554] on p "[PERSON_NAME] DISTRIBUTING COMPANY" at bounding box center [581, 545] width 412 height 17
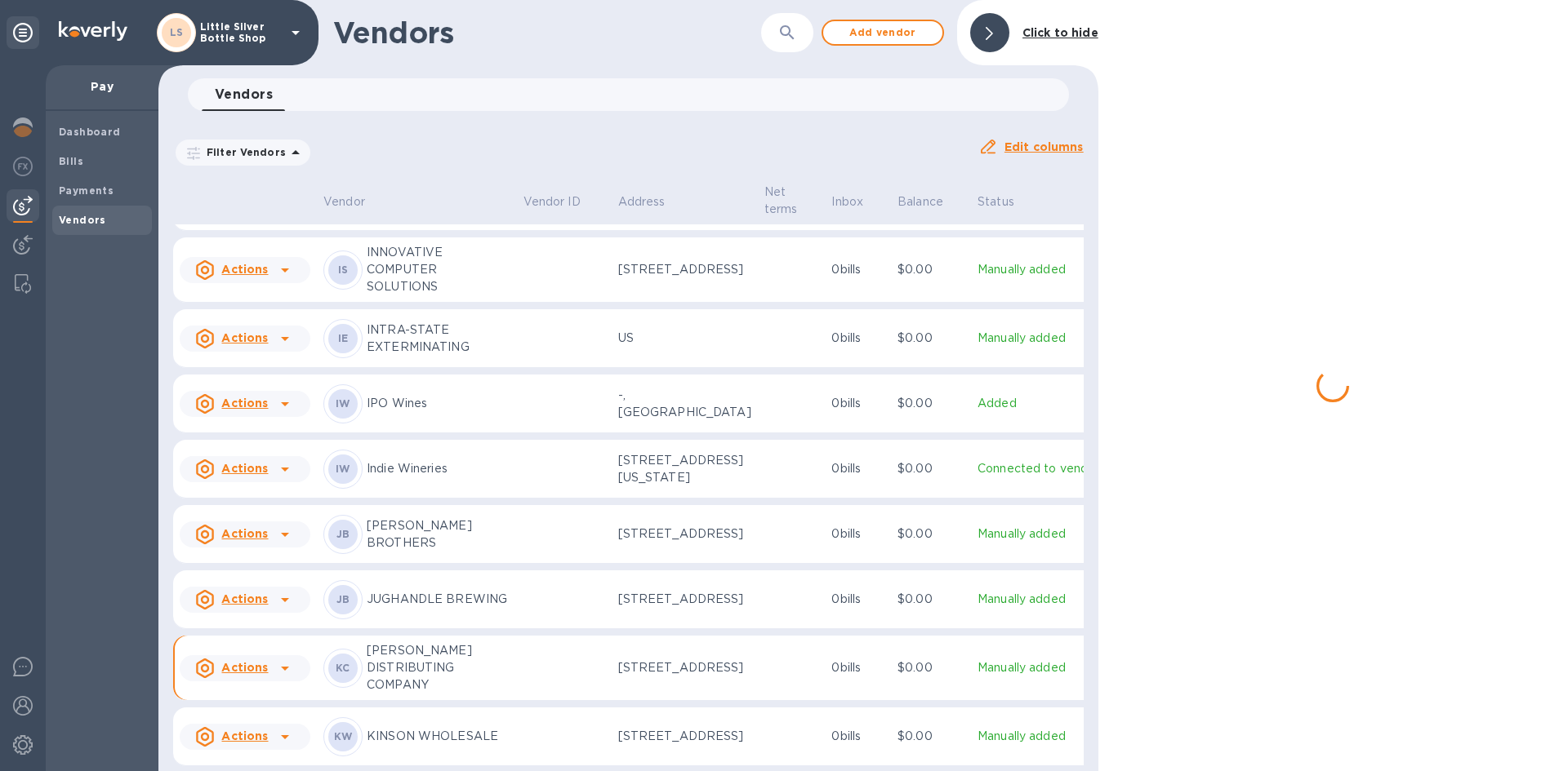
scroll to position [3146, 0]
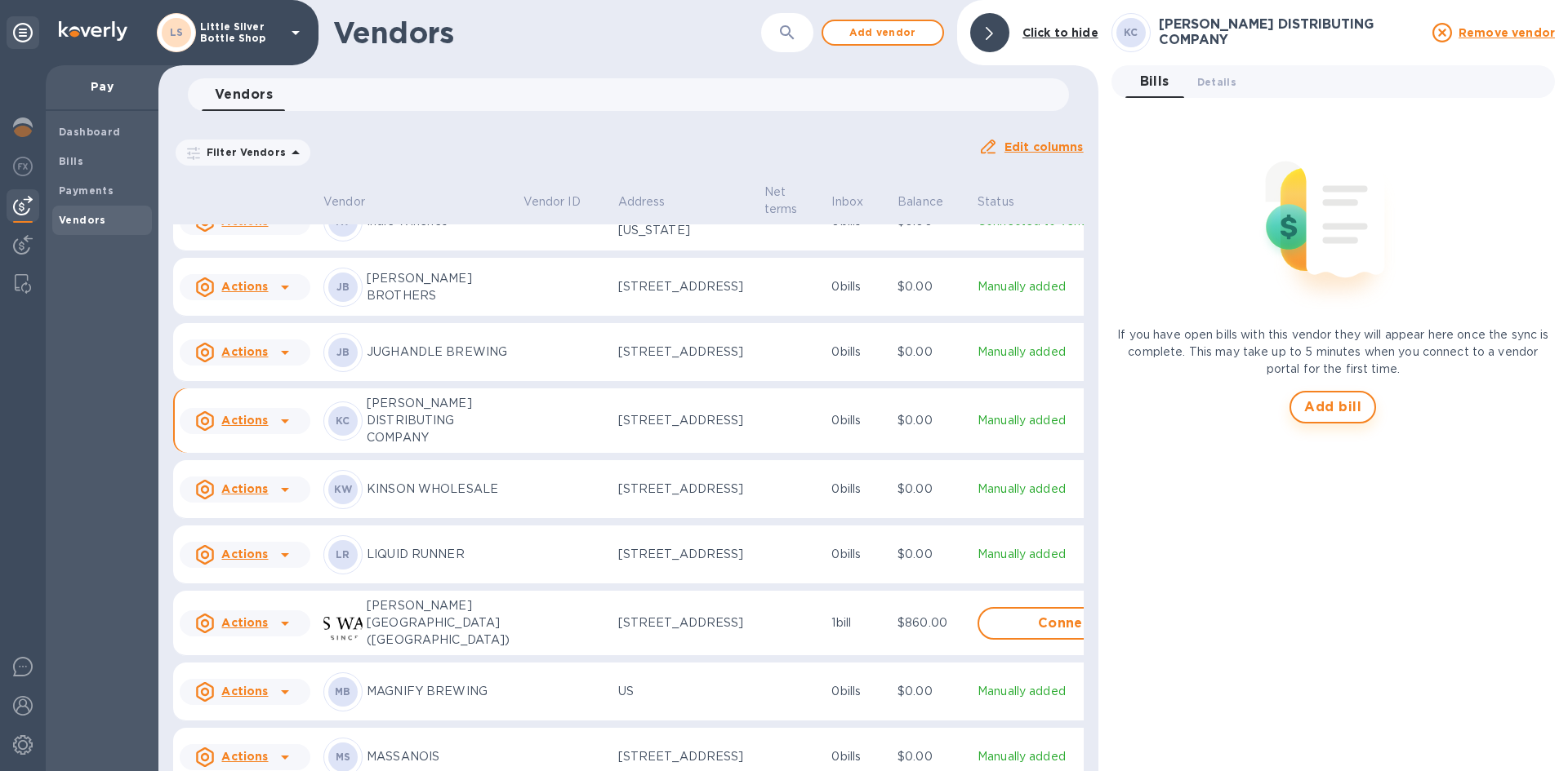
click at [1304, 406] on button "Add bill" at bounding box center [1332, 406] width 87 height 33
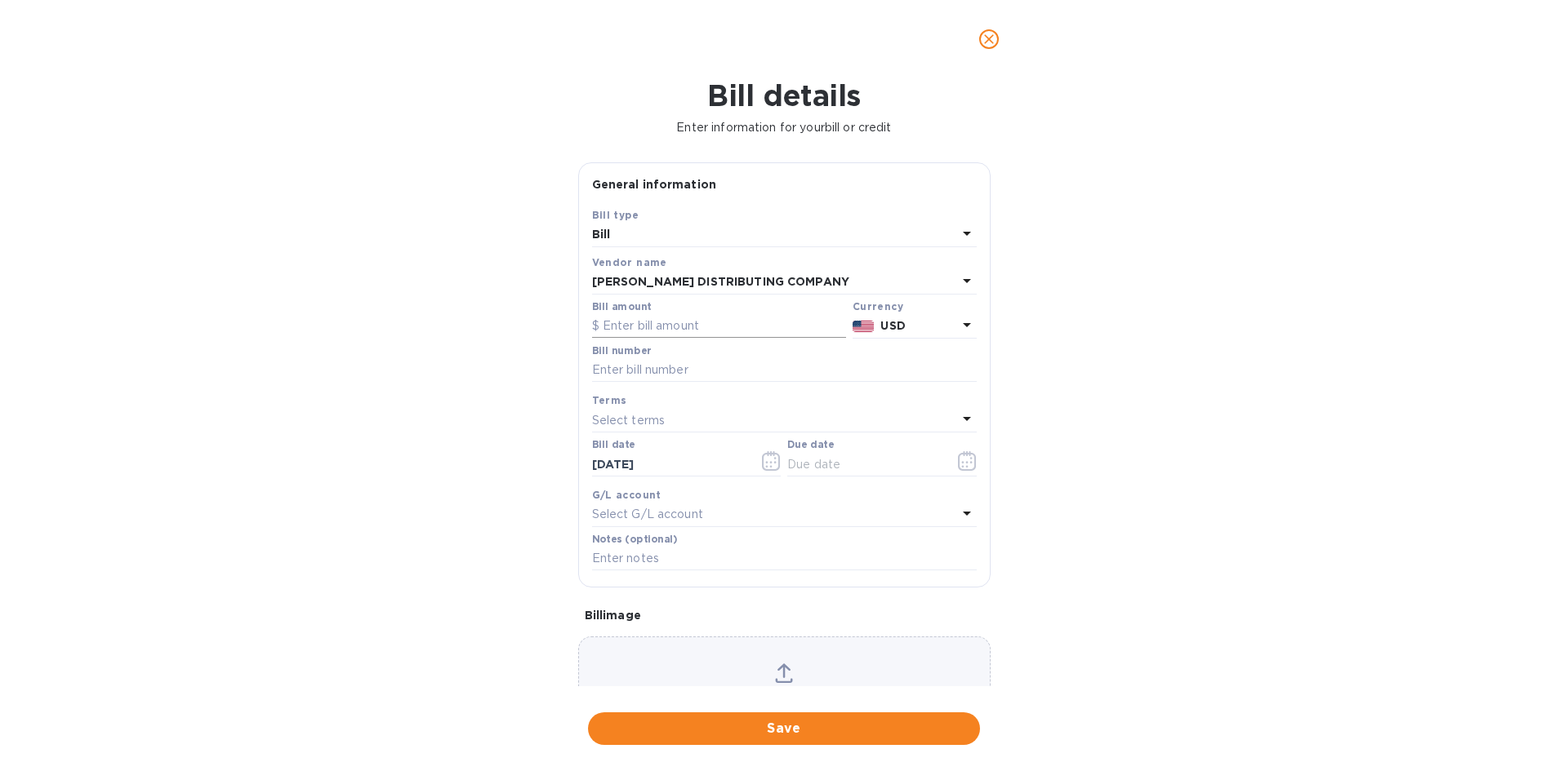
click at [749, 315] on input "text" at bounding box center [719, 326] width 254 height 24
type input "922.44"
click at [708, 371] on input "text" at bounding box center [784, 370] width 384 height 24
type input "144102"
click at [645, 416] on p "Select terms" at bounding box center [628, 420] width 73 height 17
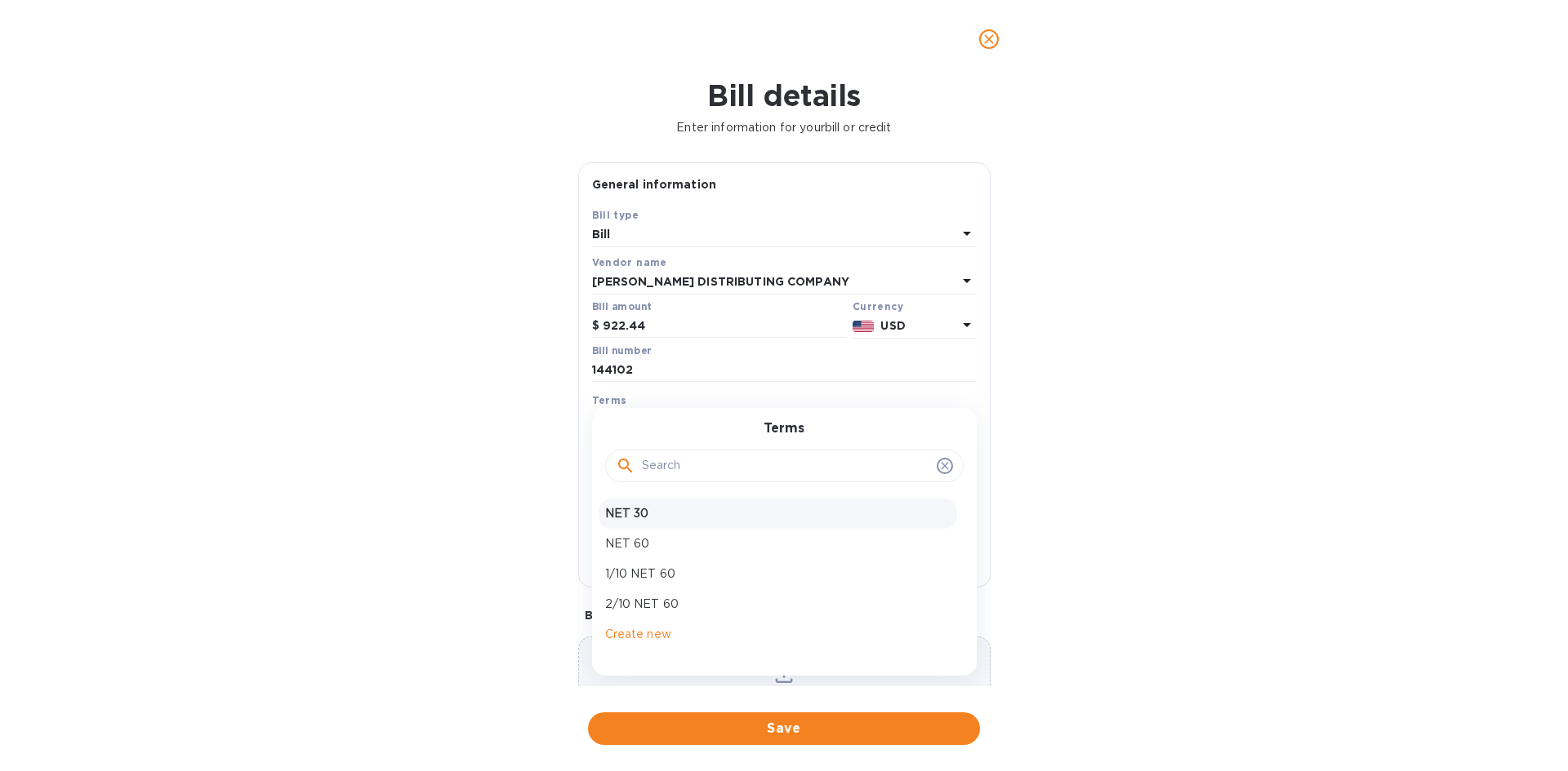
click at [649, 510] on p "NET 30" at bounding box center [778, 513] width 345 height 17
type input "[DATE]"
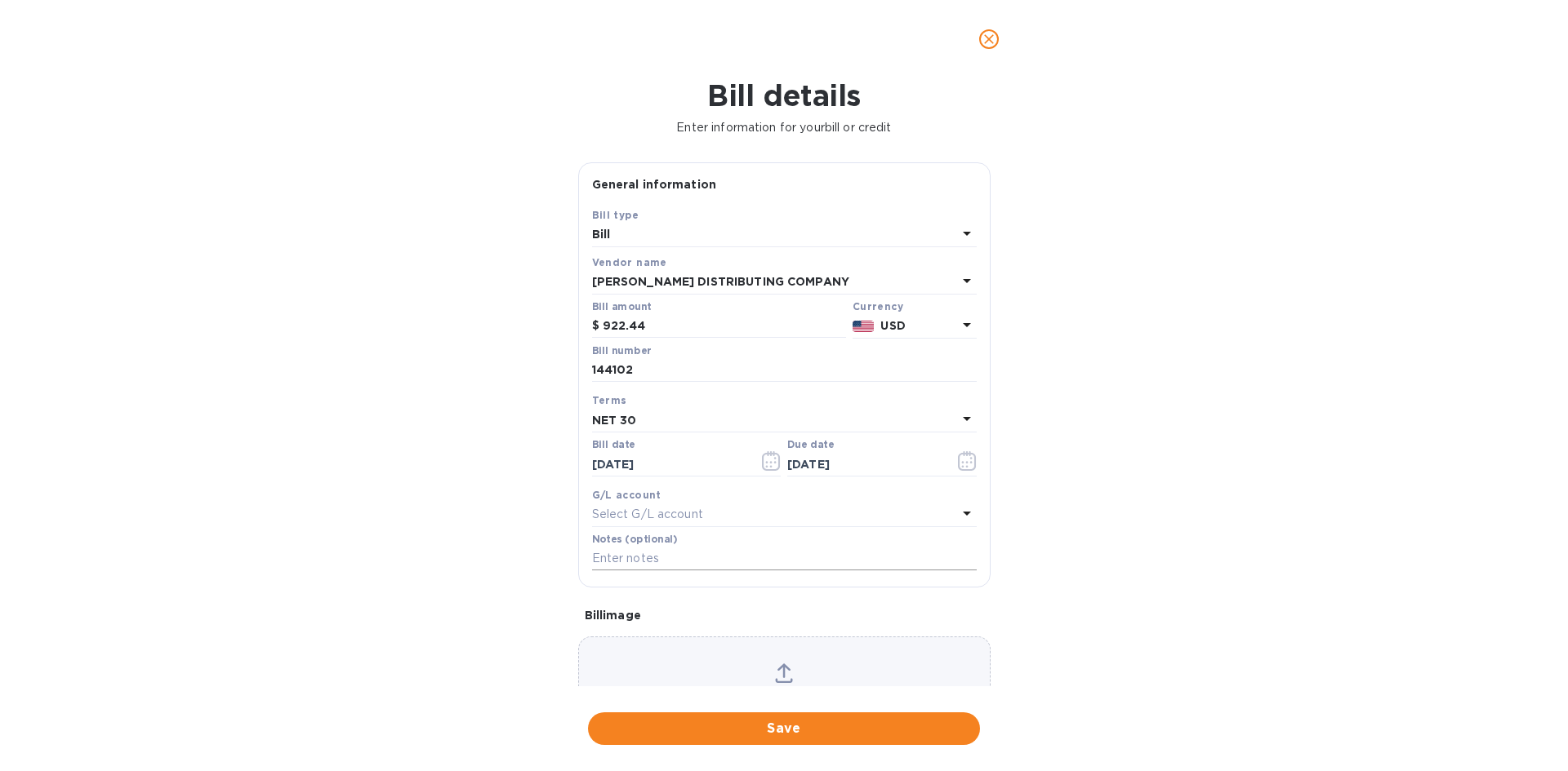
click at [637, 553] on input "text" at bounding box center [784, 558] width 384 height 24
type input "1-29787"
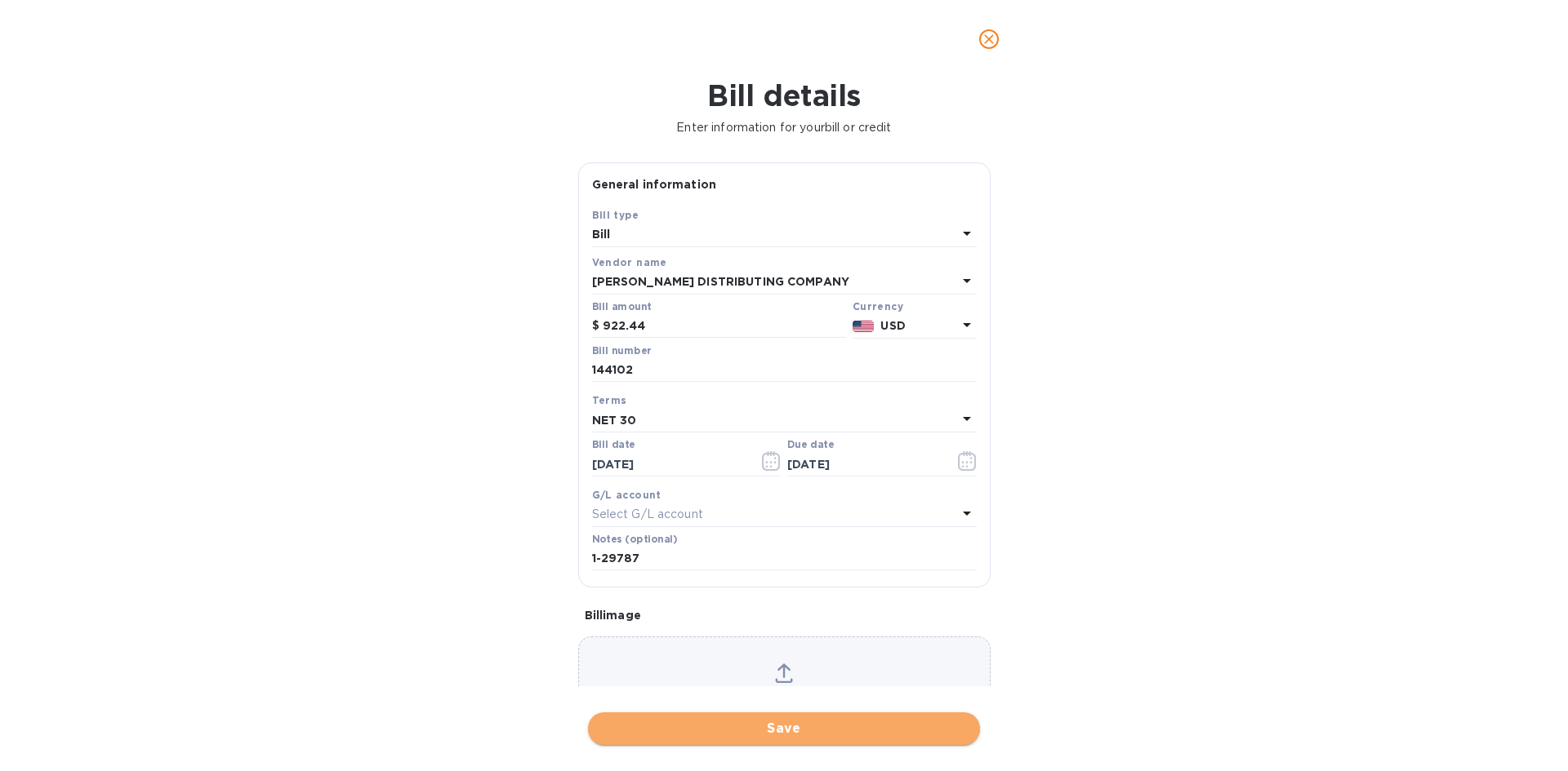
click at [824, 728] on span "Save" at bounding box center [783, 729] width 366 height 20
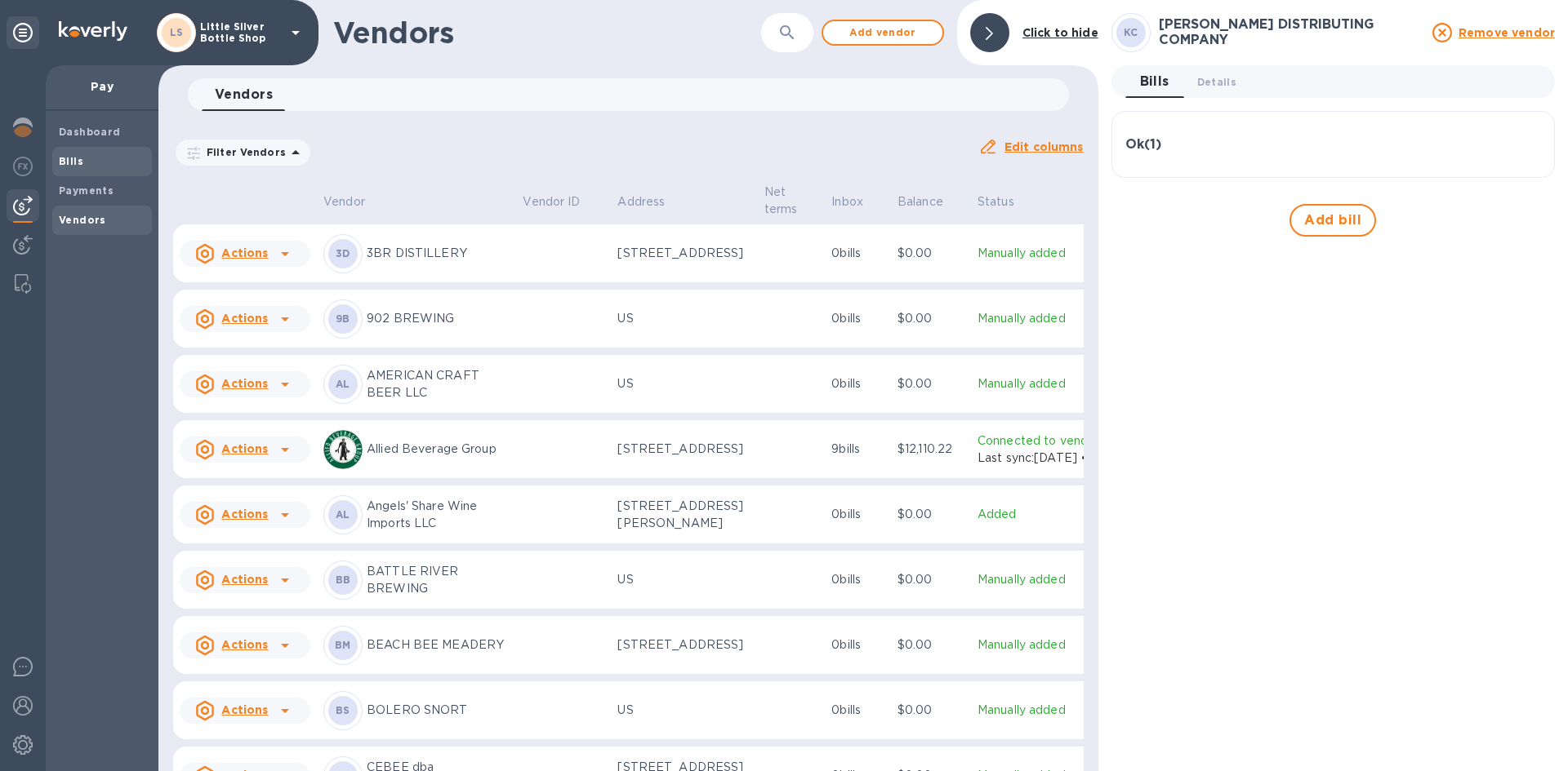
click at [88, 163] on span "Bills" at bounding box center [102, 162] width 87 height 16
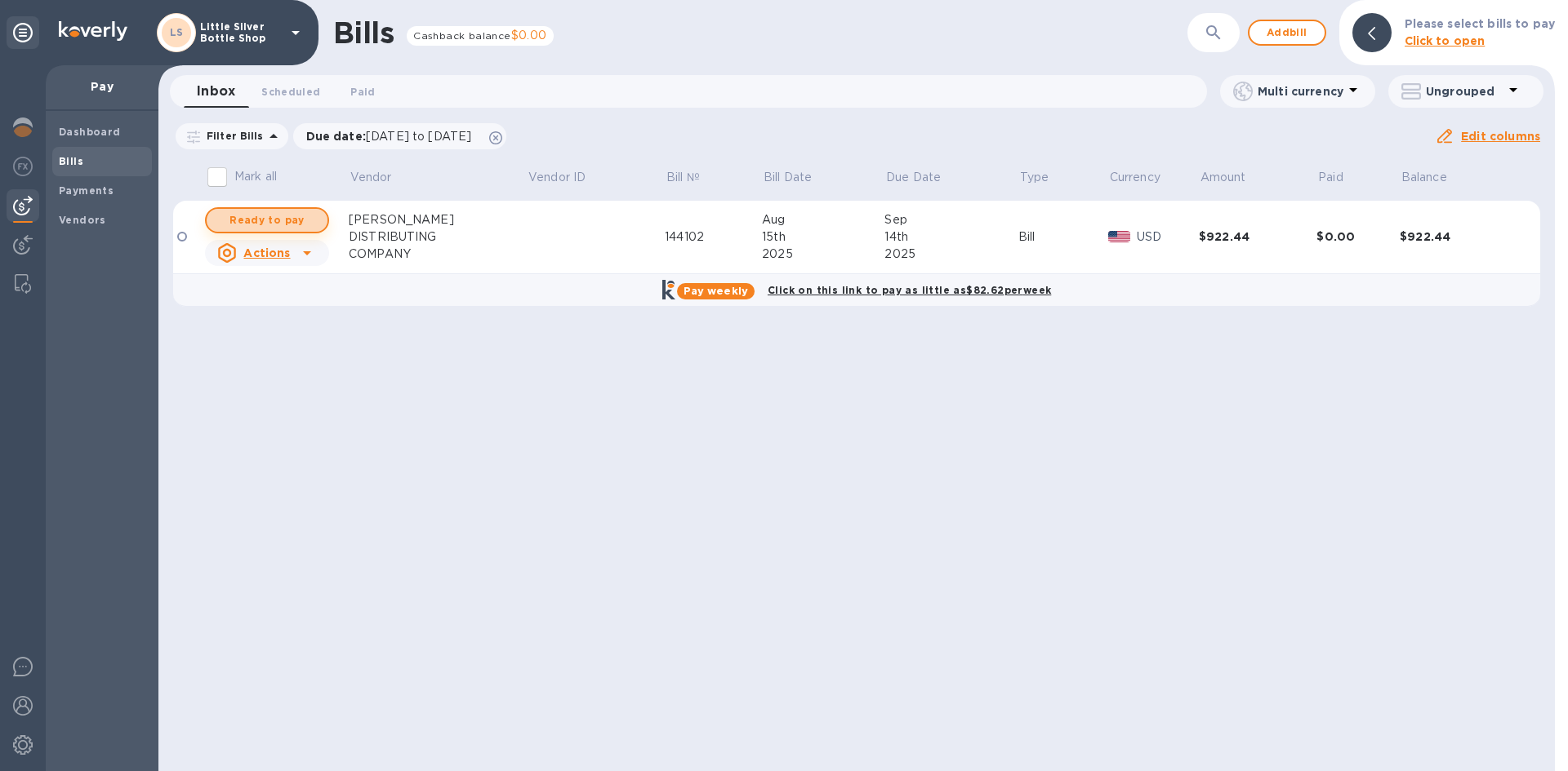
click at [265, 219] on span "Ready to pay" at bounding box center [267, 221] width 95 height 20
checkbox input "true"
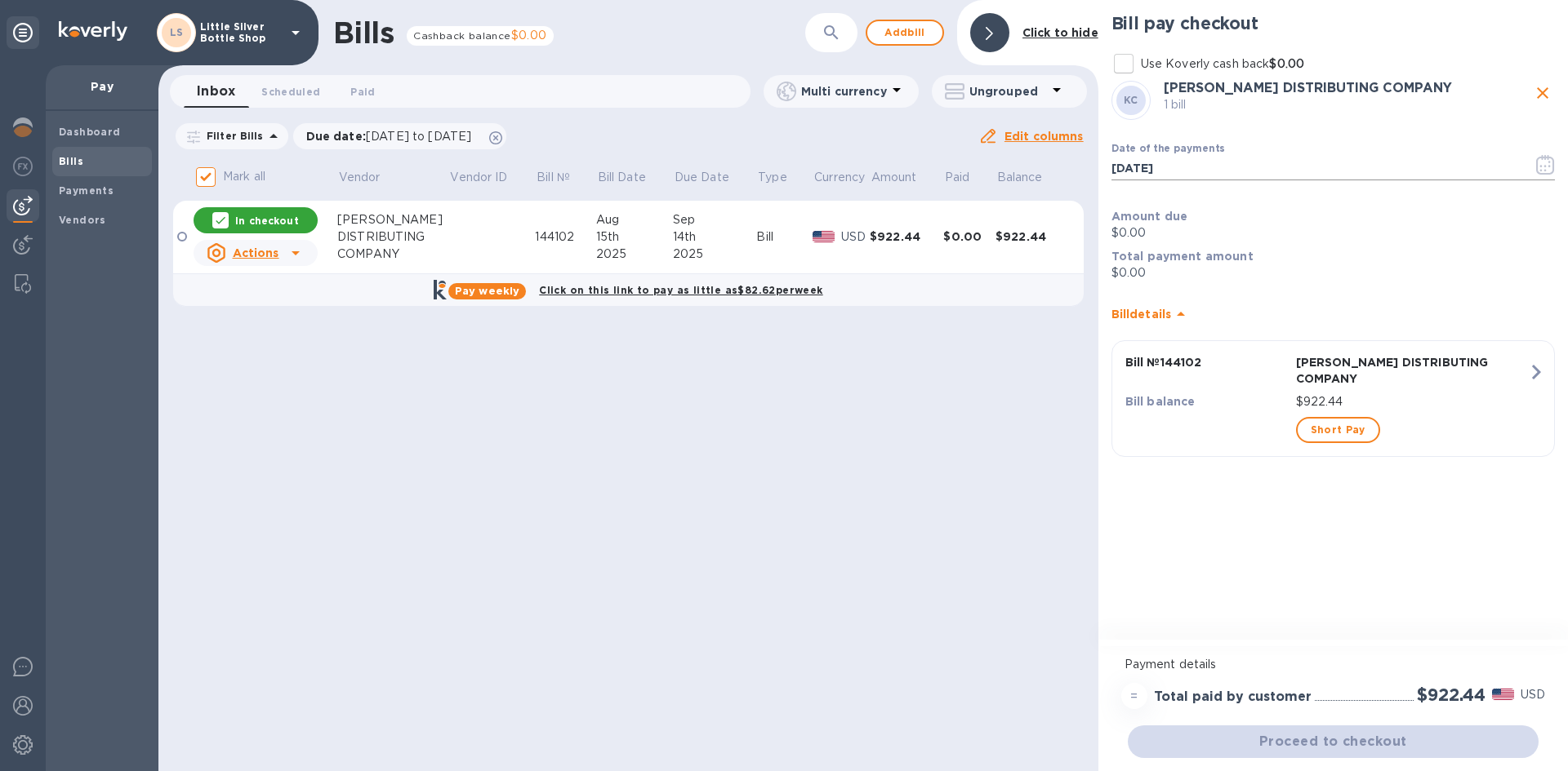
click at [1545, 169] on icon "button" at bounding box center [1545, 165] width 19 height 20
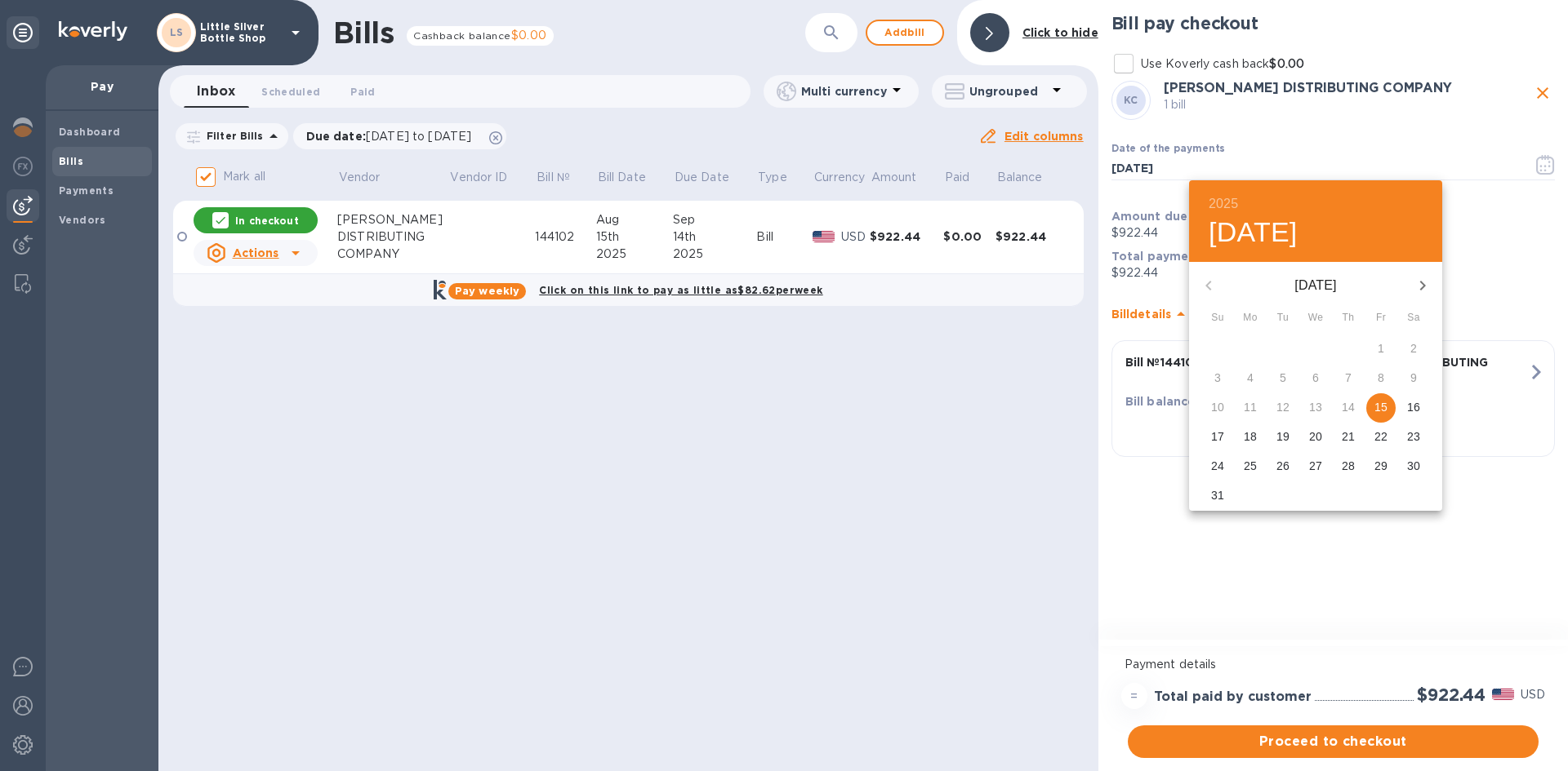
click at [1419, 286] on icon "button" at bounding box center [1422, 286] width 20 height 20
click at [1315, 347] on p "3" at bounding box center [1315, 348] width 6 height 16
type input "[DATE]"
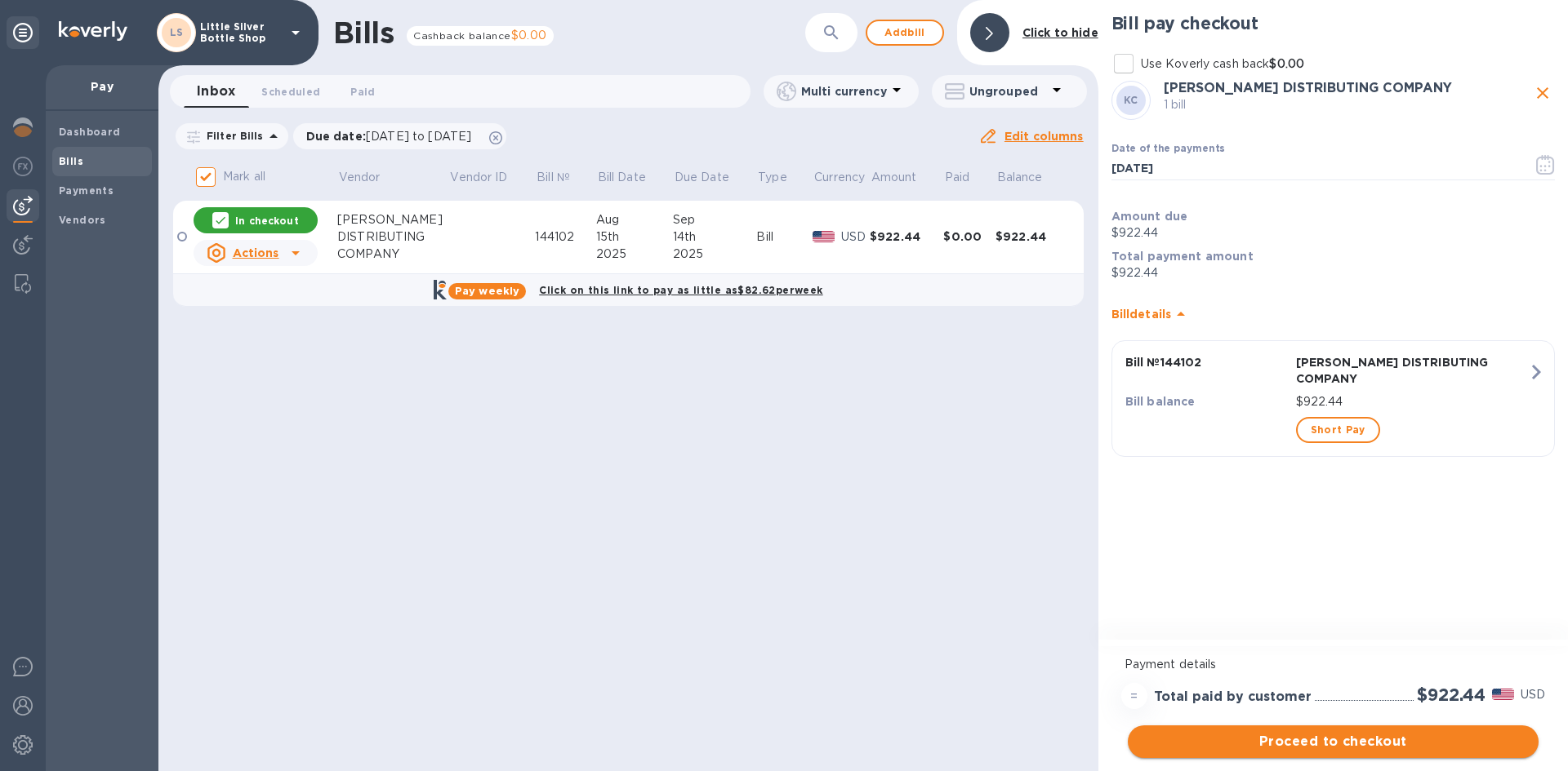
click at [1422, 737] on span "Proceed to checkout" at bounding box center [1333, 742] width 384 height 20
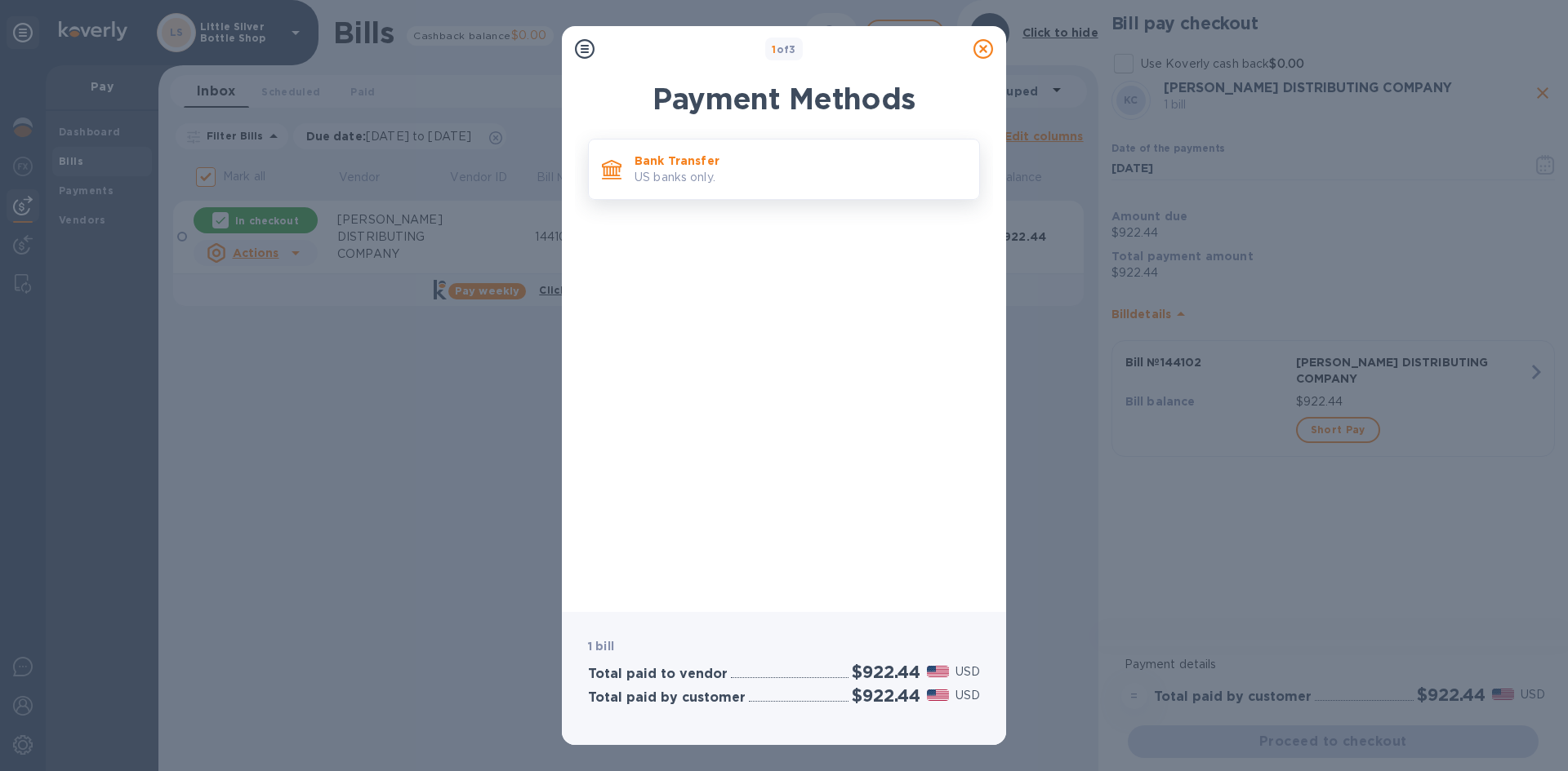
click at [834, 191] on div "Bank Transfer US banks only." at bounding box center [799, 169] width 344 height 46
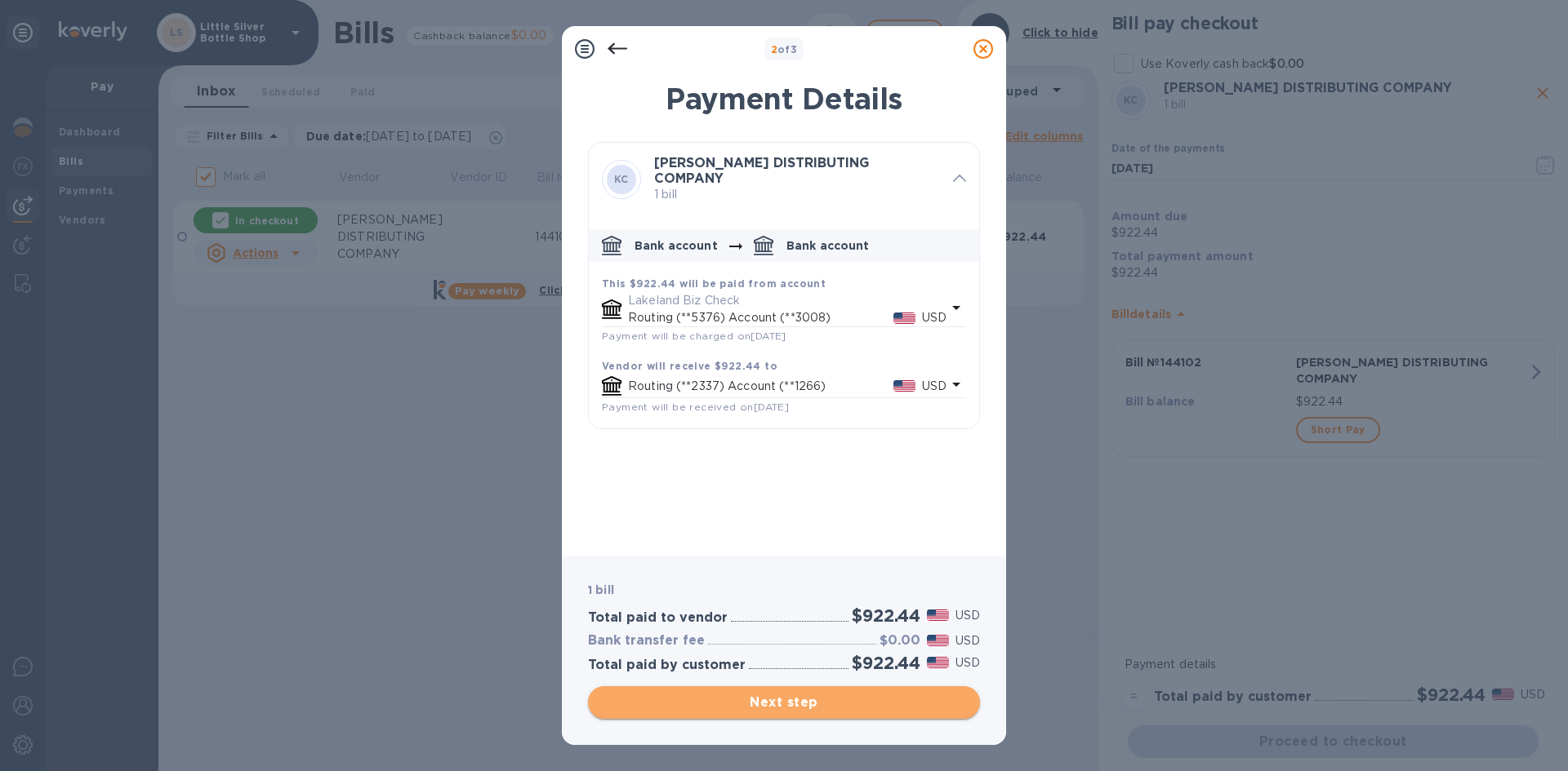
click at [900, 700] on span "Next step" at bounding box center [783, 702] width 366 height 20
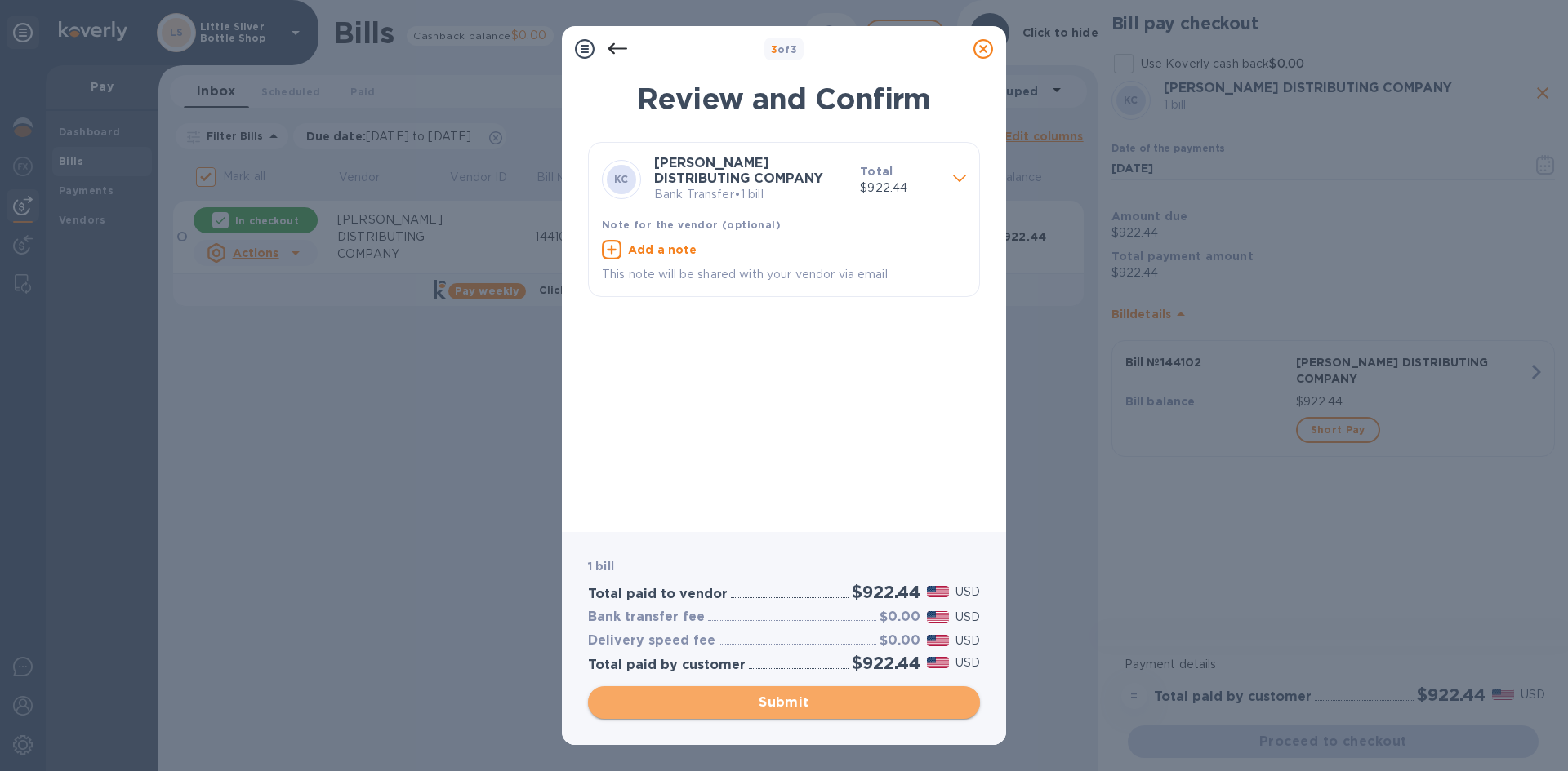
click at [900, 700] on span "Submit" at bounding box center [783, 702] width 366 height 20
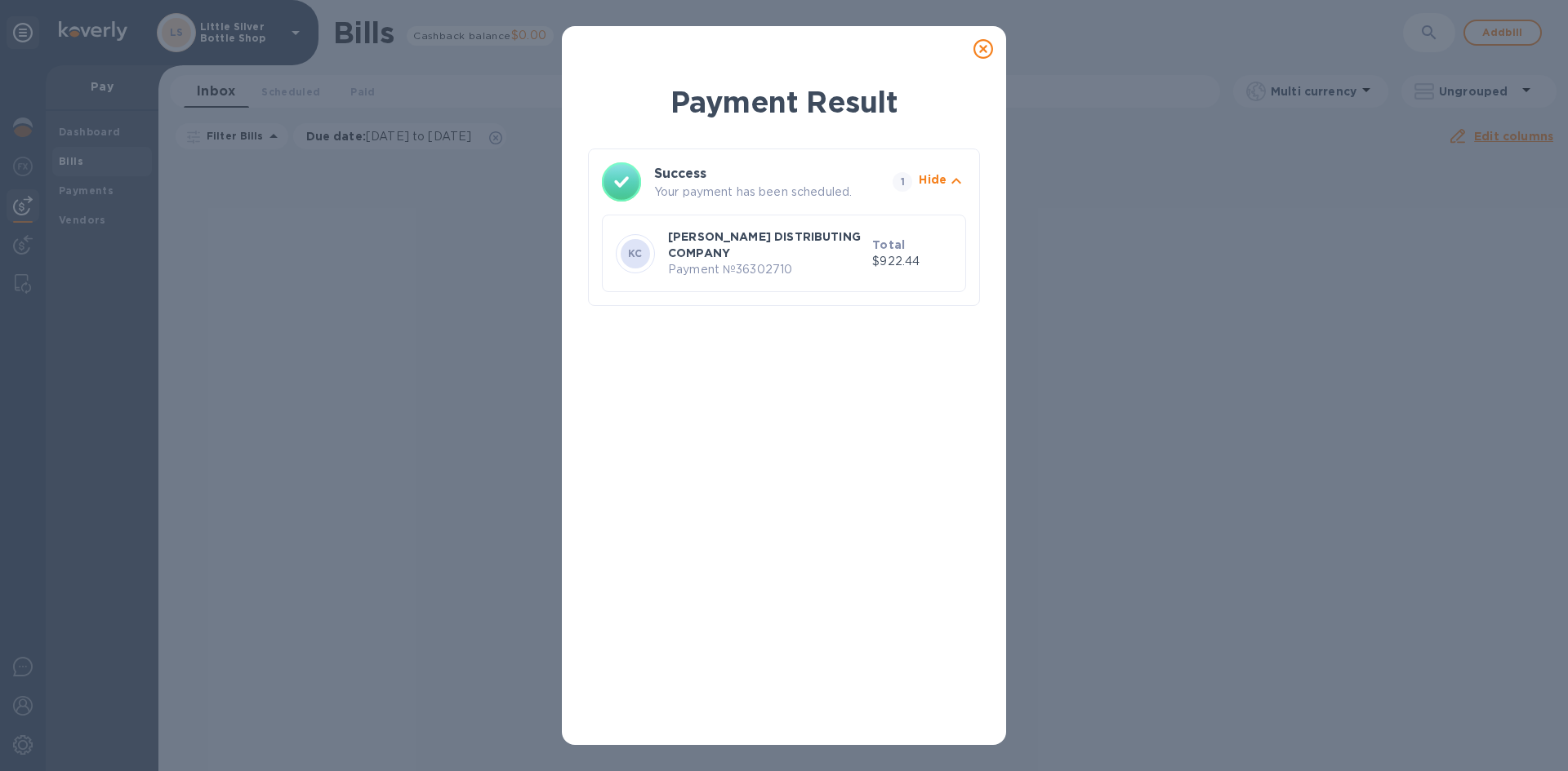
click at [982, 52] on icon at bounding box center [983, 49] width 20 height 20
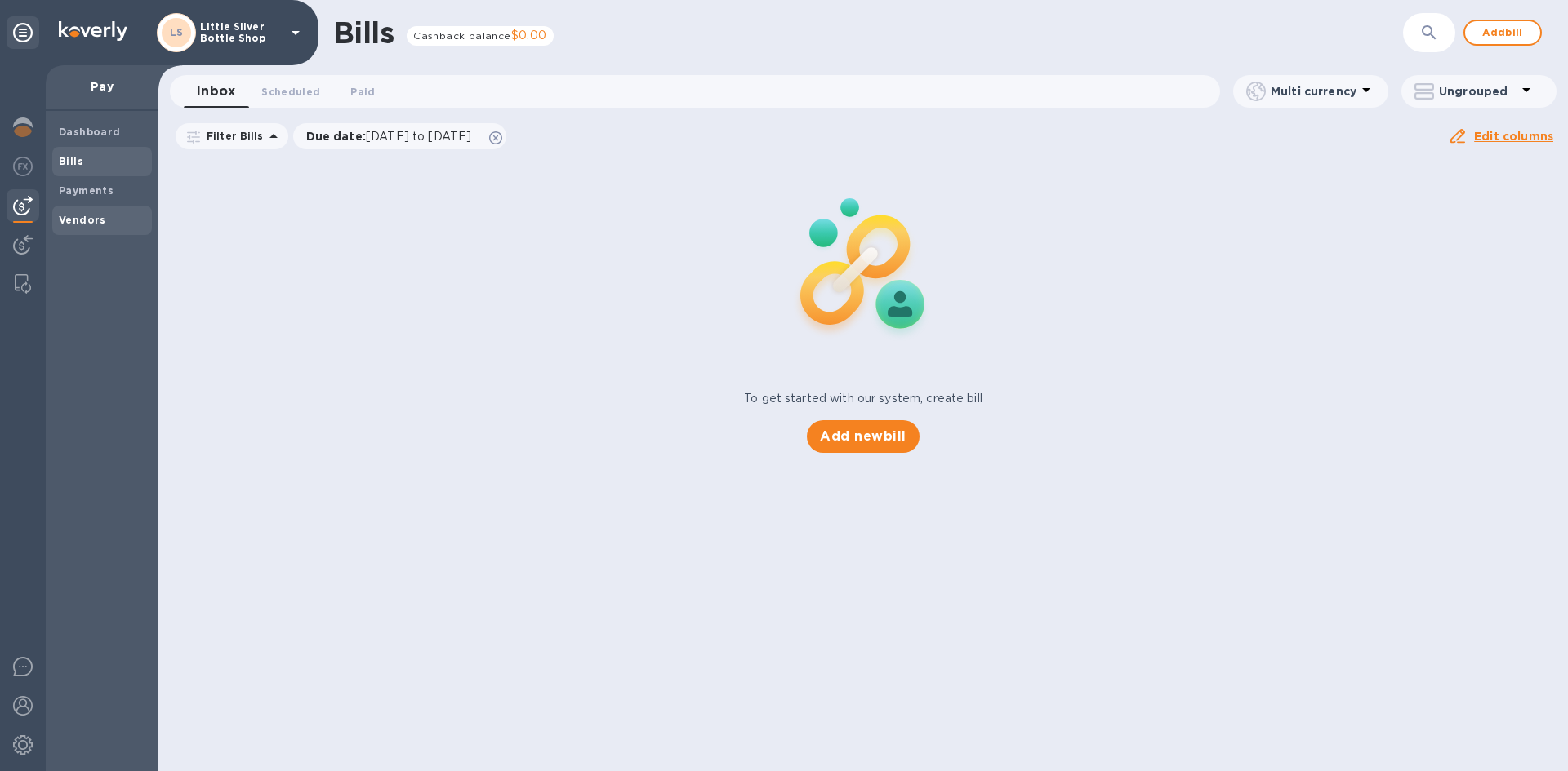
click at [80, 214] on b "Vendors" at bounding box center [82, 220] width 47 height 13
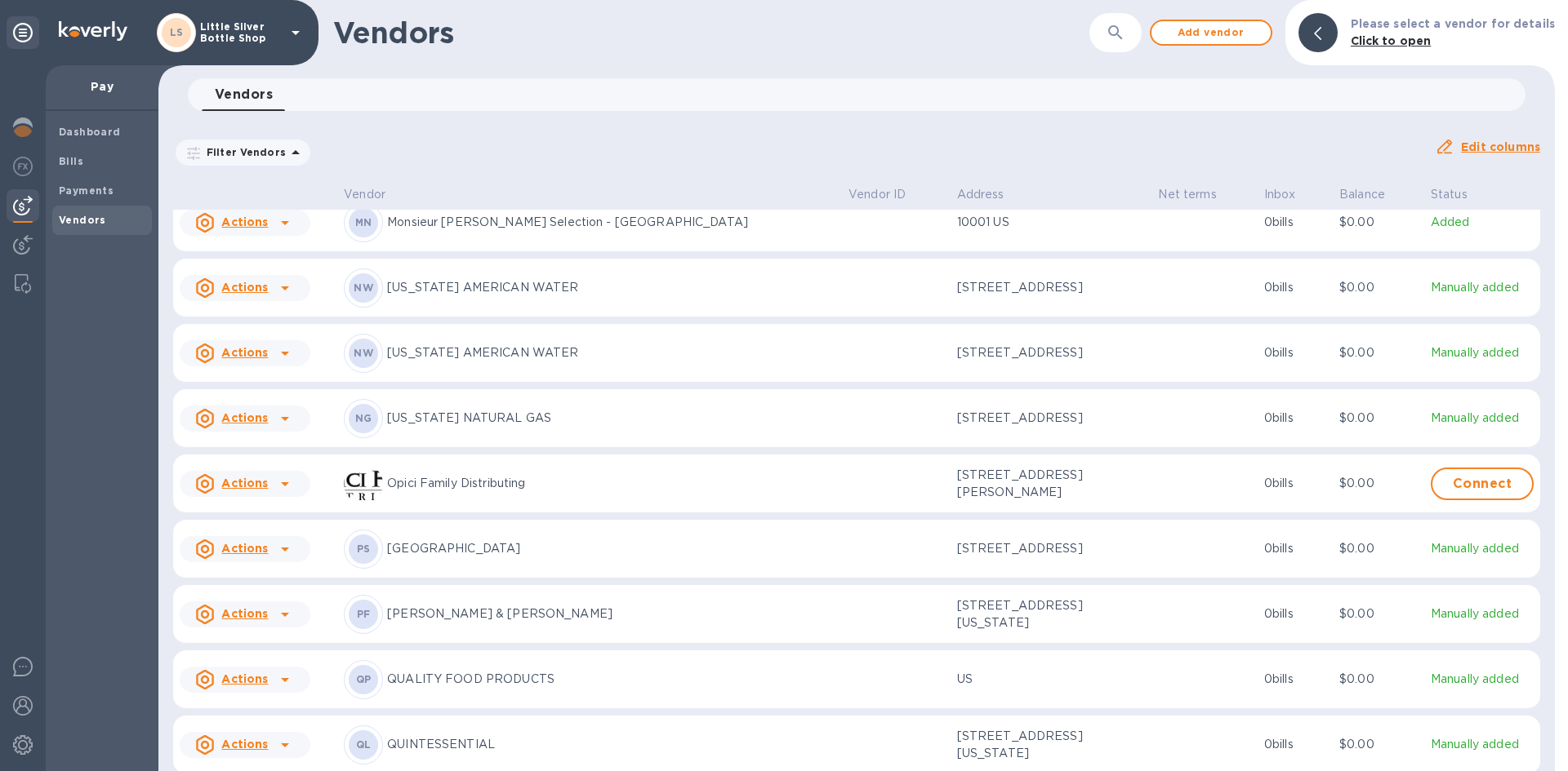
scroll to position [4341, 0]
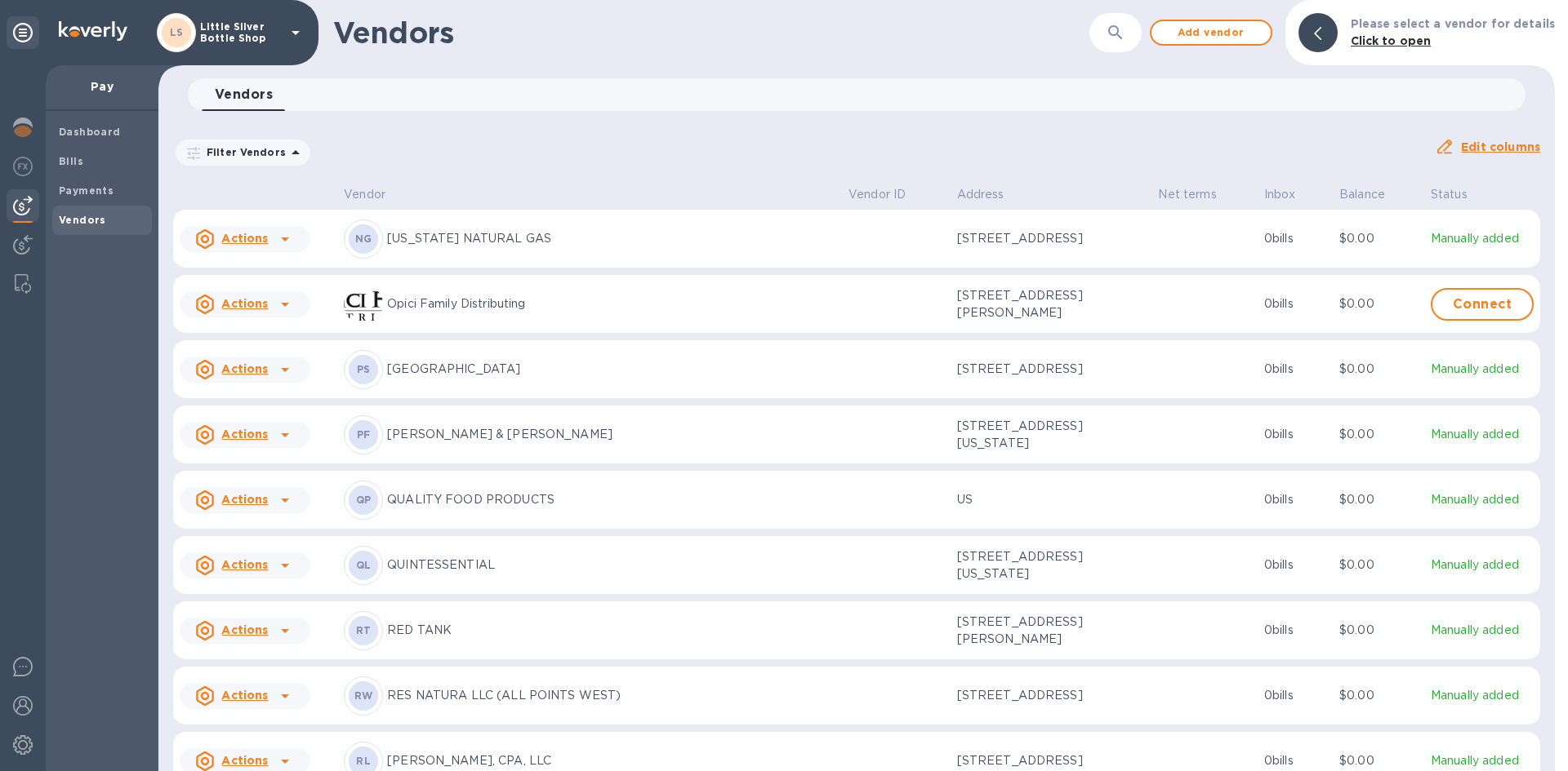
click at [451, 508] on p "QUALITY FOOD PRODUCTS" at bounding box center [611, 499] width 448 height 17
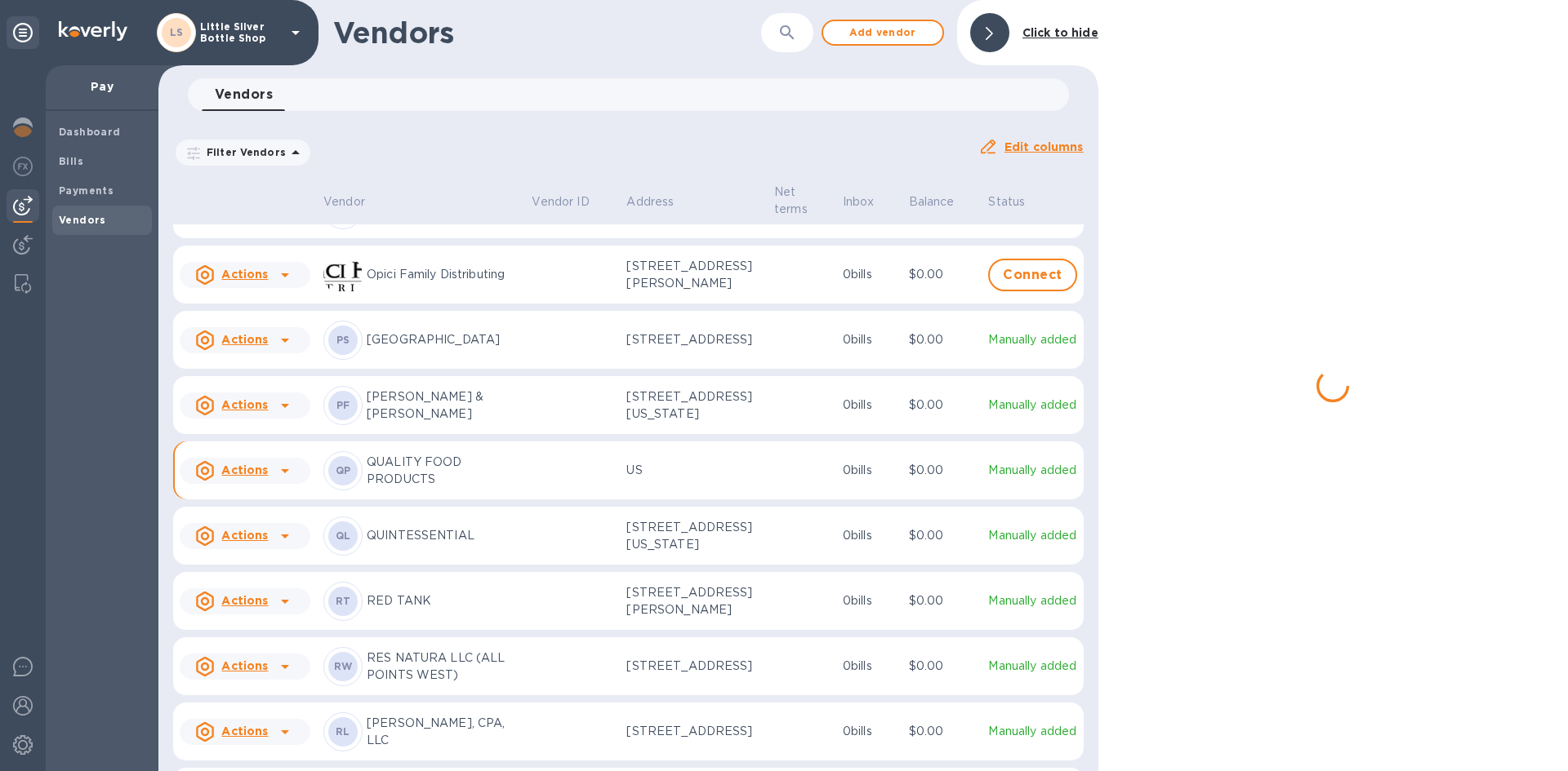
scroll to position [4372, 0]
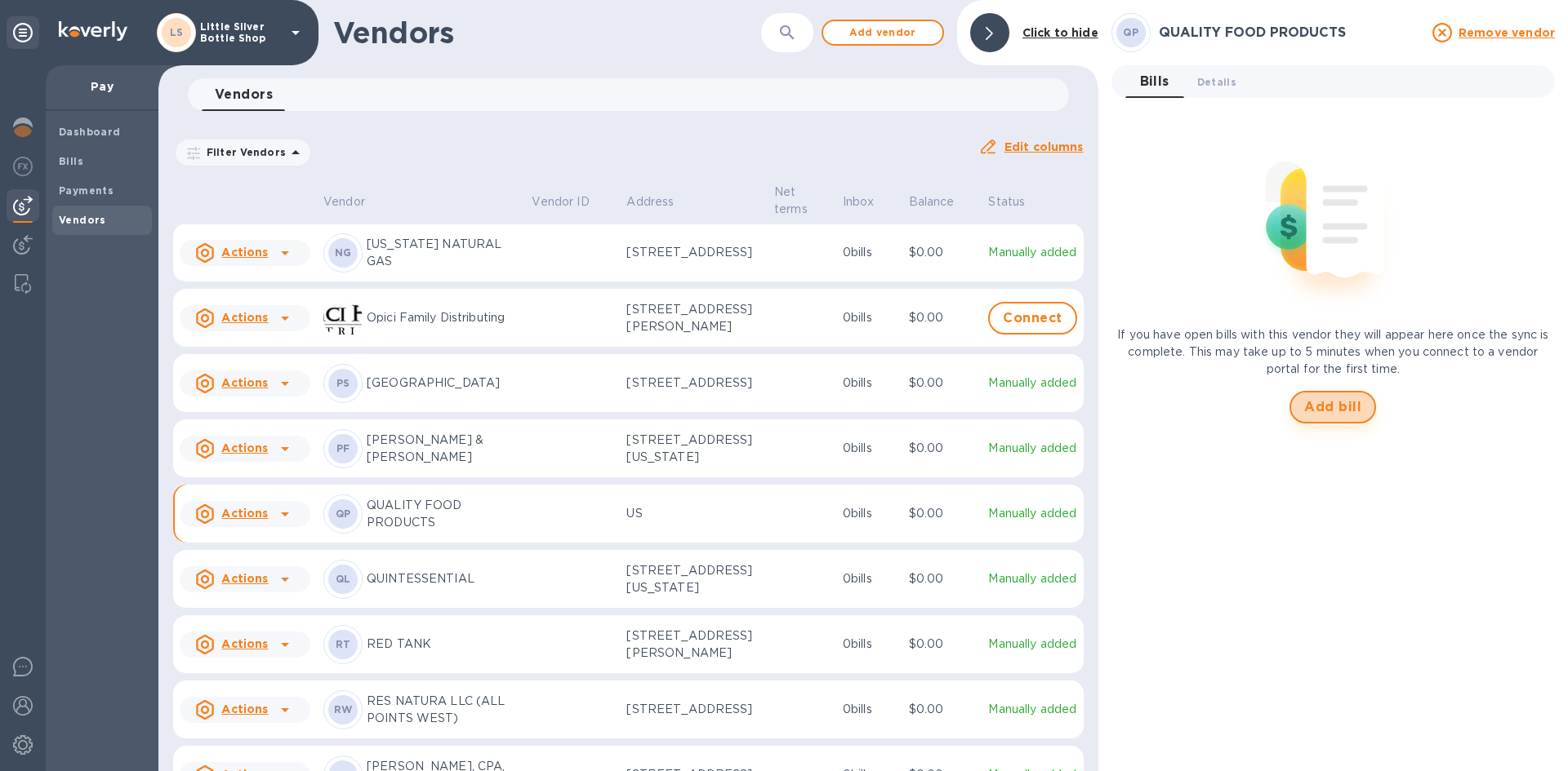
click at [1322, 409] on span "Add bill" at bounding box center [1333, 407] width 57 height 20
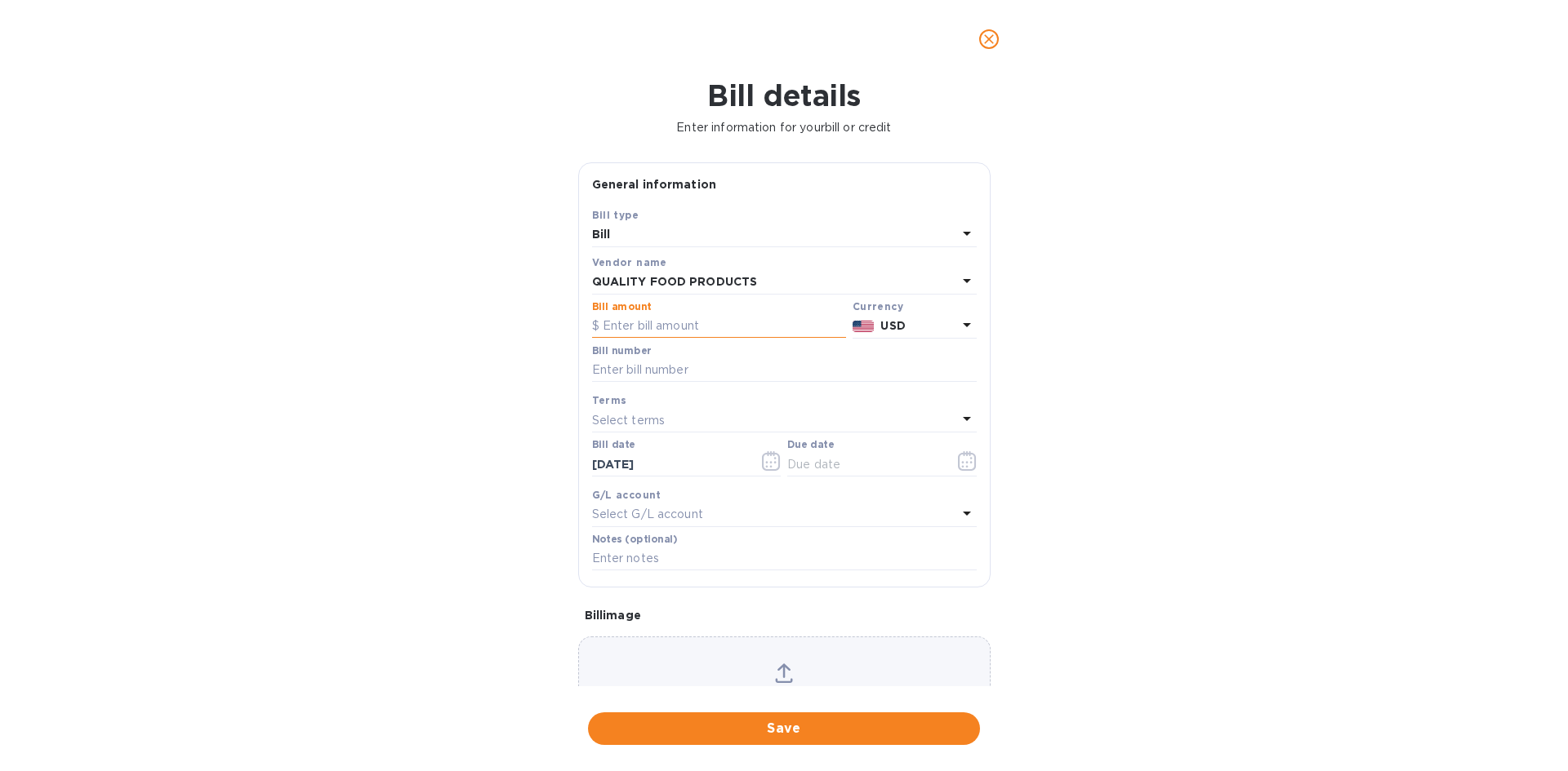
click at [707, 329] on input "text" at bounding box center [719, 326] width 254 height 24
type input "176.70"
click at [681, 365] on input "text" at bounding box center [784, 370] width 384 height 24
type input "560223"
click at [660, 417] on p "Select terms" at bounding box center [628, 420] width 73 height 17
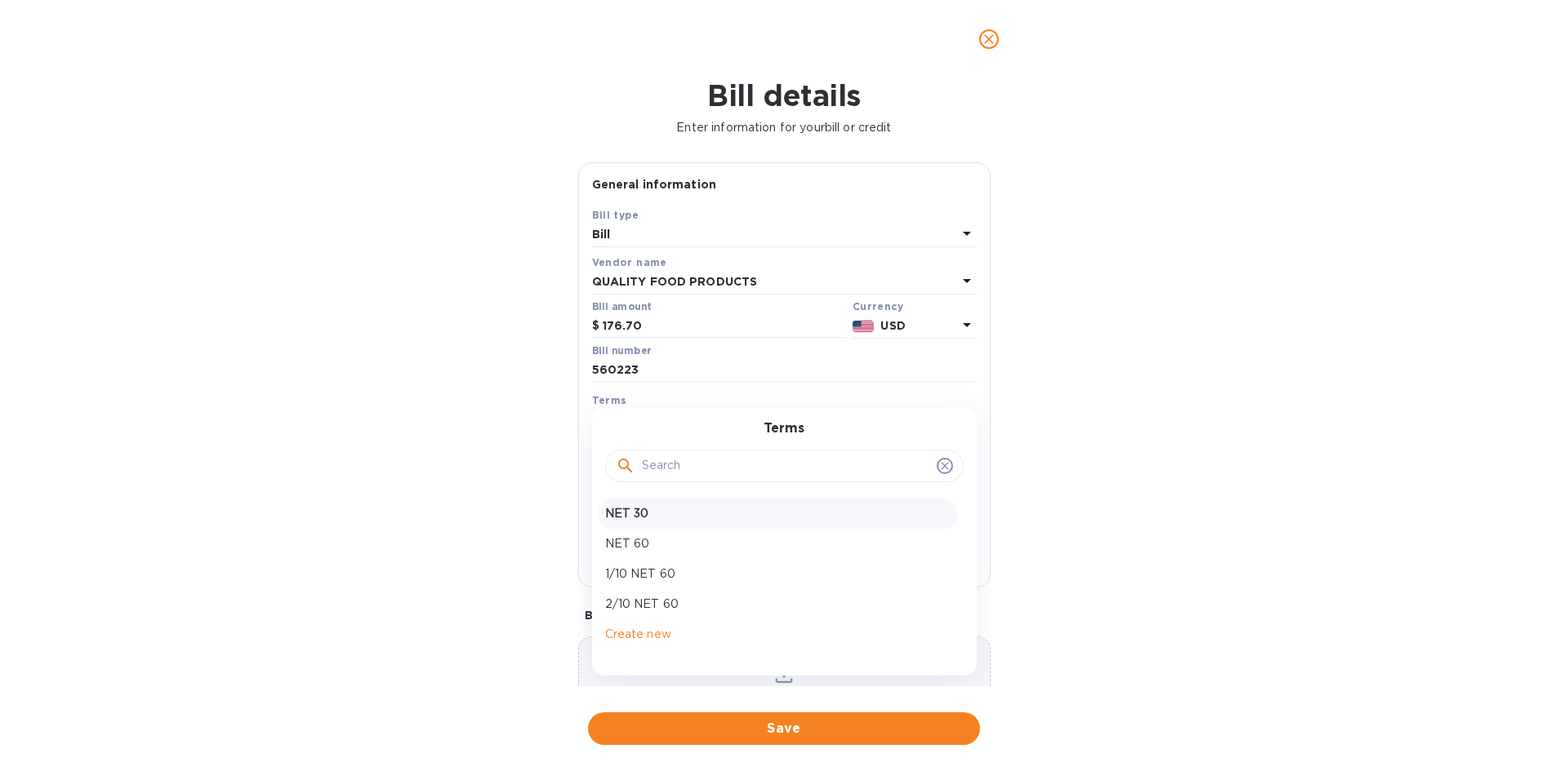
click at [650, 510] on p "NET 30" at bounding box center [778, 513] width 345 height 17
type input "[DATE]"
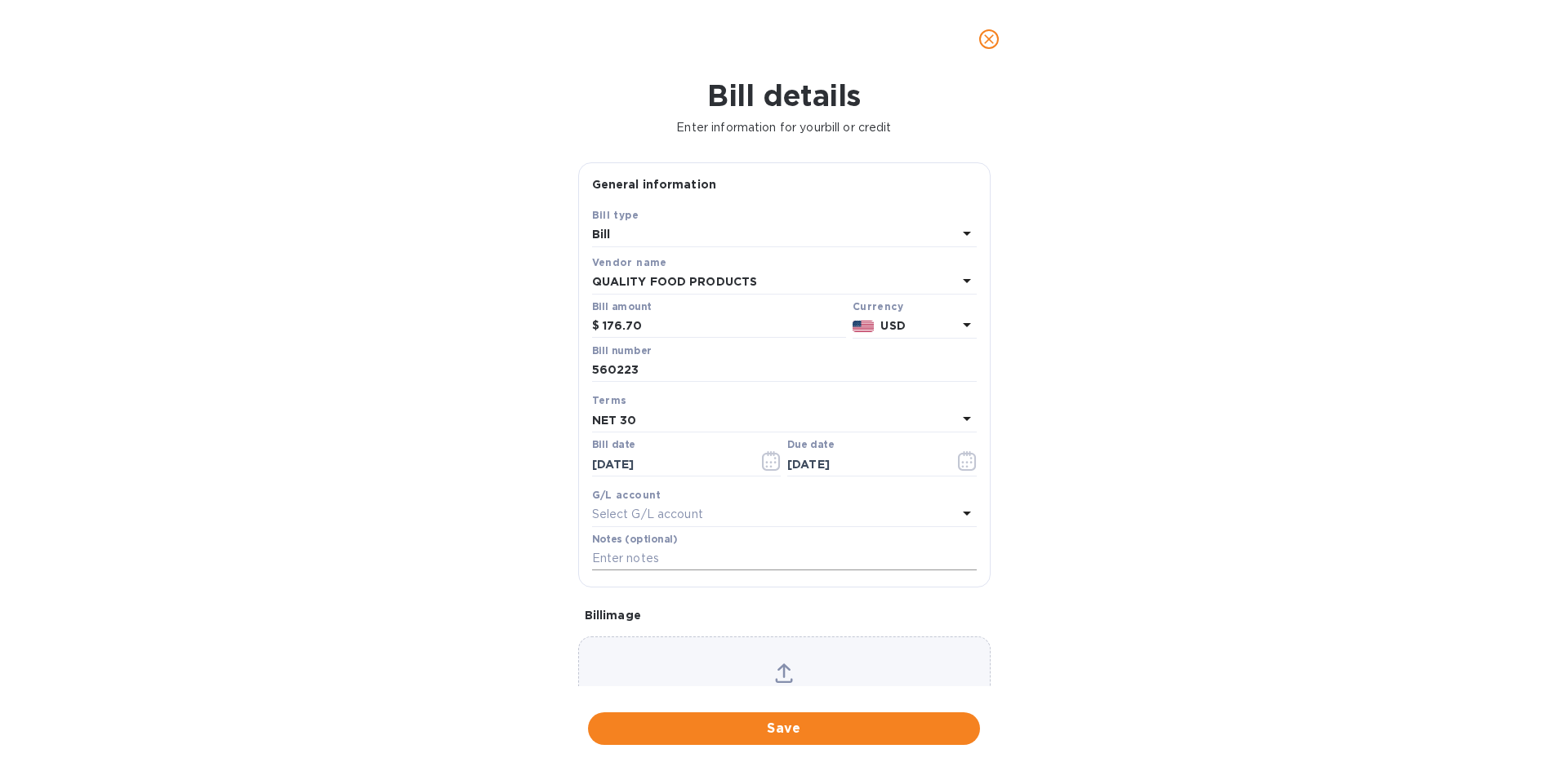
click at [656, 554] on input "text" at bounding box center [784, 558] width 384 height 24
type input "1-29794"
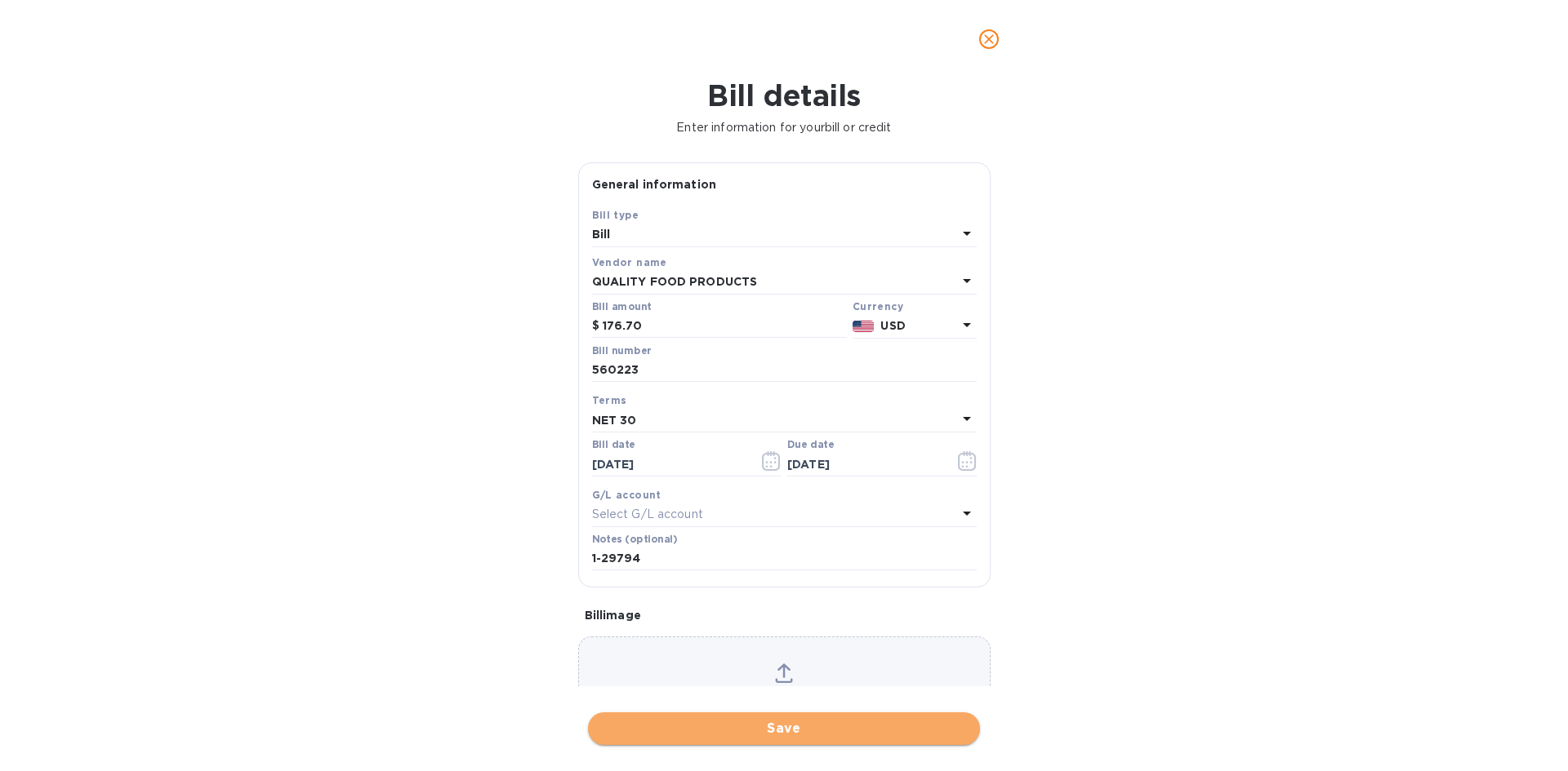
click at [795, 723] on span "Save" at bounding box center [783, 729] width 366 height 20
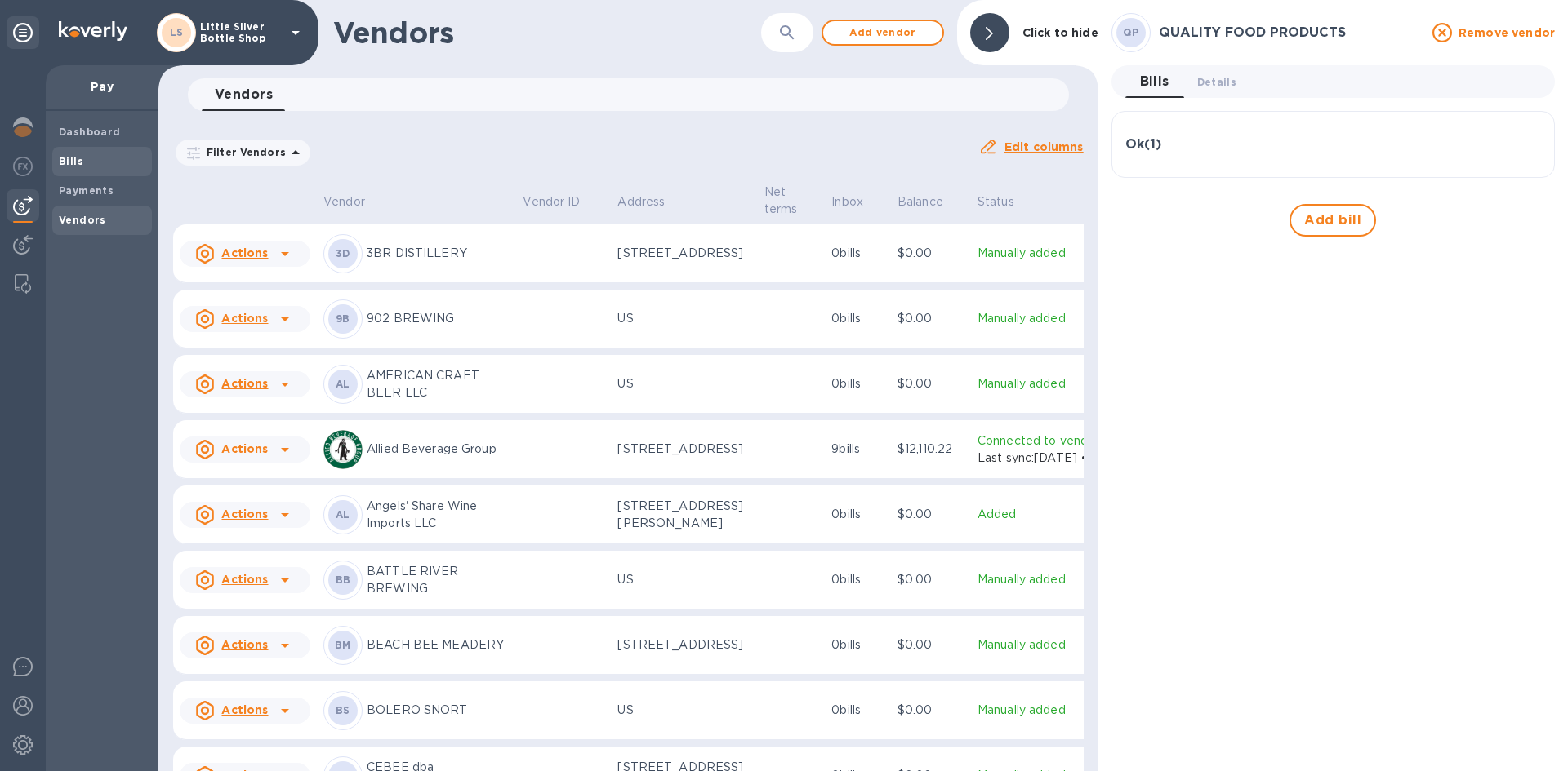
click at [93, 162] on span "Bills" at bounding box center [102, 162] width 87 height 16
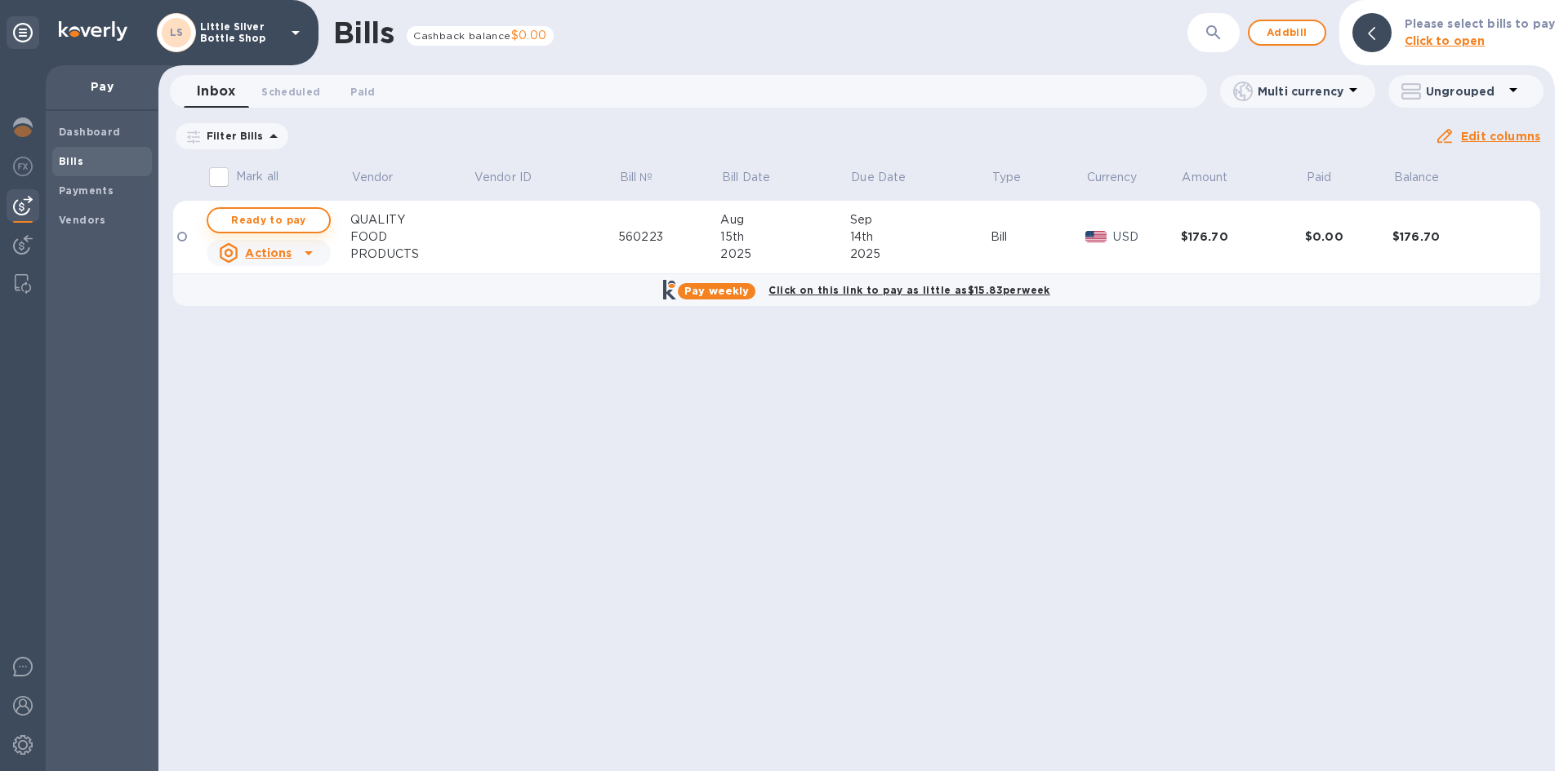
click at [278, 217] on div "Bills Cashback balance $0.00 ​ Add bill Please select bills to pay Click to ope…" at bounding box center [856, 385] width 1396 height 771
click at [309, 220] on span "Ready to pay" at bounding box center [269, 221] width 95 height 20
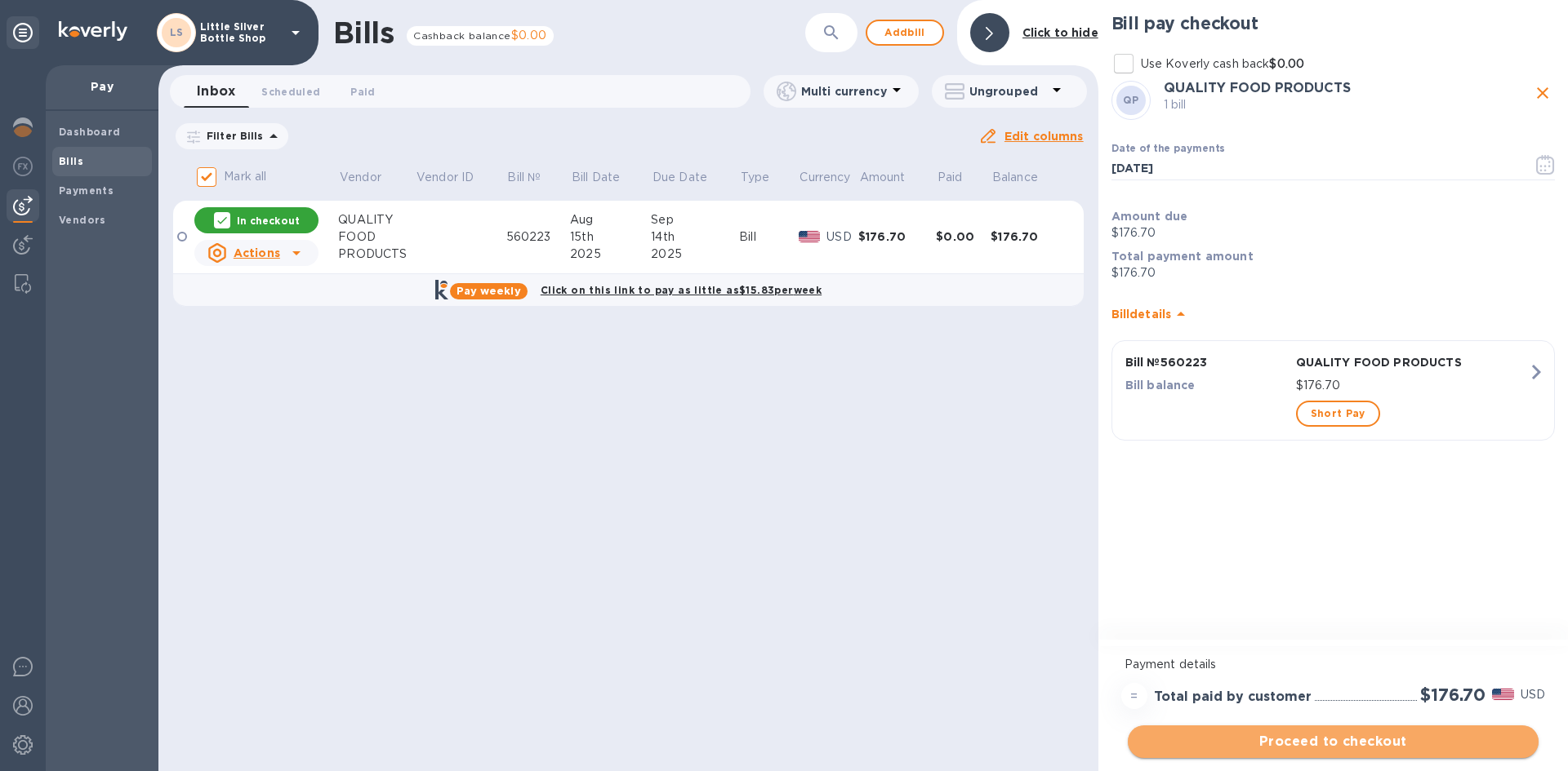
click at [1465, 741] on span "Proceed to checkout" at bounding box center [1333, 742] width 384 height 20
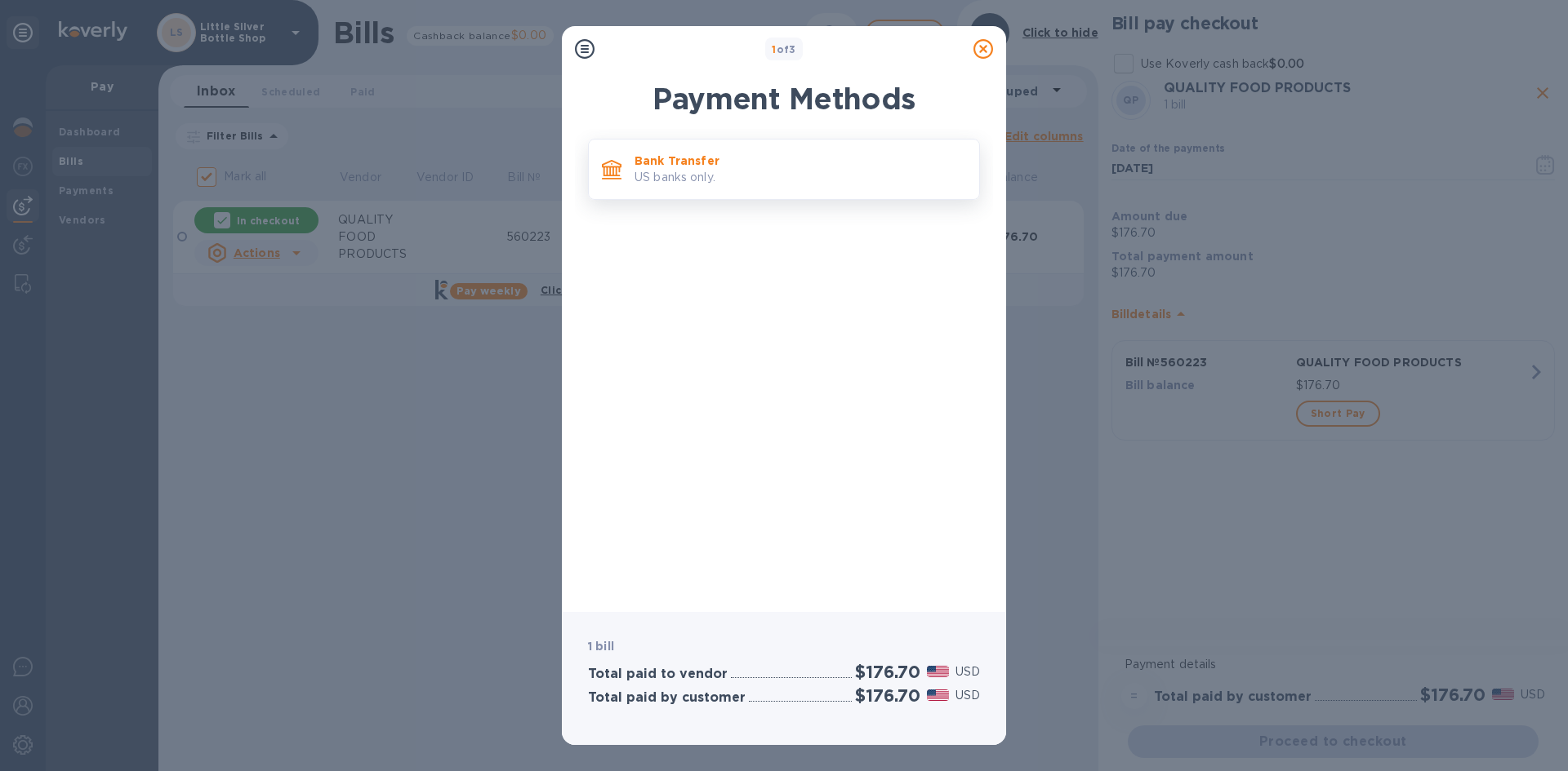
click at [799, 176] on p "US banks only." at bounding box center [800, 177] width 332 height 17
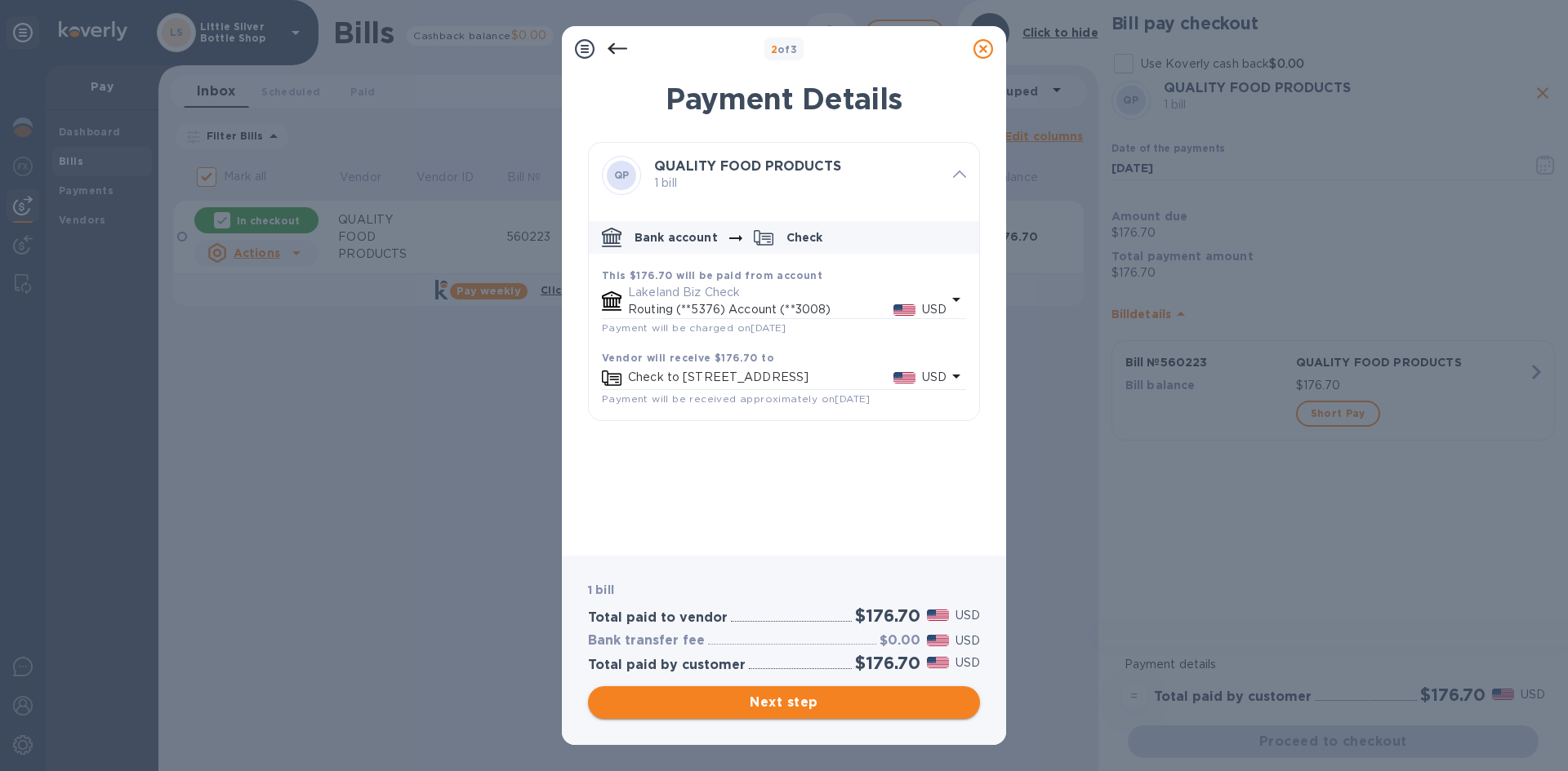
click at [913, 701] on span "Next step" at bounding box center [783, 702] width 366 height 20
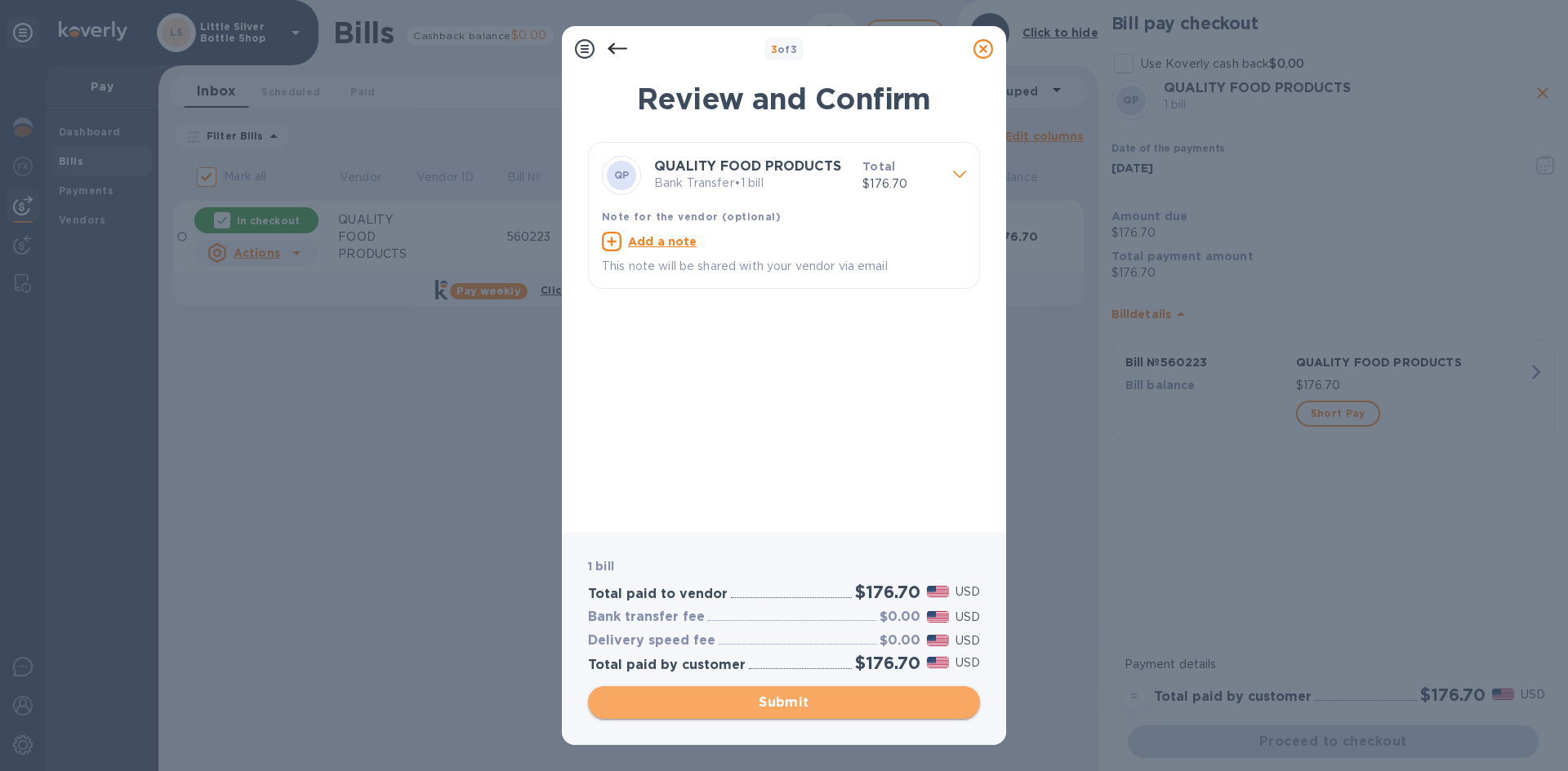
click at [907, 703] on span "Submit" at bounding box center [783, 702] width 366 height 20
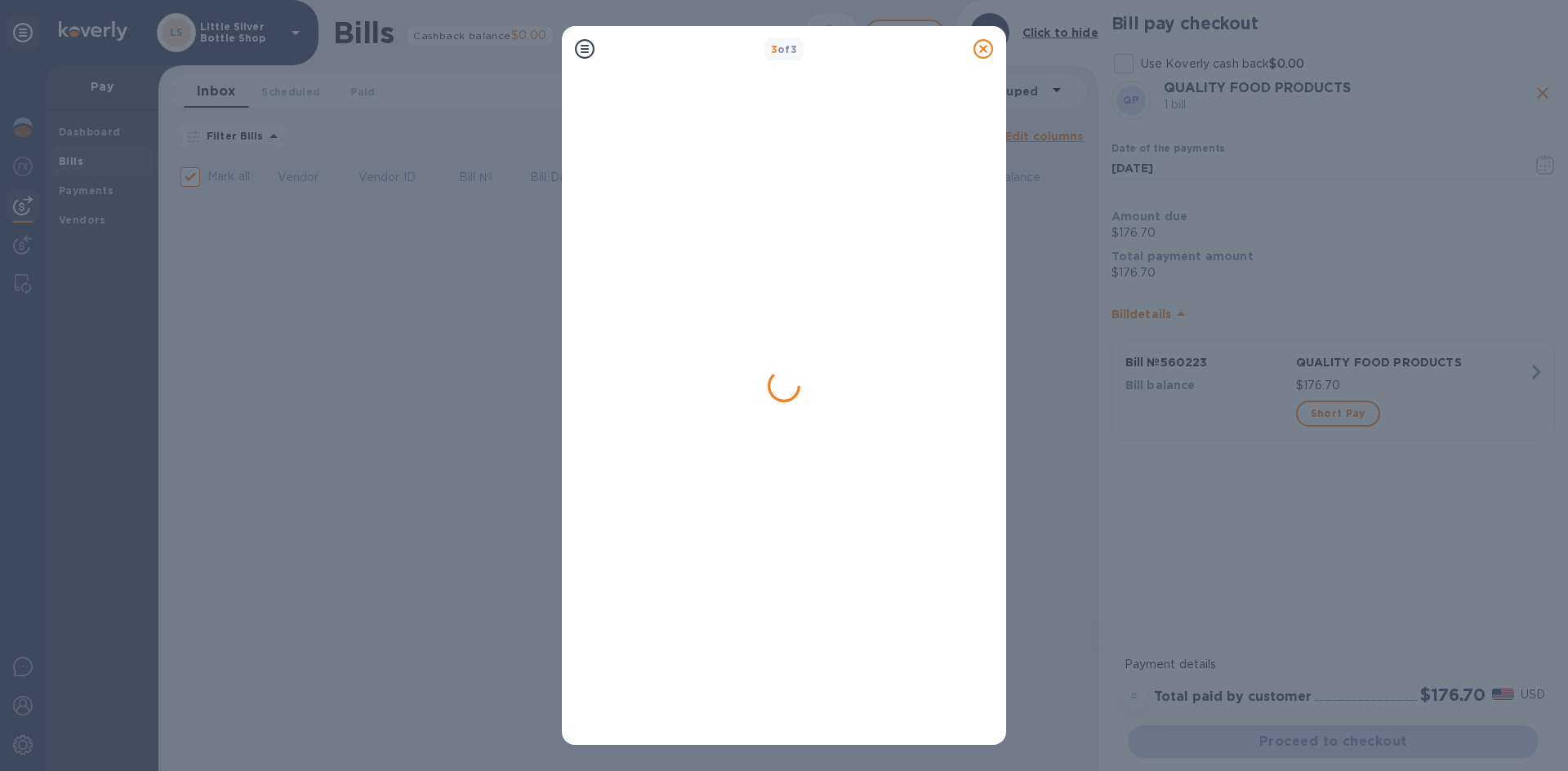
checkbox input "false"
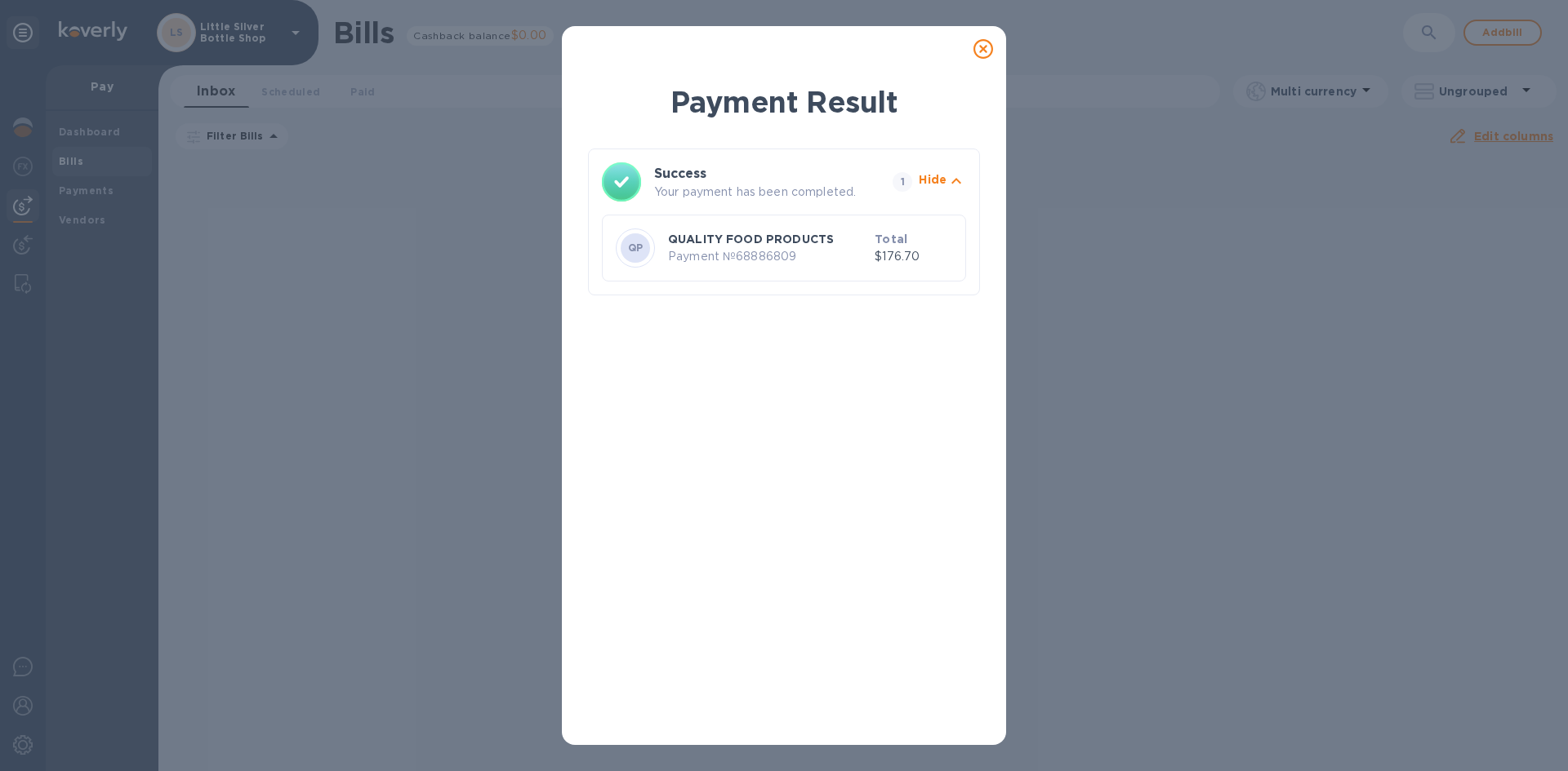
click at [982, 48] on icon at bounding box center [983, 49] width 20 height 20
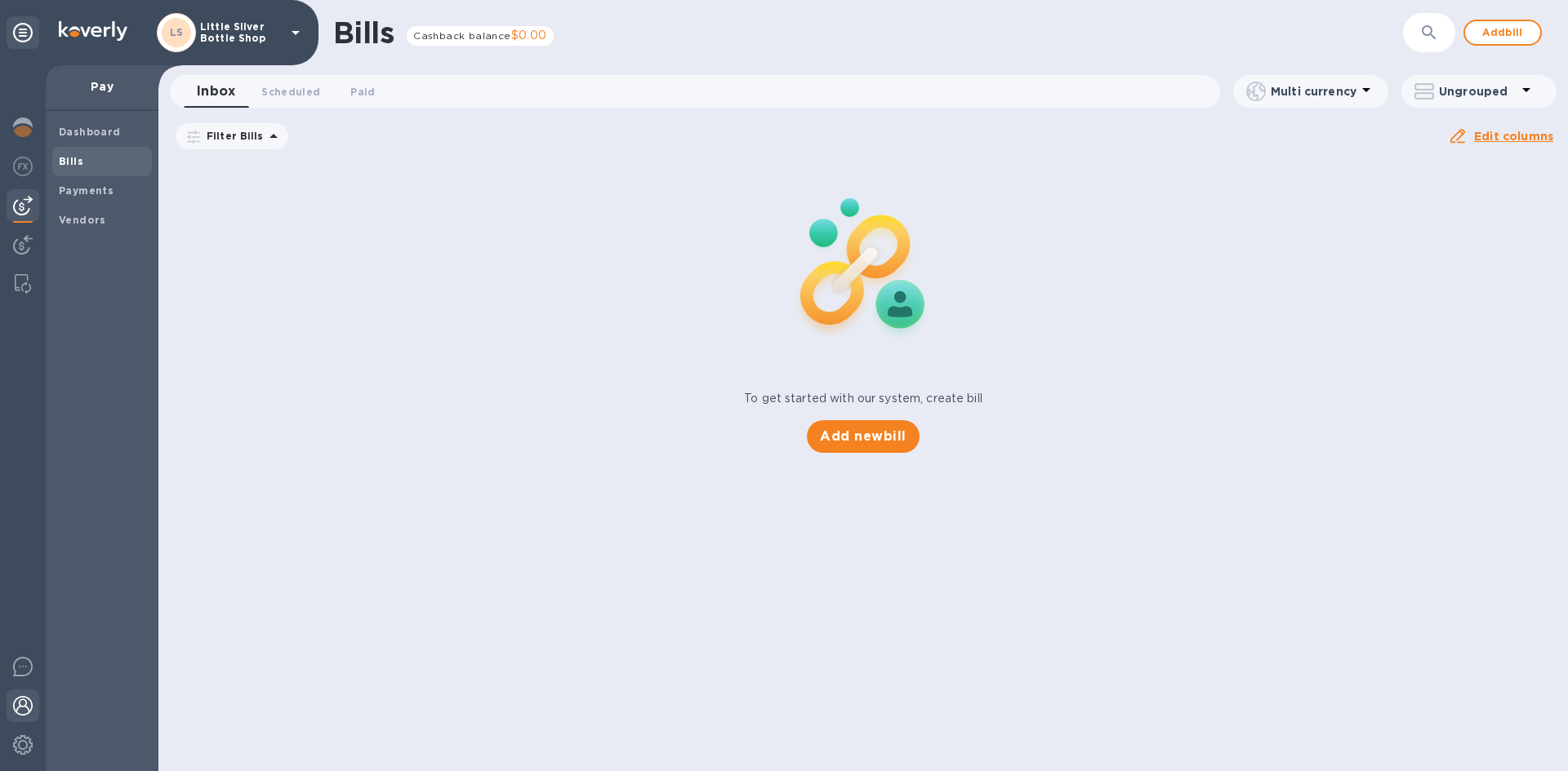
click at [21, 709] on img at bounding box center [23, 706] width 20 height 20
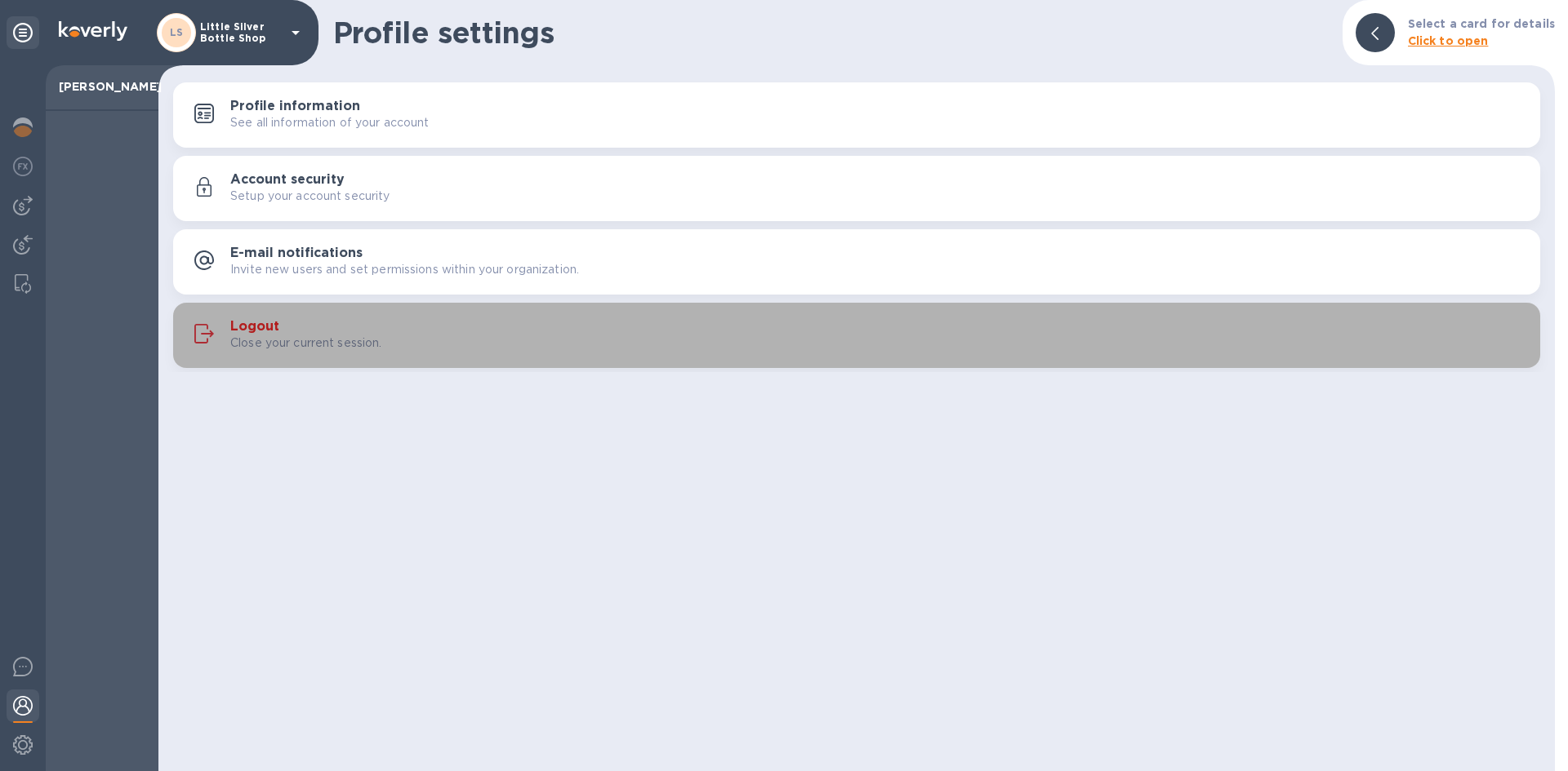
click at [287, 313] on button "Logout Close your current session." at bounding box center [856, 335] width 1367 height 65
